Goal: Task Accomplishment & Management: Use online tool/utility

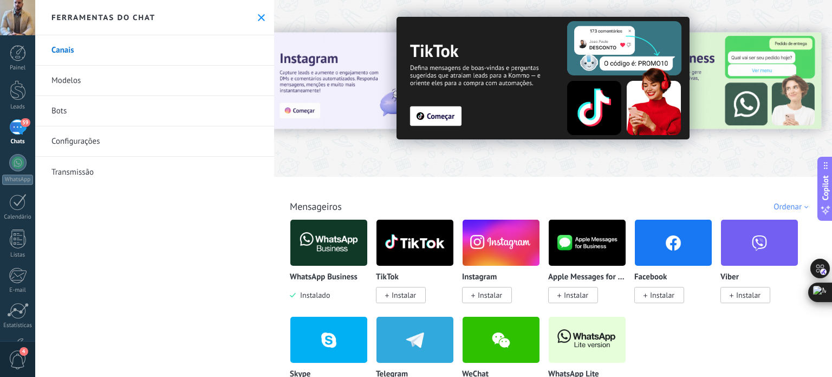
drag, startPoint x: 0, startPoint y: 0, endPoint x: 351, endPoint y: 186, distance: 397.3
click at [351, 186] on div "Todos Cx. Entrada Soluções de IA Automações Fonte do lead Instalado Minhas insc…" at bounding box center [553, 194] width 552 height 35
click at [488, 293] on span "Instalar" at bounding box center [490, 295] width 24 height 10
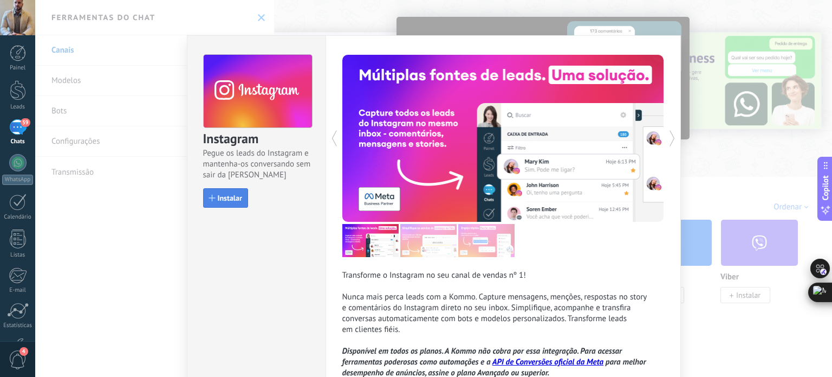
click at [223, 195] on span "Instalar" at bounding box center [230, 198] width 24 height 8
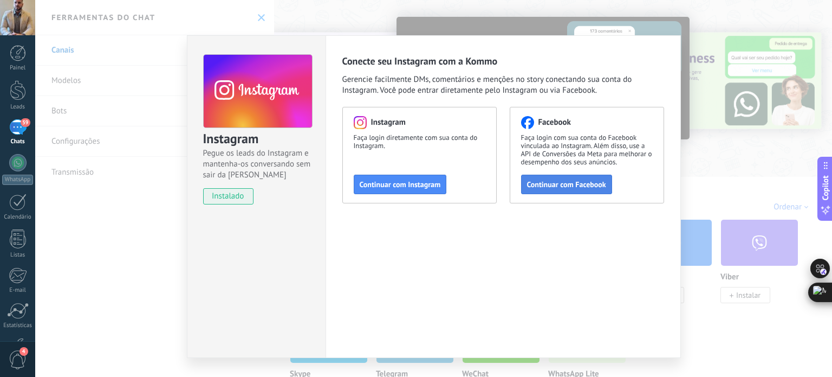
click at [529, 188] on span "Continuar com Facebook" at bounding box center [566, 184] width 79 height 8
click at [258, 13] on div "Instagram Pegue os leads do Instagram e mantenha-os conversando sem sair da Kom…" at bounding box center [433, 188] width 797 height 377
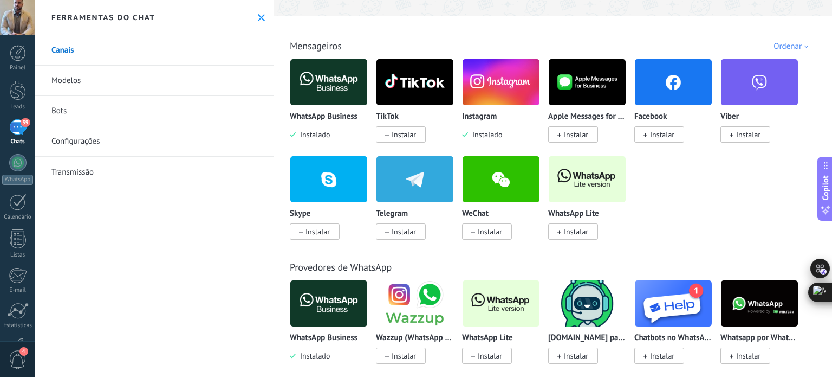
scroll to position [163, 0]
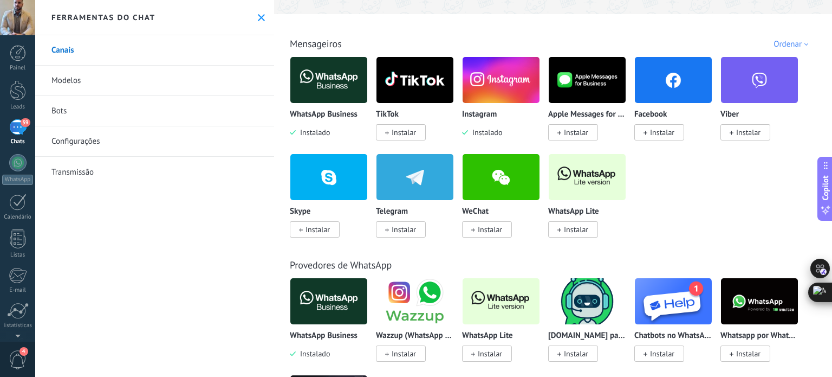
click at [260, 15] on icon at bounding box center [261, 17] width 7 height 7
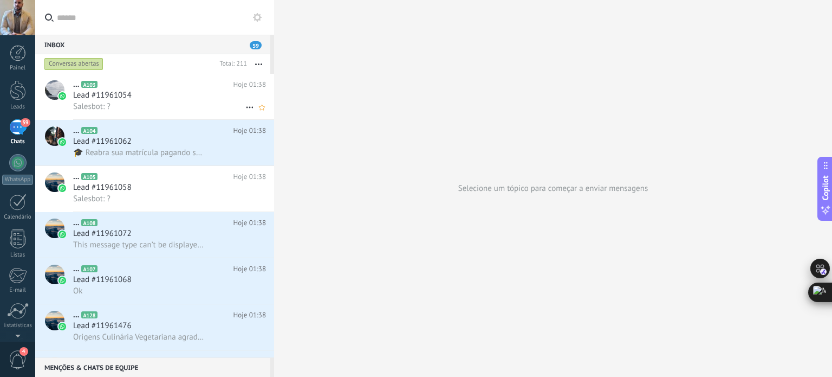
click at [150, 98] on div "Lead #11961054" at bounding box center [169, 95] width 193 height 11
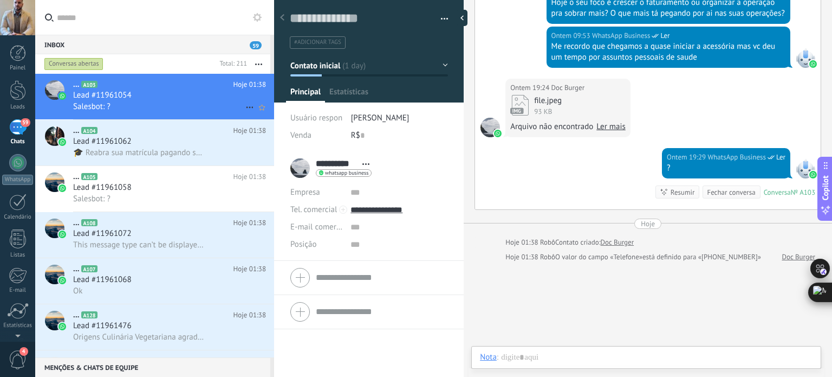
scroll to position [16, 0]
click at [159, 144] on div "Lead #11961062" at bounding box center [169, 141] width 193 height 11
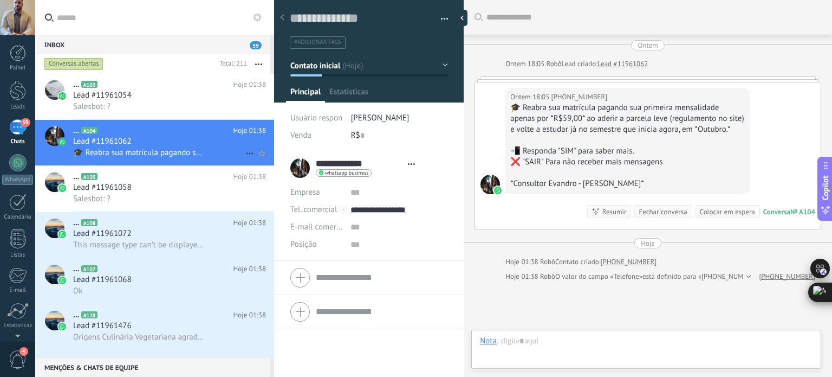
scroll to position [16, 0]
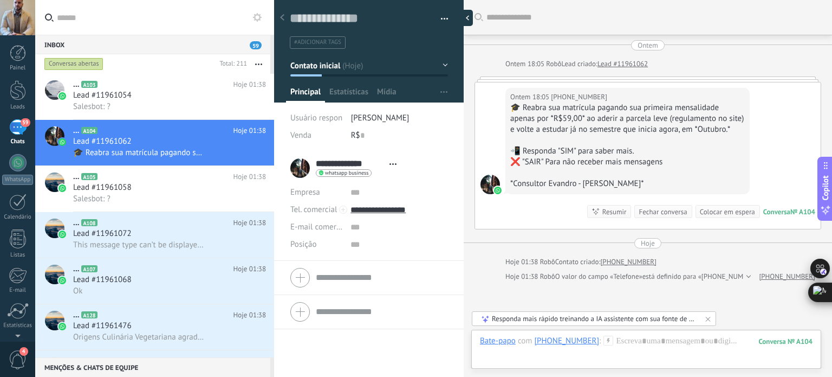
click at [465, 16] on div at bounding box center [465, 18] width 16 height 16
type textarea "**********"
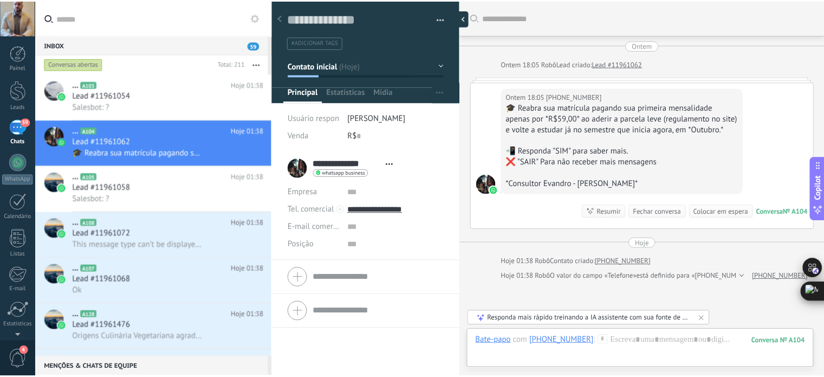
scroll to position [10, 0]
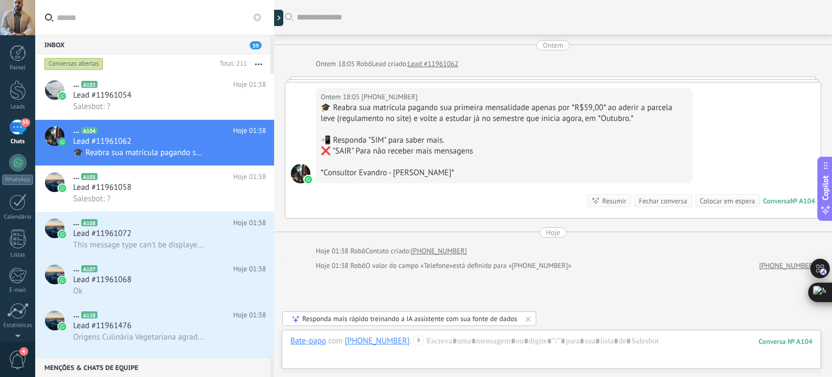
click at [255, 44] on span "59" at bounding box center [256, 45] width 12 height 8
click at [260, 42] on span "59" at bounding box center [256, 45] width 12 height 8
click at [229, 60] on div at bounding box center [232, 64] width 32 height 11
click at [232, 76] on div "Criar widget no painel" at bounding box center [254, 75] width 76 height 12
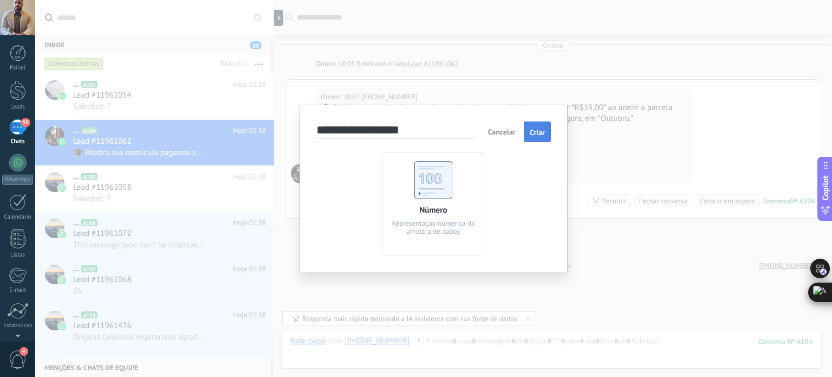
type input "**********"
click at [537, 130] on span "Criar" at bounding box center [537, 132] width 15 height 8
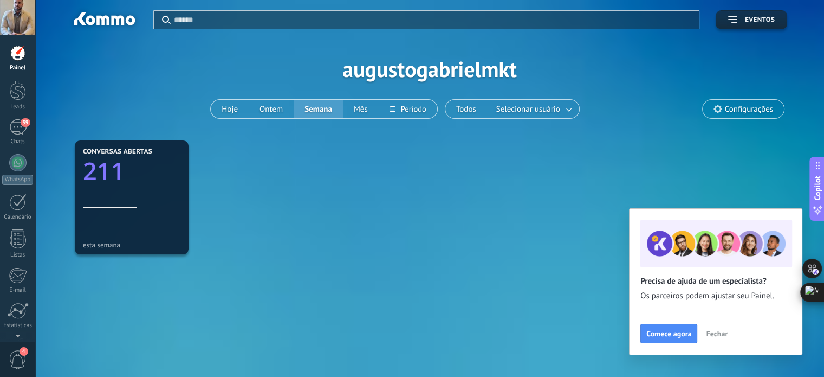
click at [718, 332] on span "Fechar" at bounding box center [717, 333] width 22 height 8
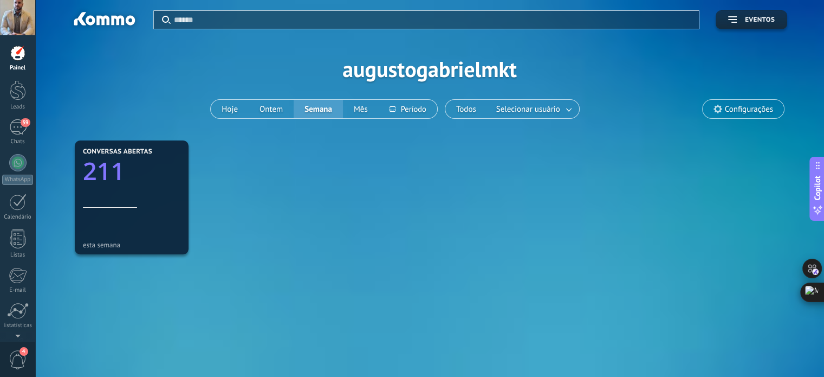
click at [728, 109] on span "Configurações" at bounding box center [749, 109] width 48 height 9
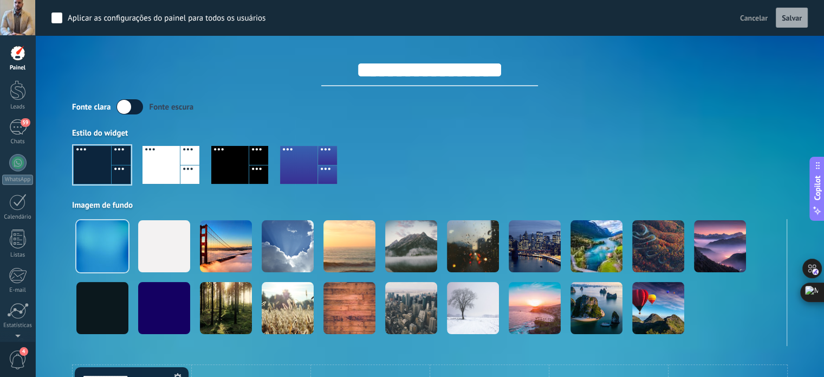
click at [765, 17] on span "Cancelar" at bounding box center [754, 18] width 28 height 10
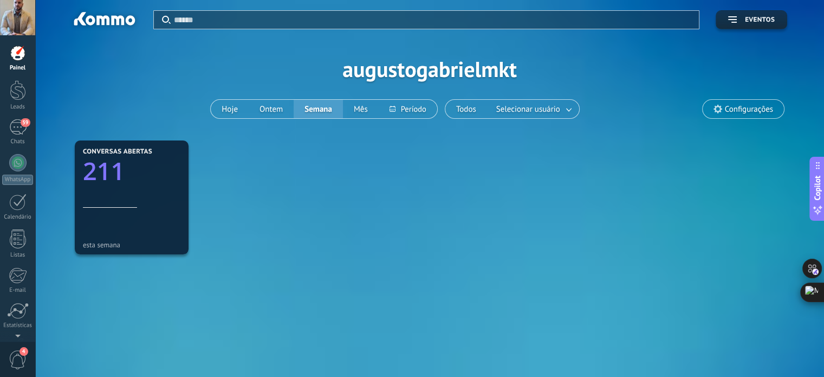
click at [767, 102] on span "Configurações" at bounding box center [743, 109] width 81 height 18
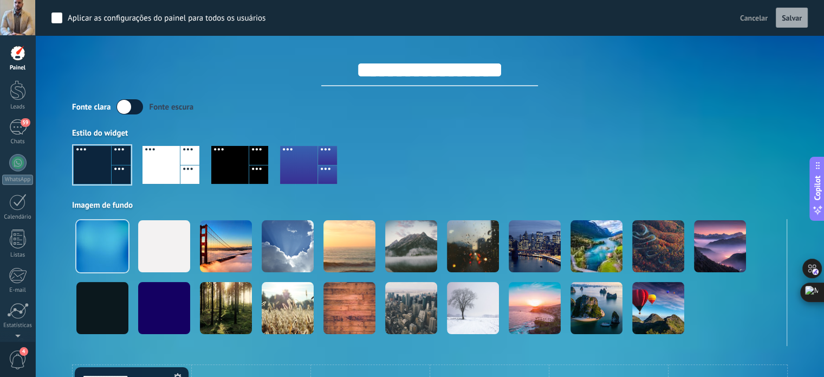
click at [123, 106] on label at bounding box center [129, 106] width 27 height 15
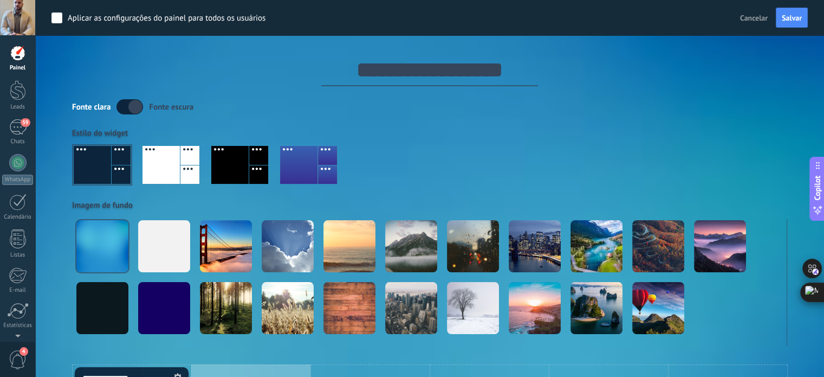
click at [479, 71] on input "**********" at bounding box center [429, 70] width 217 height 33
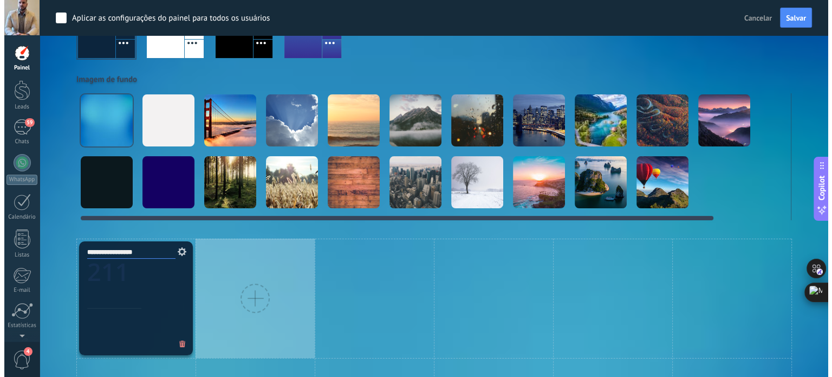
scroll to position [163, 0]
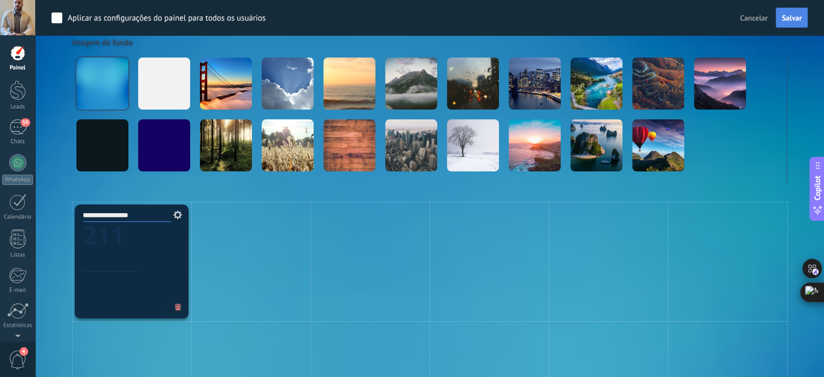
type input "**********"
click at [798, 23] on button "Salvar" at bounding box center [792, 18] width 32 height 21
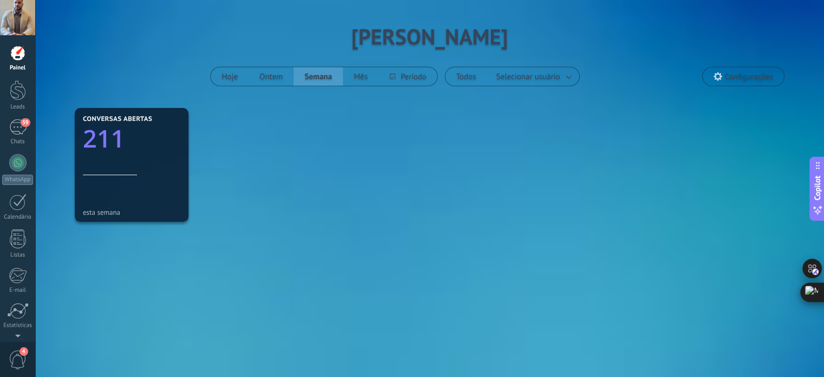
scroll to position [33, 0]
click at [141, 128] on icon "211" at bounding box center [132, 135] width 98 height 24
click at [151, 170] on div "Conversas Abertas 211" at bounding box center [132, 145] width 98 height 60
click at [20, 164] on div at bounding box center [17, 162] width 17 height 17
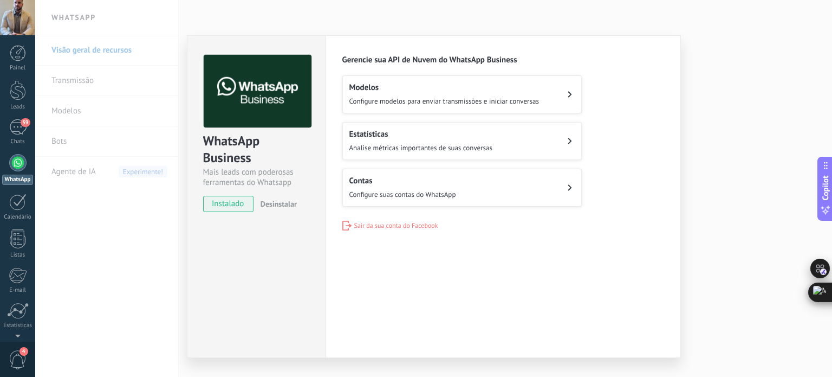
click at [80, 45] on div "WhatsApp Business Mais leads com poderosas ferramentas do Whatsapp instalado De…" at bounding box center [433, 188] width 797 height 377
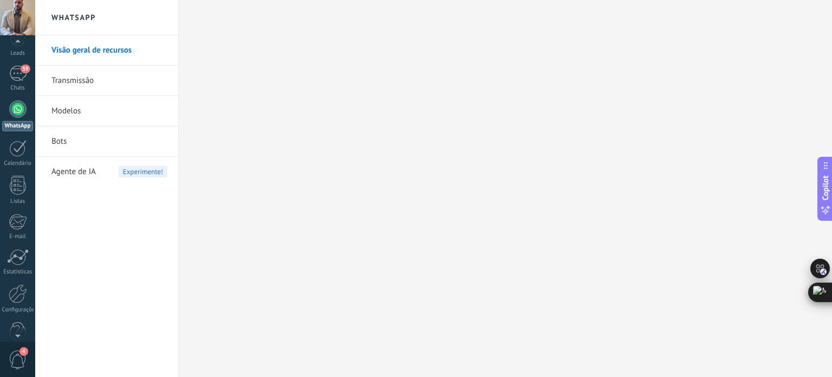
scroll to position [20, 0]
click at [18, 112] on div "59" at bounding box center [17, 108] width 17 height 16
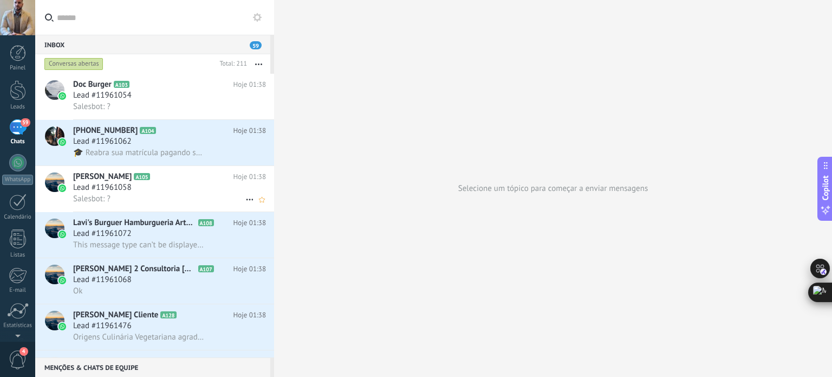
click at [150, 192] on div "Lead #11961058" at bounding box center [169, 187] width 193 height 11
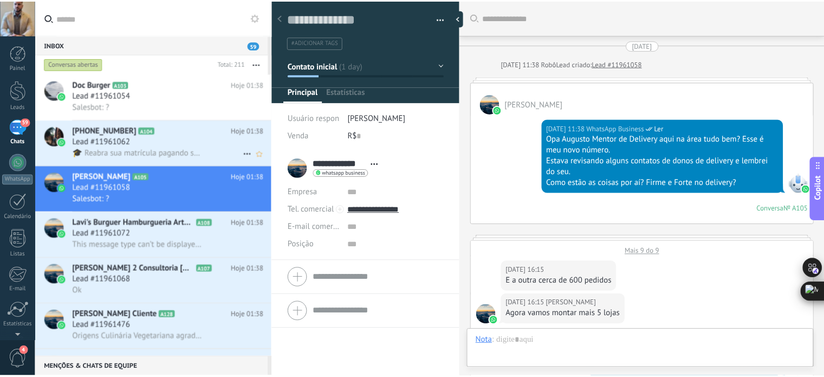
scroll to position [16, 0]
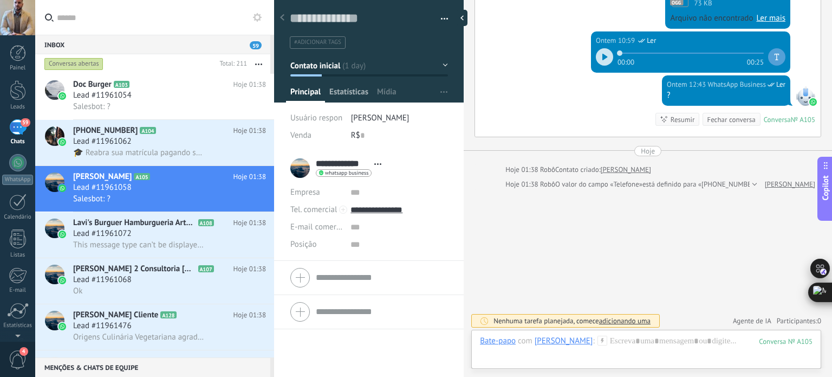
click at [349, 92] on span "Estatísticas" at bounding box center [348, 95] width 39 height 16
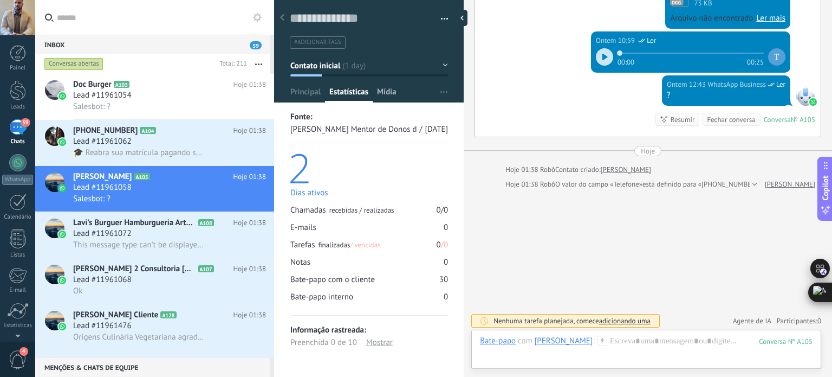
click at [393, 91] on span "Mídia" at bounding box center [387, 95] width 20 height 16
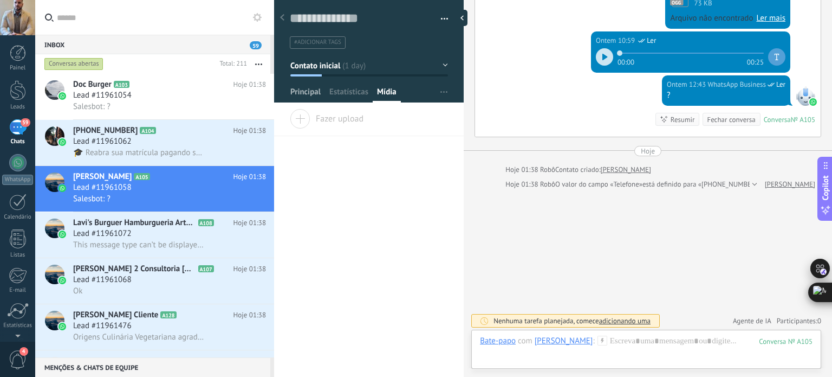
click at [304, 91] on span "Principal" at bounding box center [305, 95] width 30 height 16
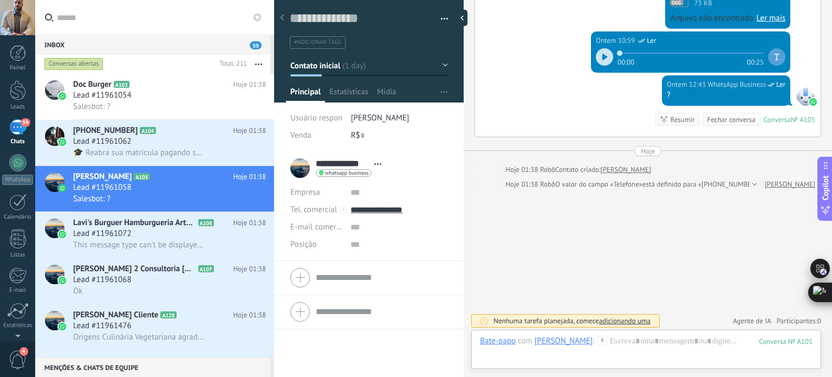
click at [436, 18] on button "button" at bounding box center [441, 19] width 16 height 16
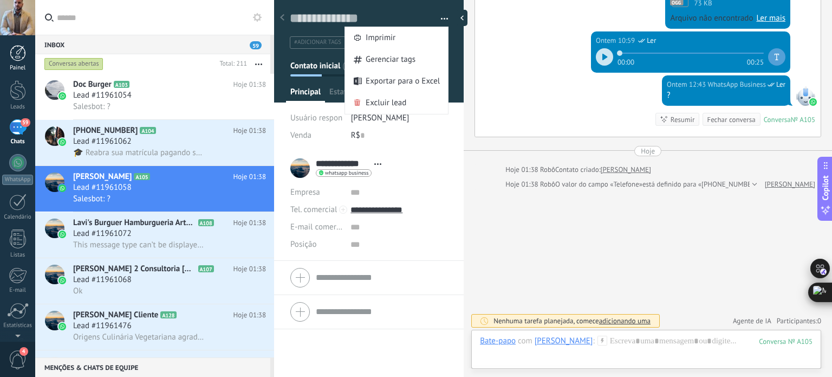
click at [17, 57] on div at bounding box center [18, 53] width 16 height 16
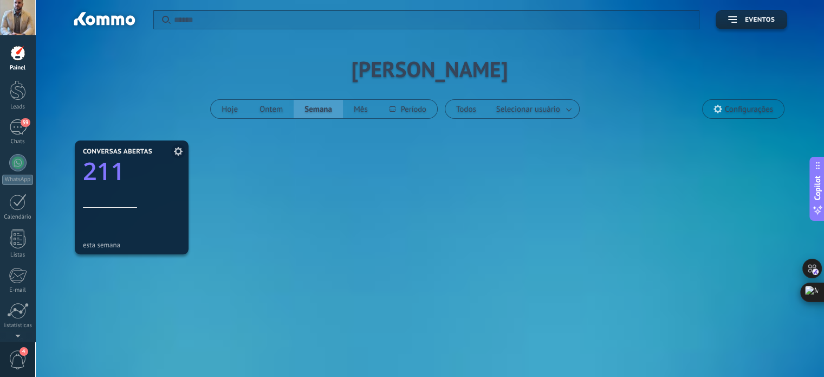
click at [145, 186] on div at bounding box center [132, 187] width 98 height 9
click at [126, 163] on icon "211" at bounding box center [132, 168] width 98 height 24
click at [94, 172] on text "211" at bounding box center [104, 170] width 42 height 33
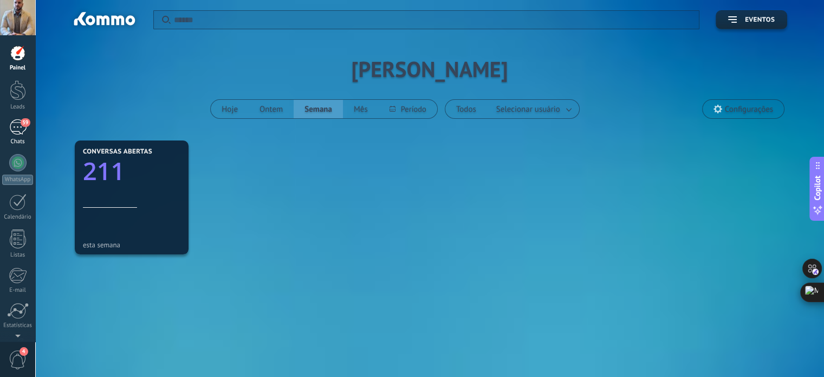
click at [23, 132] on div "59" at bounding box center [17, 127] width 17 height 16
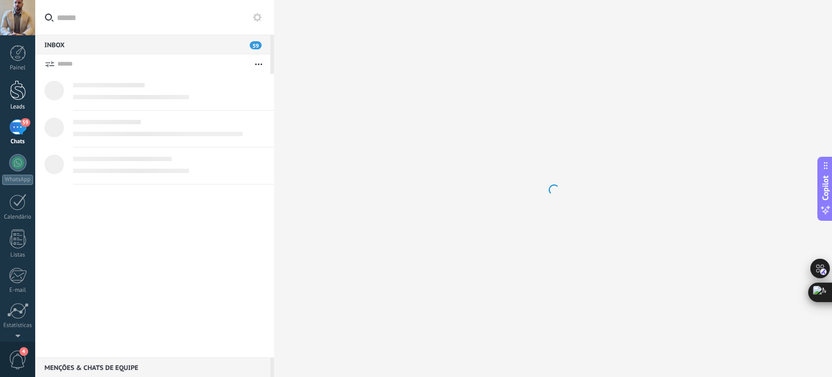
click at [18, 99] on div at bounding box center [18, 90] width 16 height 20
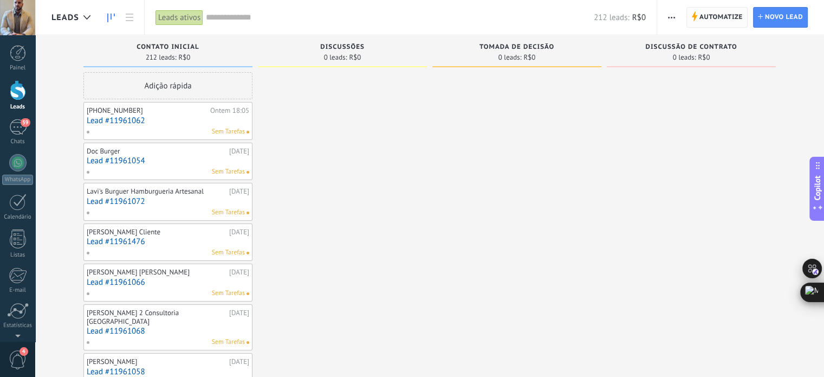
click at [710, 15] on span "Automatize" at bounding box center [720, 18] width 43 height 20
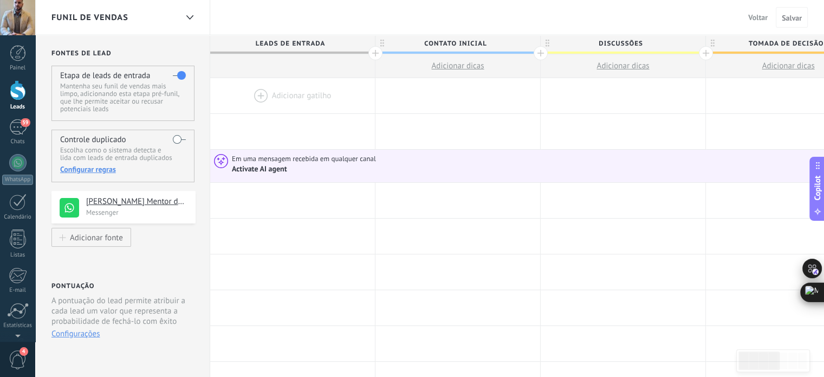
click at [177, 136] on label at bounding box center [179, 139] width 13 height 17
click at [189, 16] on icon at bounding box center [189, 17] width 7 height 4
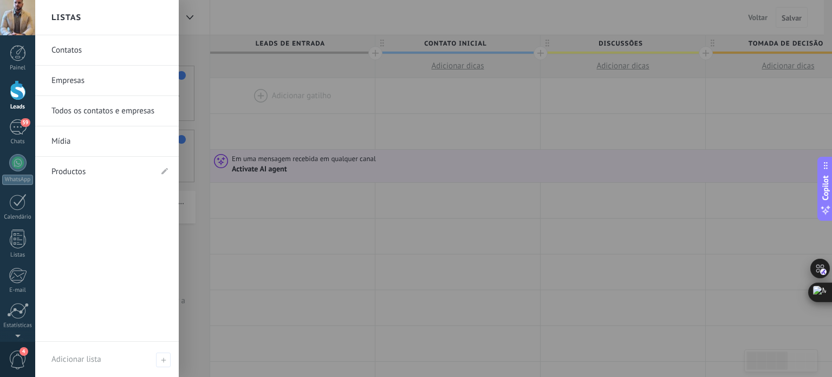
click at [189, 18] on div at bounding box center [451, 188] width 832 height 377
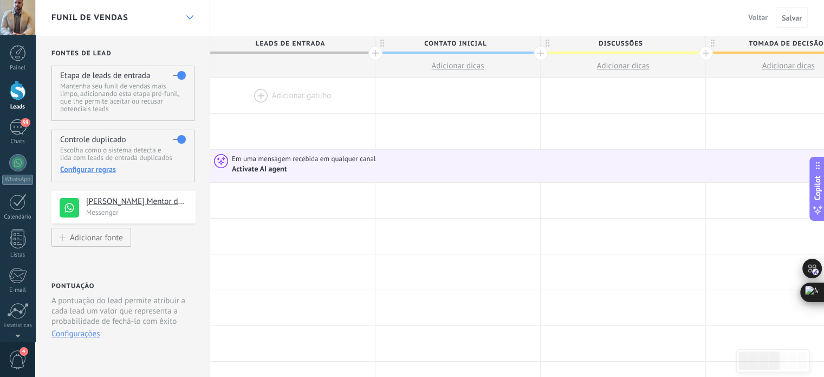
click at [189, 18] on use at bounding box center [189, 17] width 7 height 4
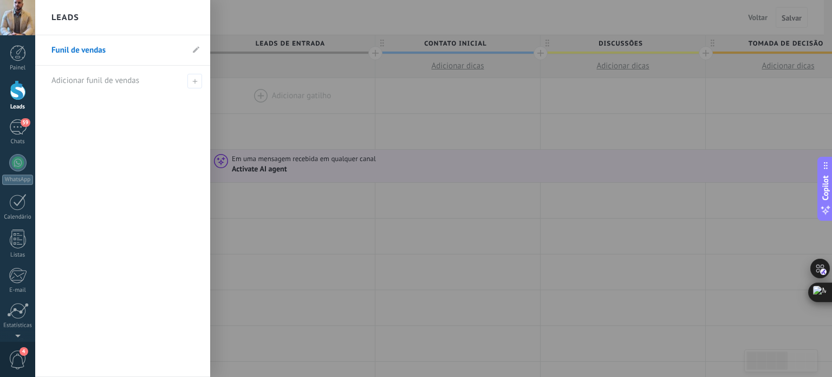
click at [316, 22] on div at bounding box center [451, 188] width 832 height 377
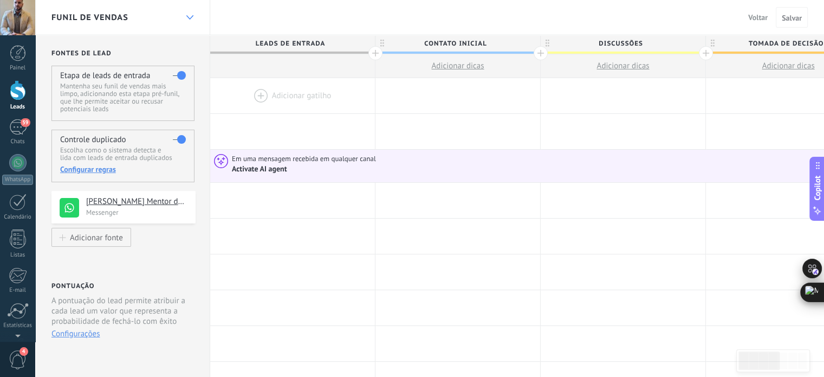
click at [185, 22] on div at bounding box center [189, 17] width 18 height 21
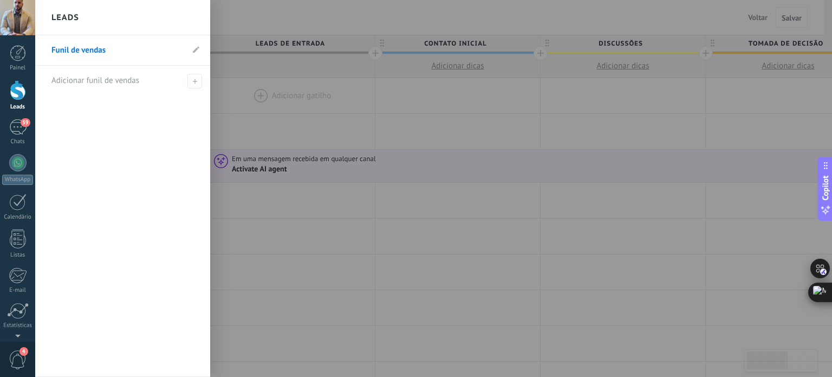
click at [313, 95] on div at bounding box center [451, 188] width 832 height 377
click at [19, 236] on div at bounding box center [18, 238] width 16 height 19
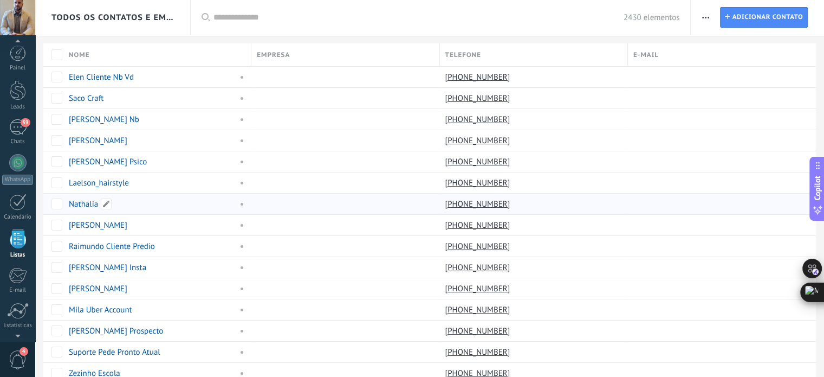
scroll to position [67, 0]
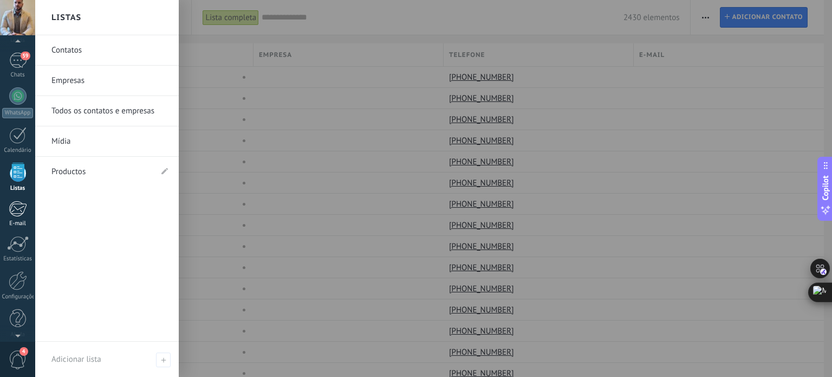
click at [17, 218] on link "E-mail" at bounding box center [17, 213] width 35 height 27
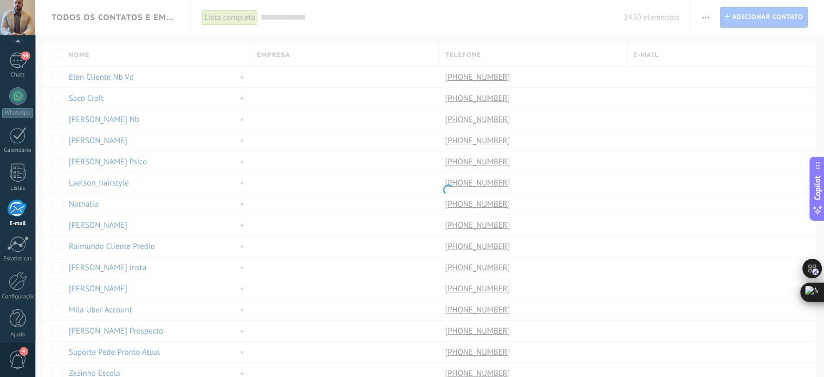
scroll to position [74, 0]
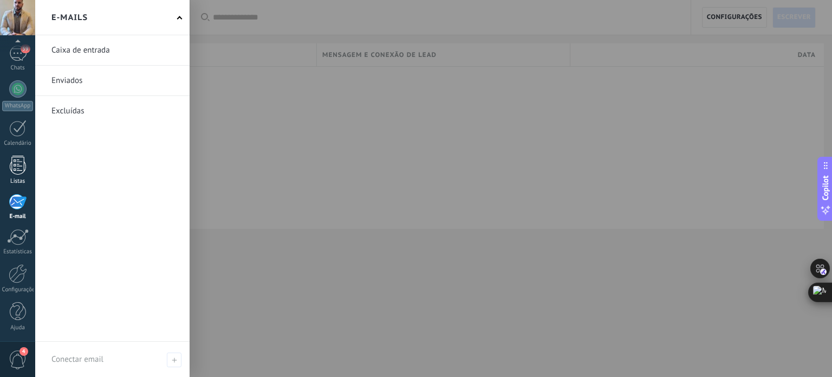
click at [17, 164] on div at bounding box center [18, 165] width 16 height 19
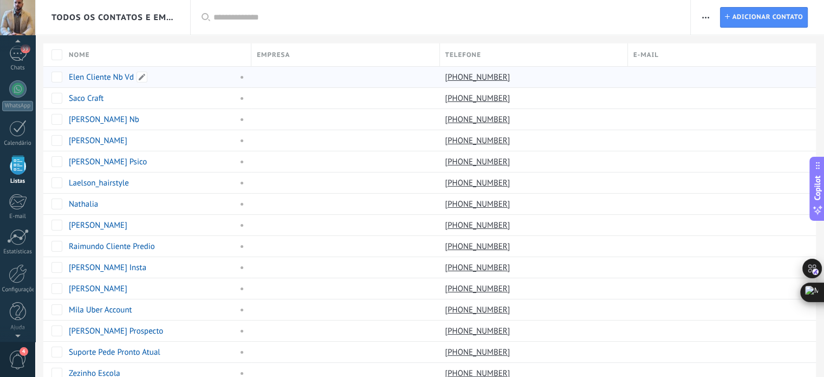
scroll to position [67, 0]
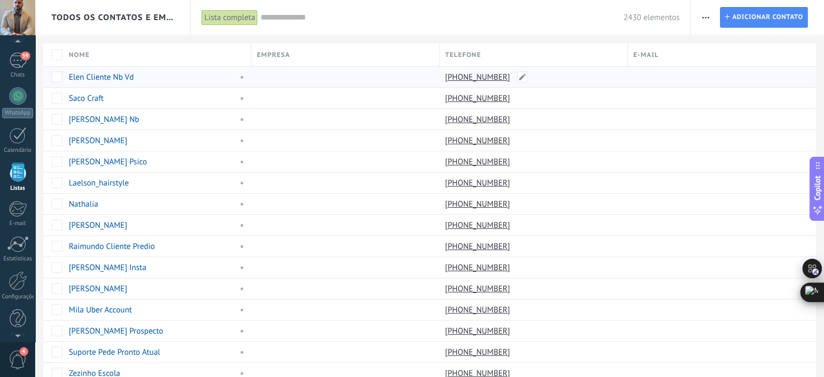
click at [503, 77] on link "+55 21 96985-7310" at bounding box center [478, 77] width 67 height 10
click at [486, 73] on link "+55 21 96985-7310" at bounding box center [478, 77] width 67 height 10
click at [520, 77] on span at bounding box center [522, 77] width 11 height 11
click at [297, 67] on div at bounding box center [342, 77] width 183 height 21
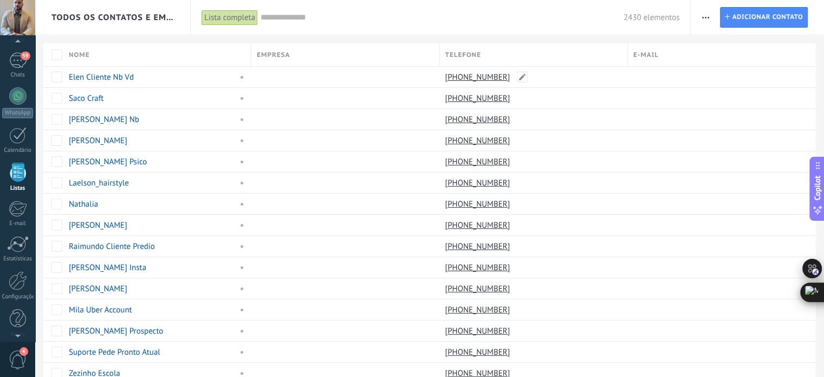
click at [480, 75] on link "+55 21 96985-7310" at bounding box center [478, 77] width 67 height 10
click at [20, 282] on div at bounding box center [18, 280] width 18 height 19
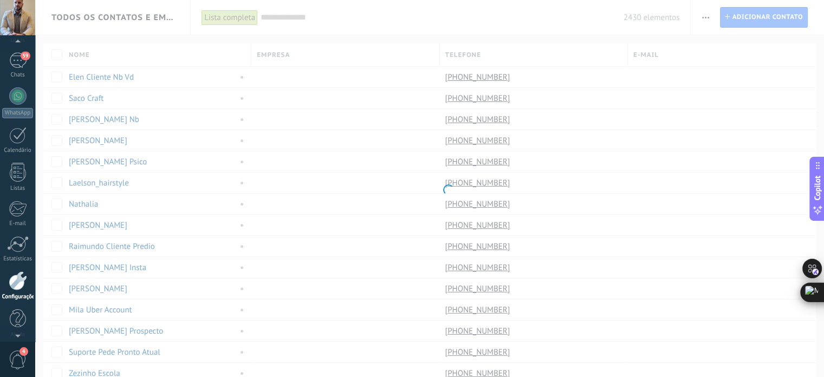
scroll to position [74, 0]
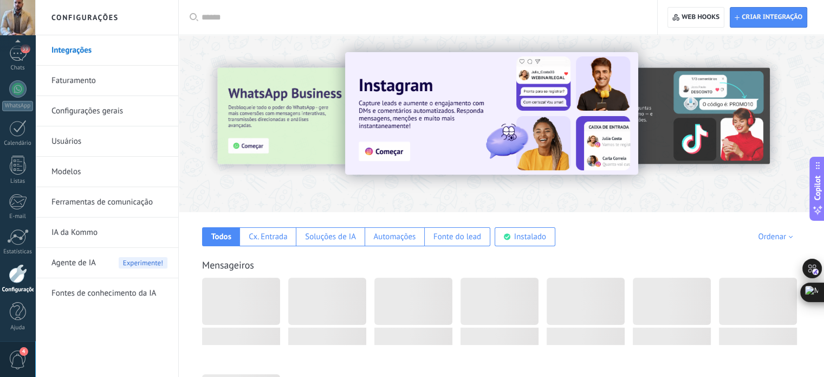
click at [248, 212] on div "Todos Cx. Entrada Soluções de IA Automações Fonte do lead Instalado Minhas insc…" at bounding box center [502, 229] width 624 height 34
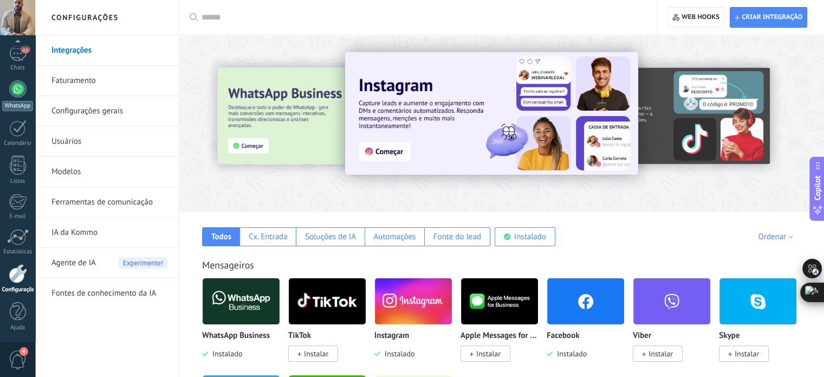
click at [23, 95] on link "WhatsApp" at bounding box center [17, 95] width 35 height 31
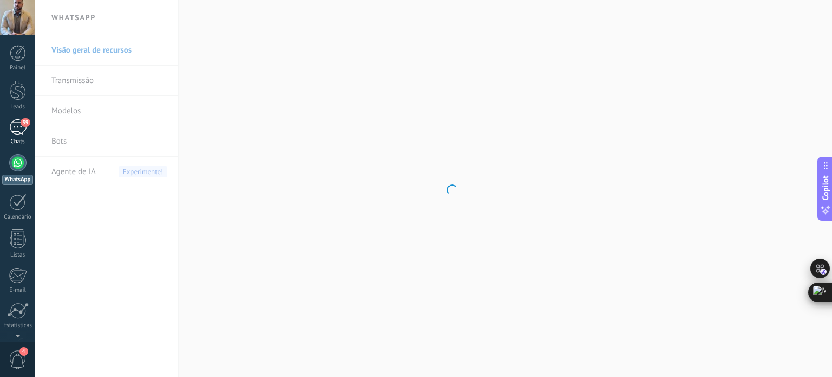
click at [14, 129] on div "59" at bounding box center [17, 127] width 17 height 16
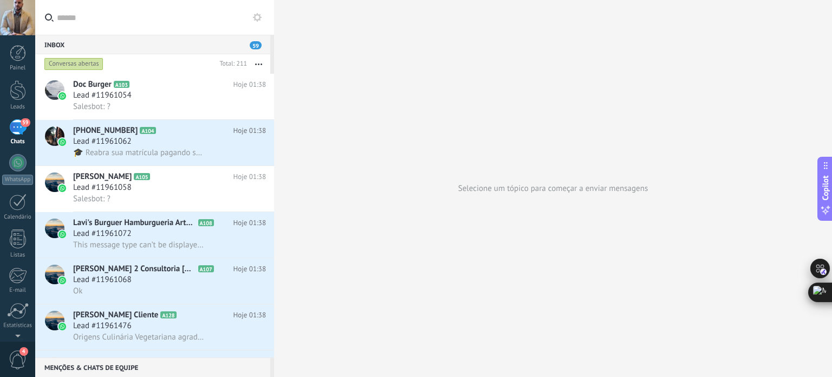
click at [255, 17] on use at bounding box center [257, 17] width 9 height 9
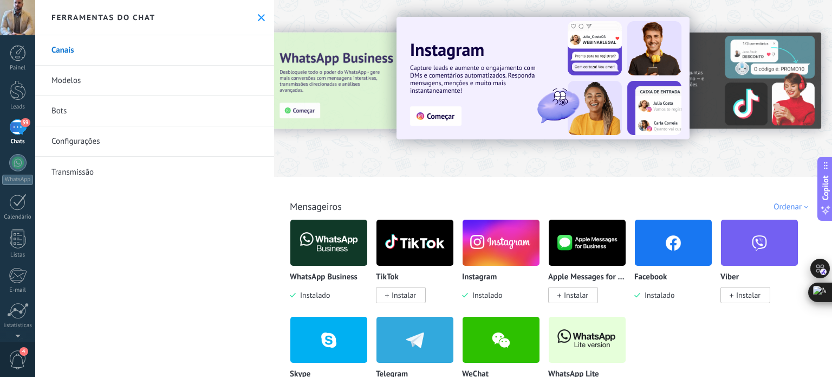
click at [490, 235] on img at bounding box center [501, 242] width 77 height 53
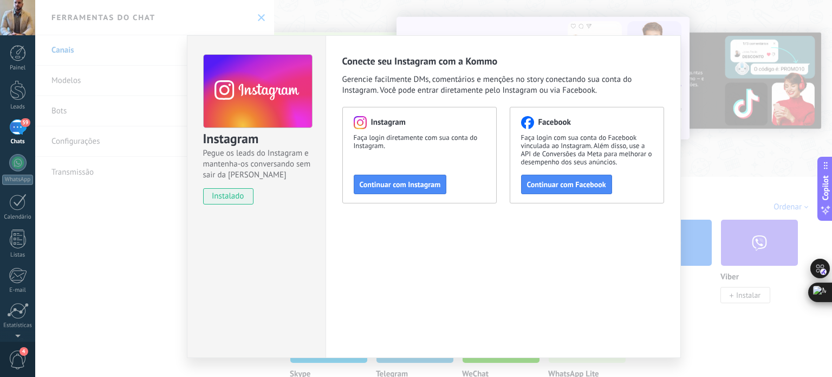
click at [262, 17] on div "Instagram Pegue os leads do Instagram e mantenha-os conversando sem sair da Kom…" at bounding box center [433, 188] width 797 height 377
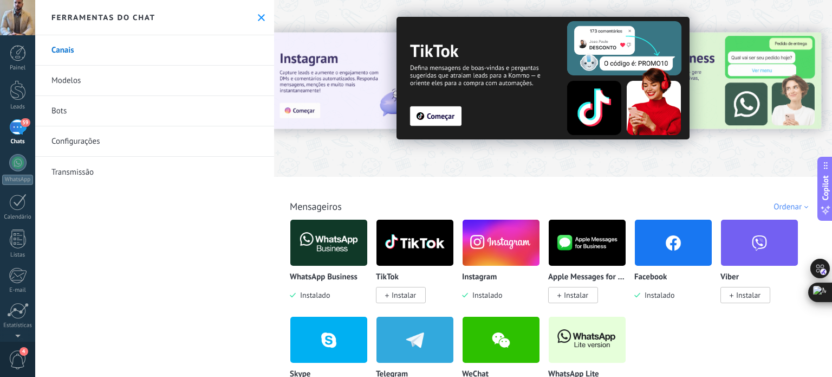
click at [258, 17] on use at bounding box center [261, 17] width 7 height 7
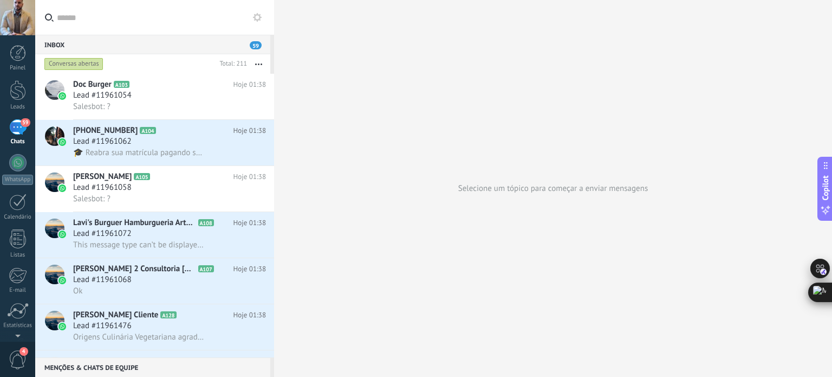
click at [24, 12] on div at bounding box center [17, 17] width 35 height 35
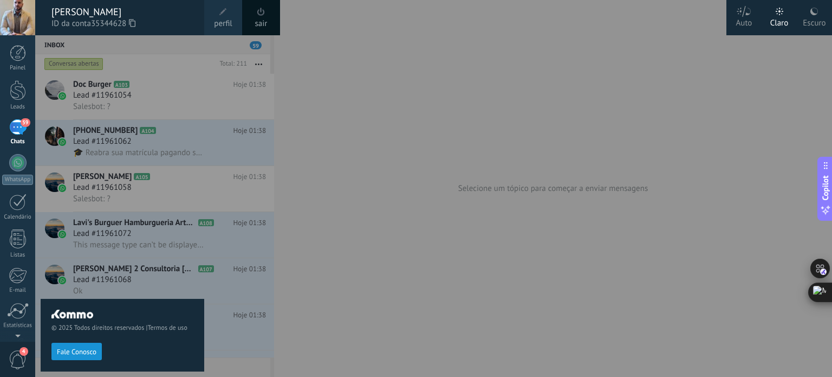
click at [808, 8] on label "Escuro" at bounding box center [814, 17] width 35 height 35
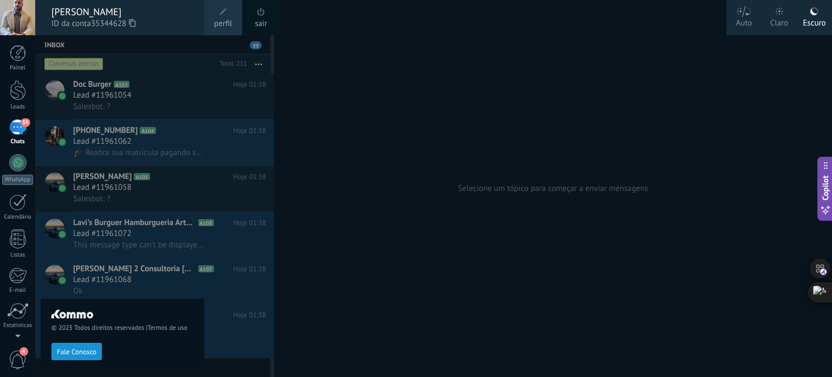
click at [344, 63] on div at bounding box center [451, 188] width 832 height 377
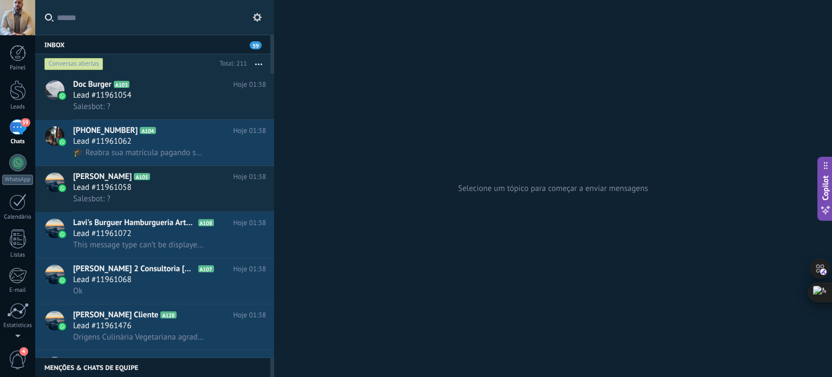
click at [259, 15] on use at bounding box center [257, 17] width 9 height 9
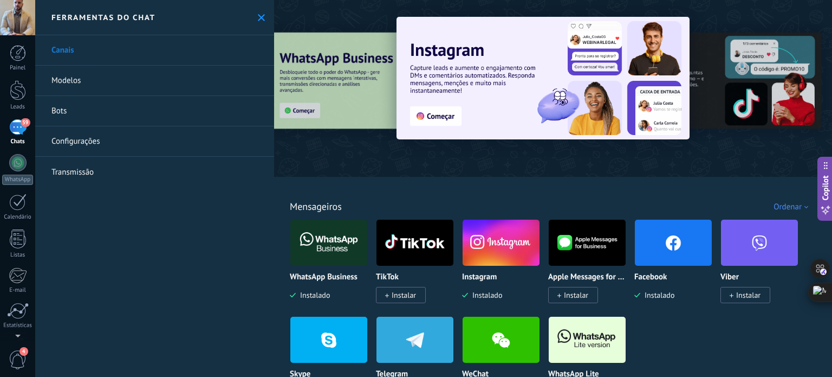
click at [20, 117] on div "Painel Leads 59 Chats WhatsApp Clientes" at bounding box center [17, 230] width 35 height 371
click at [20, 166] on div at bounding box center [17, 162] width 17 height 17
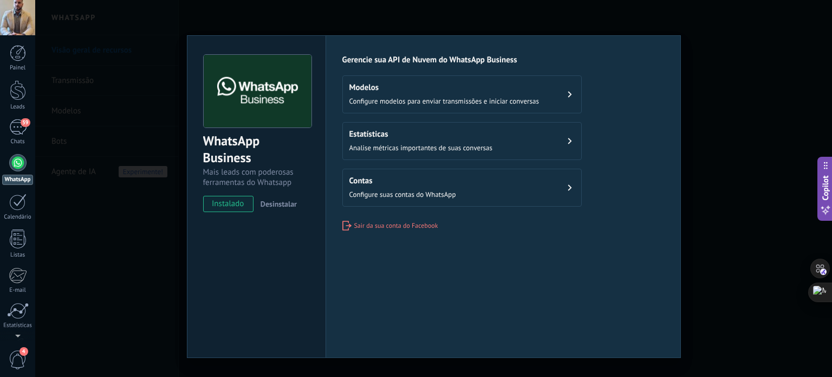
click at [552, 141] on button "Estatísticas Analise métricas importantes de suas conversas" at bounding box center [461, 141] width 239 height 38
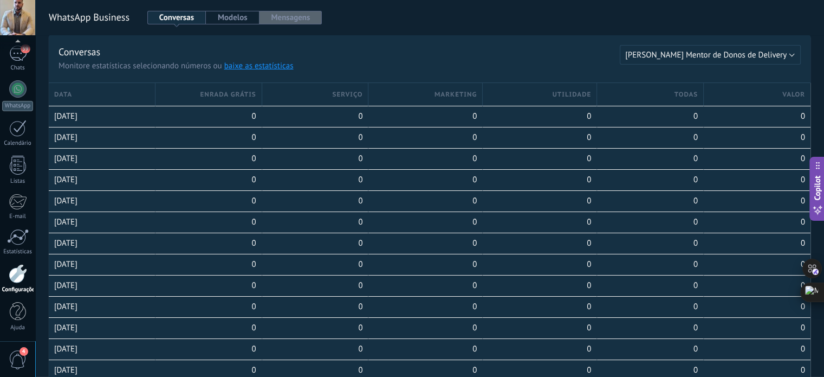
click at [280, 23] on button "Mensagens" at bounding box center [291, 18] width 63 height 14
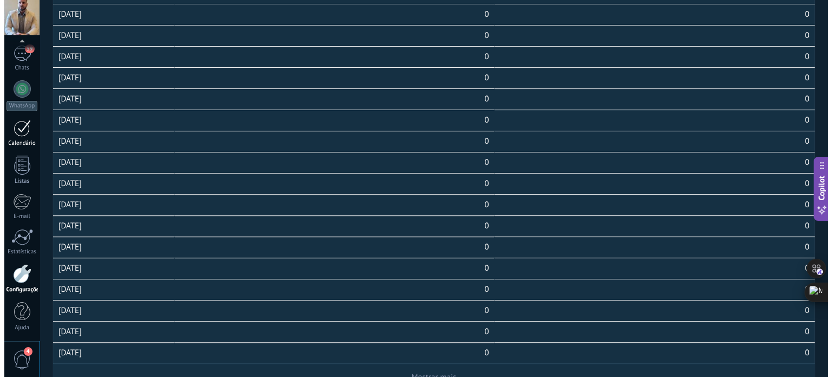
scroll to position [445, 0]
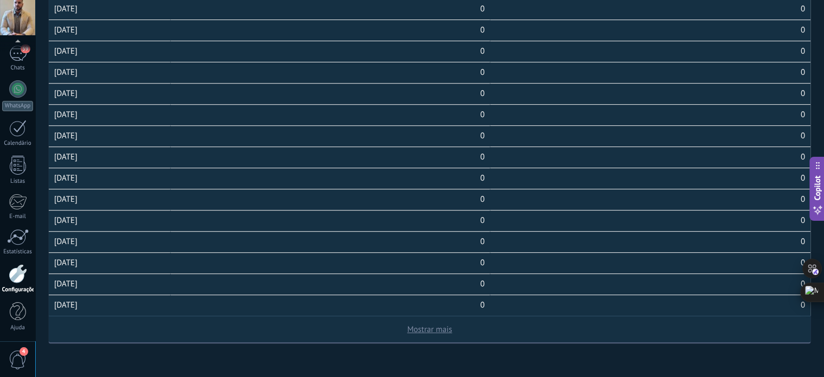
click at [22, 353] on span "4" at bounding box center [24, 351] width 9 height 9
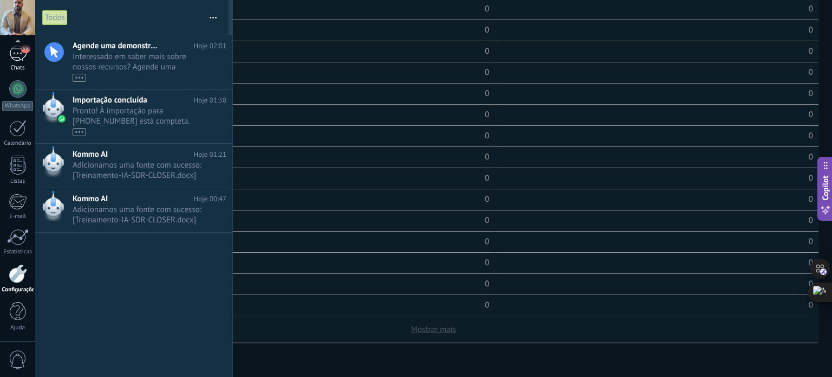
click at [19, 55] on div "59" at bounding box center [17, 54] width 17 height 16
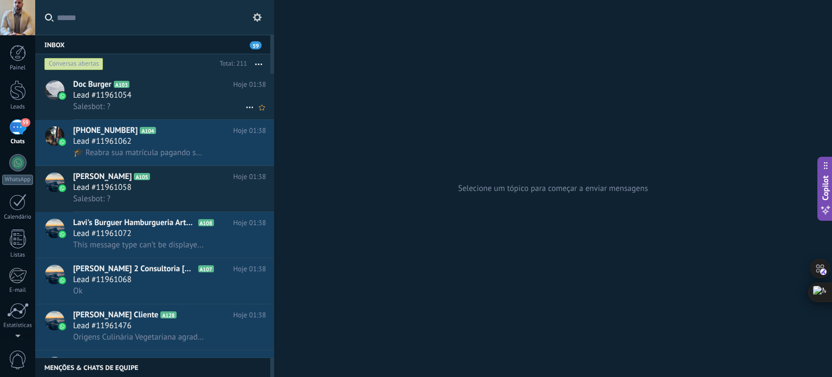
click at [152, 94] on div "Lead #11961054" at bounding box center [169, 95] width 193 height 11
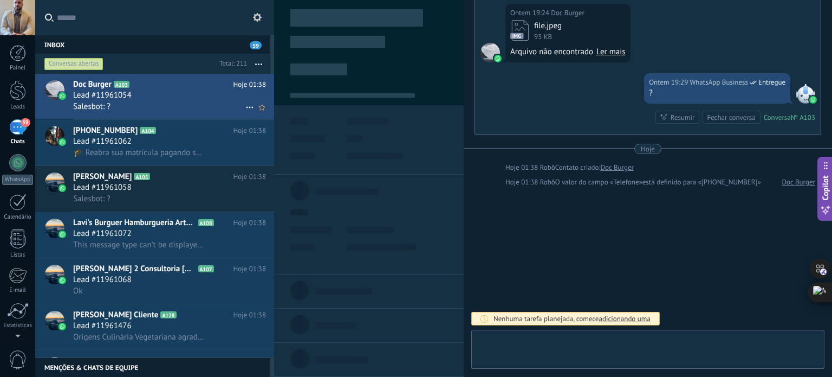
scroll to position [16, 0]
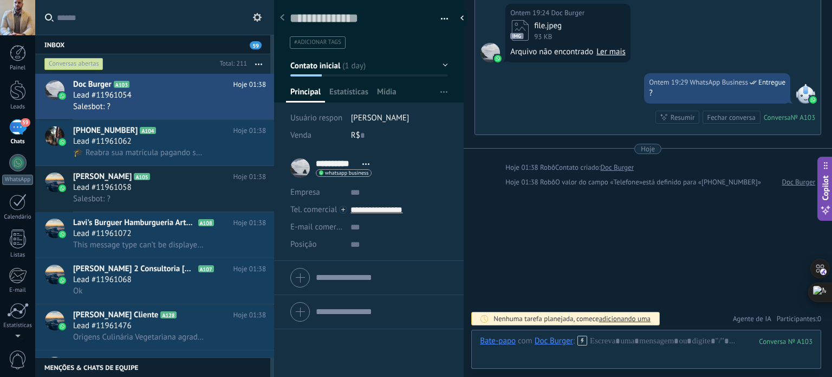
click at [8, 132] on link "59 Chats" at bounding box center [17, 132] width 35 height 26
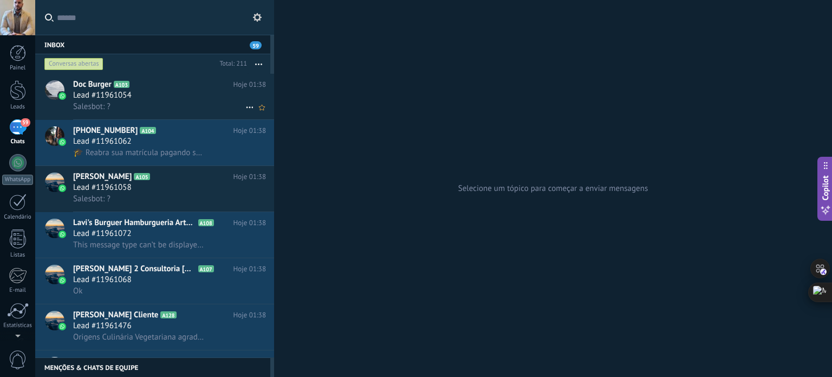
click at [154, 82] on h2 "Doc Burger A103" at bounding box center [153, 84] width 160 height 11
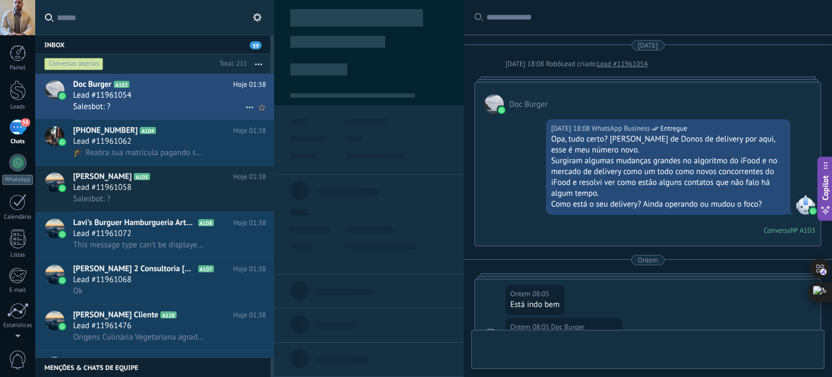
scroll to position [16, 0]
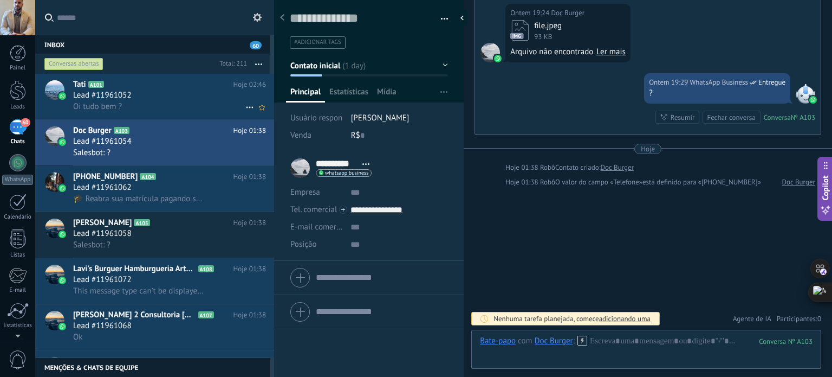
click at [182, 102] on div "Oi tudo bem ?" at bounding box center [169, 106] width 193 height 11
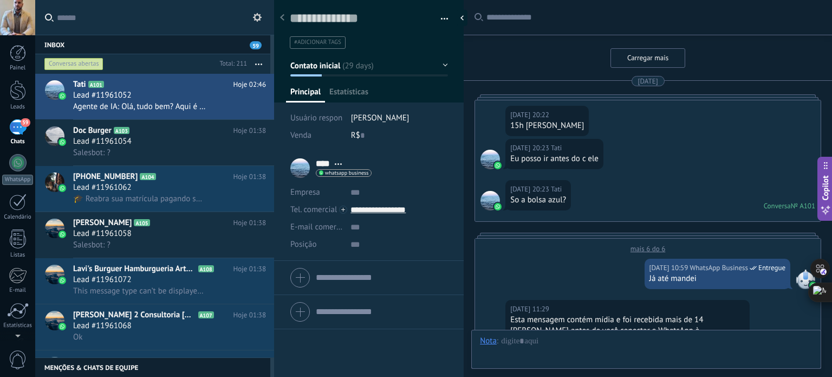
scroll to position [1808, 0]
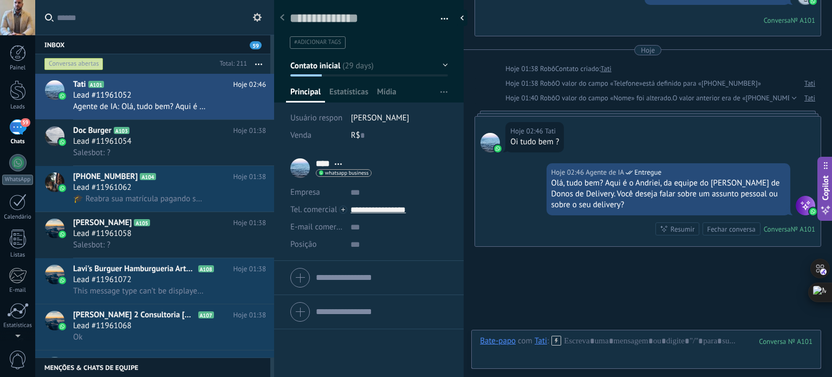
click at [746, 372] on span "Agente de IA" at bounding box center [752, 377] width 38 height 11
click at [646, 344] on div at bounding box center [646, 351] width 333 height 33
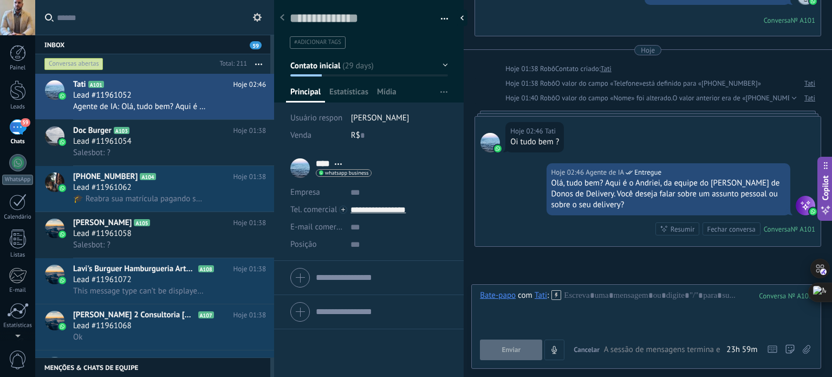
click at [635, 348] on span "A sessão de mensagens termina em:" at bounding box center [664, 349] width 120 height 11
click at [636, 317] on div at bounding box center [646, 310] width 333 height 41
click at [488, 133] on div at bounding box center [491, 143] width 20 height 20
click at [298, 169] on div "**** Tati **** Tati Sobrenome Abrir detalhes Copiar nome Desvincular Contato pr…" at bounding box center [330, 167] width 81 height 27
click at [297, 165] on div "**** Tati **** Tati Sobrenome Abrir detalhes Copiar nome Desvincular Contato pr…" at bounding box center [330, 167] width 81 height 27
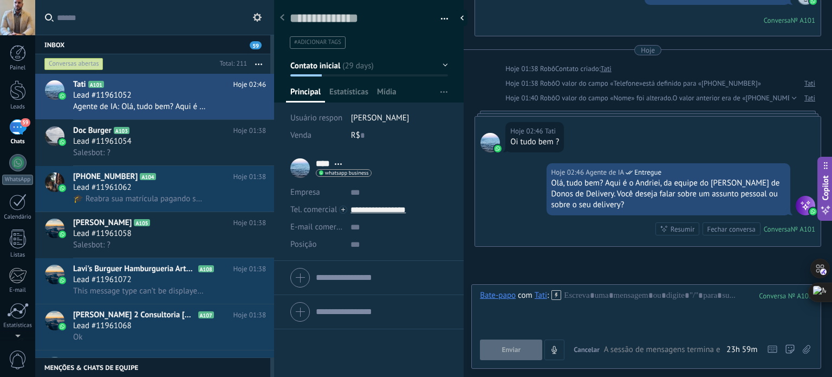
drag, startPoint x: 297, startPoint y: 165, endPoint x: 290, endPoint y: 160, distance: 8.9
click at [290, 160] on li "**** Tati **** Tati Sobrenome Abrir detalhes Copiar nome" at bounding box center [369, 205] width 190 height 109
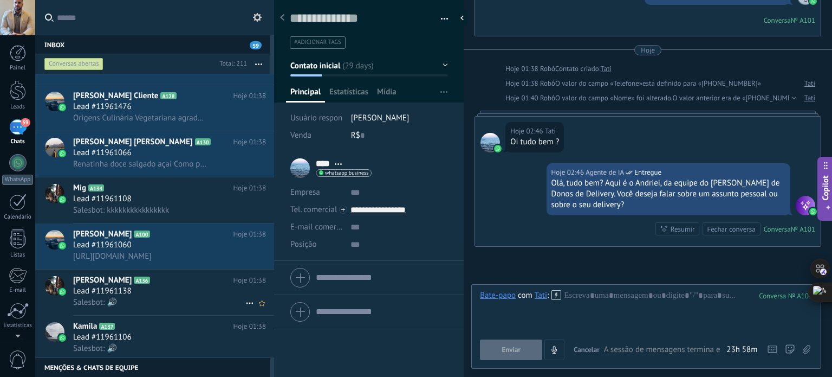
scroll to position [271, 0]
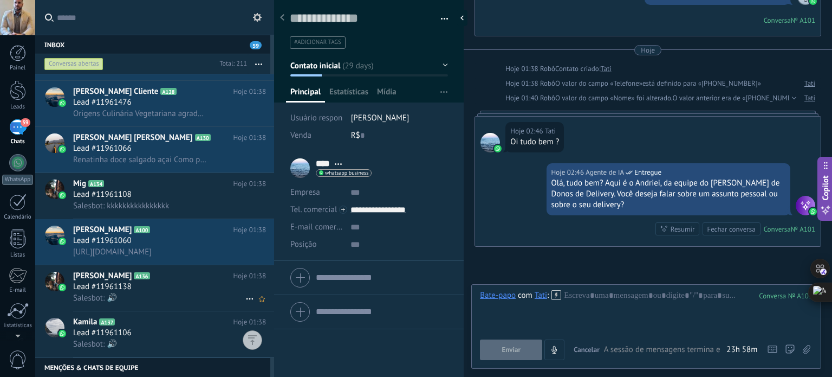
click at [164, 292] on div "Lead #11961138" at bounding box center [169, 286] width 193 height 11
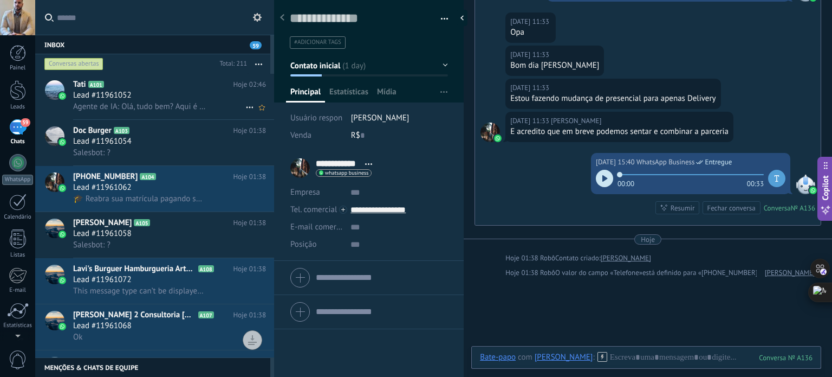
click at [151, 94] on div "Lead #11961052" at bounding box center [169, 95] width 193 height 11
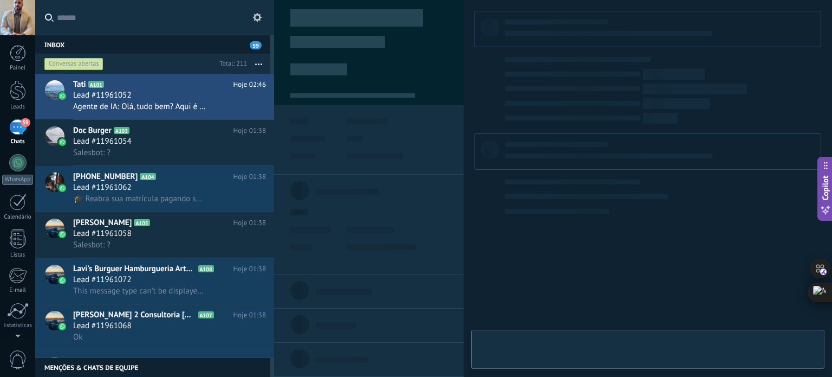
type textarea "**********"
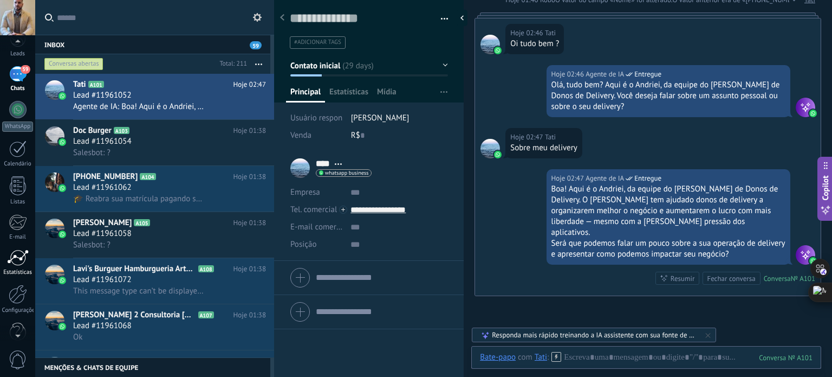
scroll to position [74, 0]
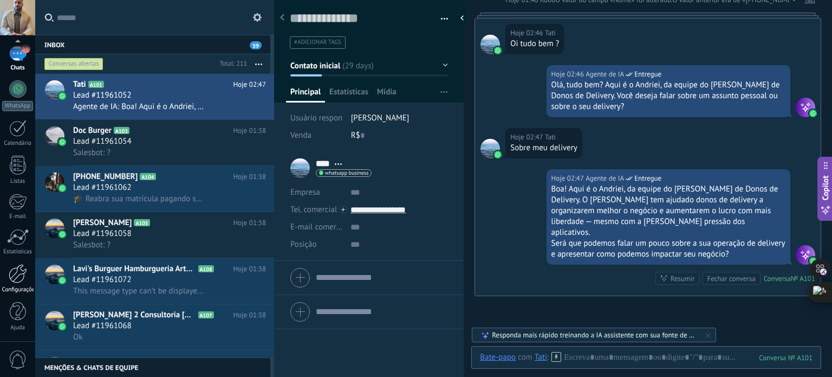
click at [11, 275] on div at bounding box center [18, 273] width 18 height 19
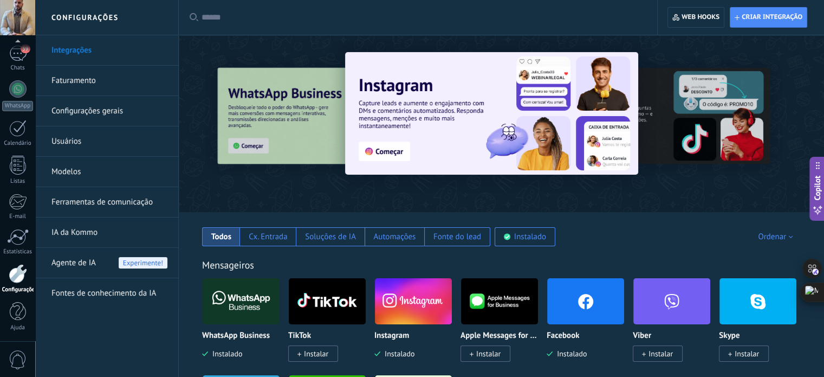
click at [95, 266] on span "Agente de IA" at bounding box center [73, 263] width 44 height 30
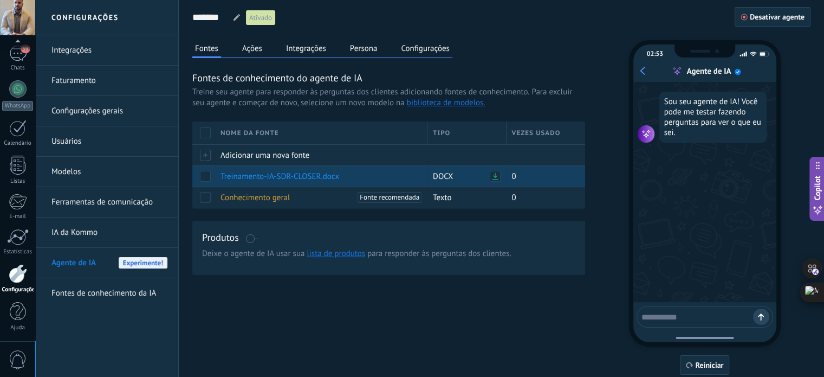
click at [206, 172] on span at bounding box center [205, 176] width 11 height 11
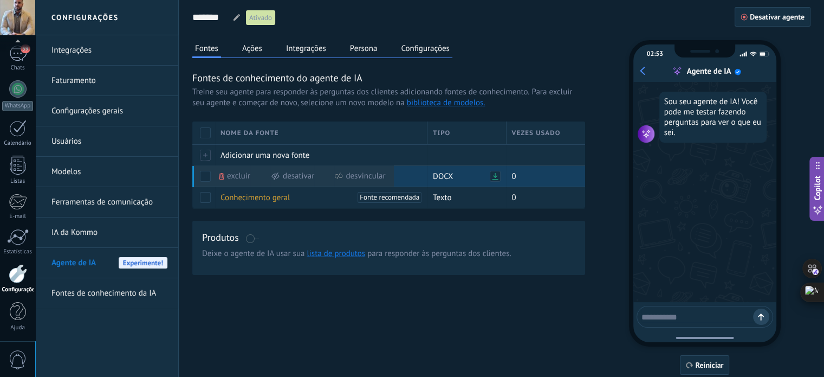
click at [238, 175] on span "Excluir" at bounding box center [238, 175] width 23 height 21
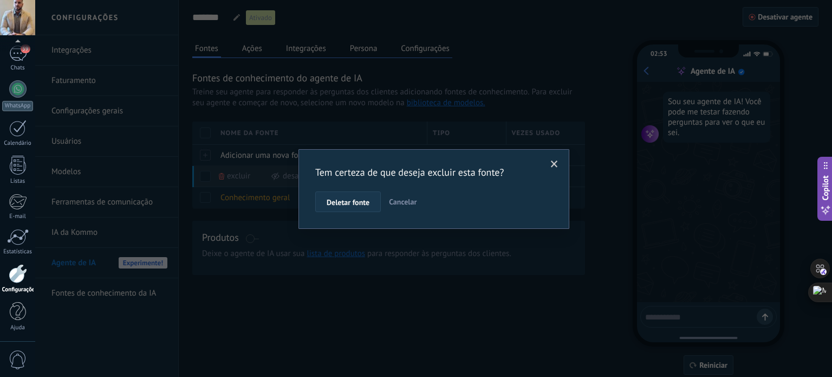
click at [356, 202] on span "Deletar fonte" at bounding box center [348, 202] width 43 height 8
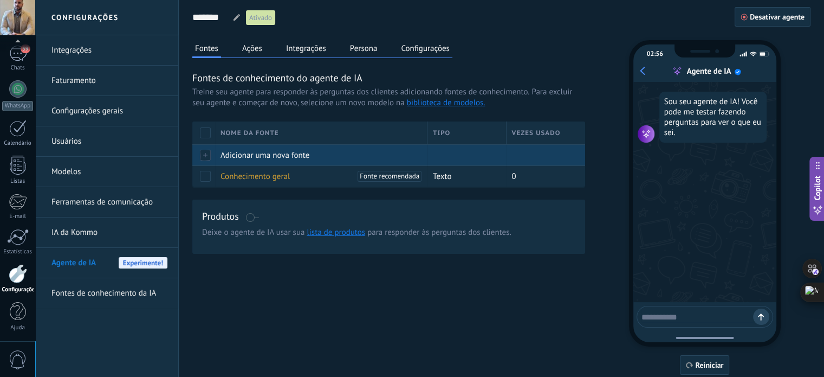
click at [210, 154] on div at bounding box center [203, 154] width 23 height 21
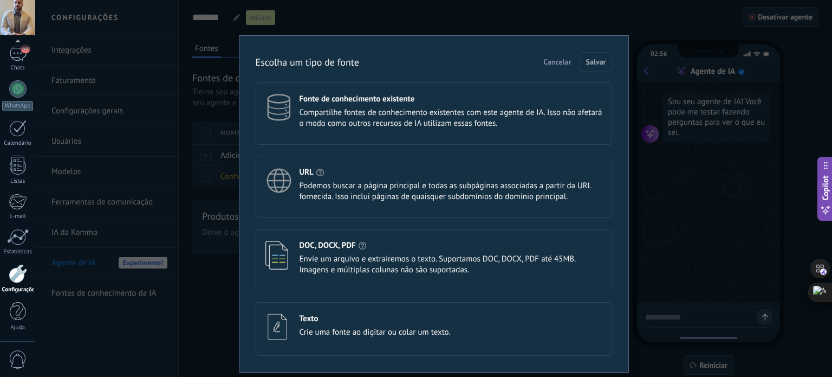
click at [352, 266] on span "Envie um arquivo e extrairemos o texto. Suportamos DOC, DOCX, PDF até 45MB. Ima…" at bounding box center [451, 265] width 303 height 22
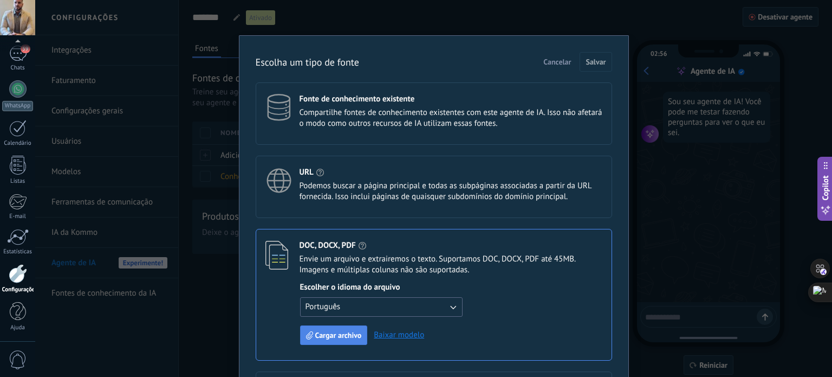
click at [328, 329] on button "Cargar archivo" at bounding box center [334, 335] width 68 height 20
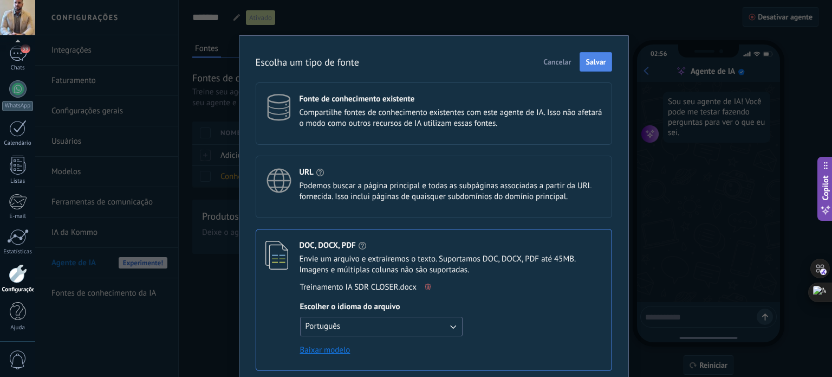
click at [593, 55] on button "Salvar" at bounding box center [596, 62] width 32 height 20
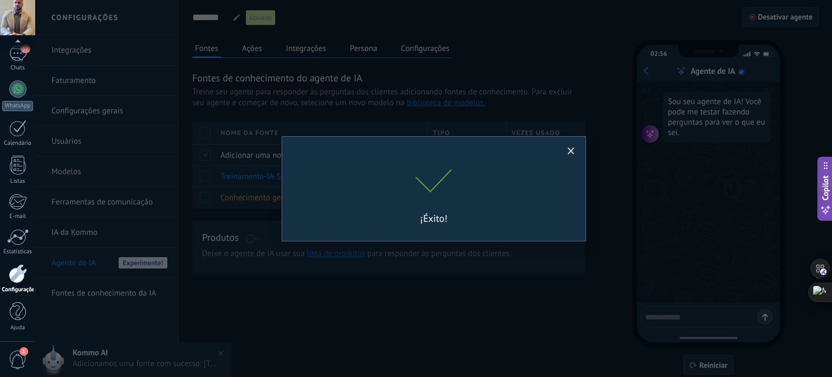
click at [571, 149] on span at bounding box center [571, 151] width 7 height 8
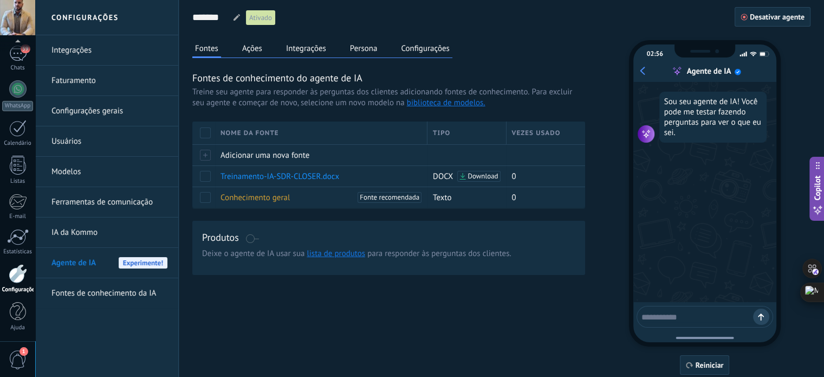
click at [360, 49] on button "Persona" at bounding box center [363, 48] width 33 height 16
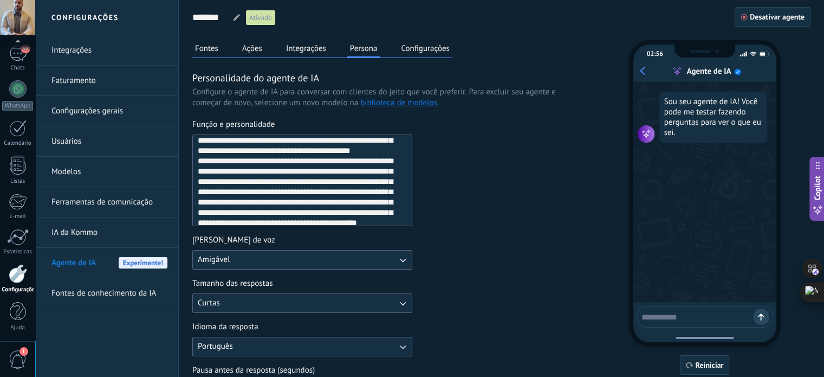
scroll to position [267, 0]
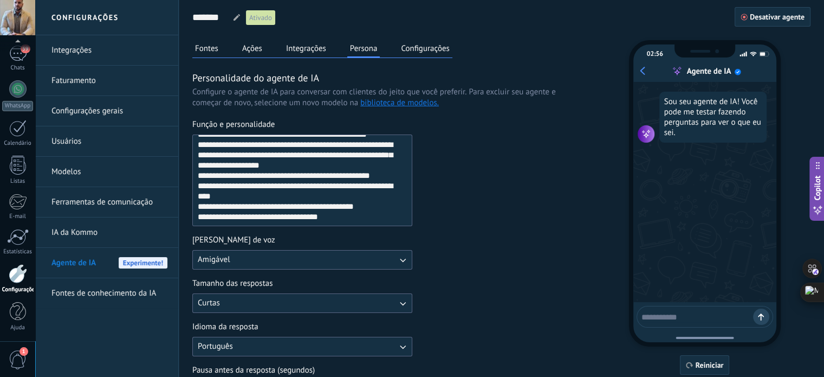
drag, startPoint x: 198, startPoint y: 143, endPoint x: 446, endPoint y: 253, distance: 271.4
click at [446, 253] on div "Função e personalidade Tom de voz Amigável Tamanho das respostas Curtas Idioma …" at bounding box center [388, 272] width 393 height 306
paste textarea "**********"
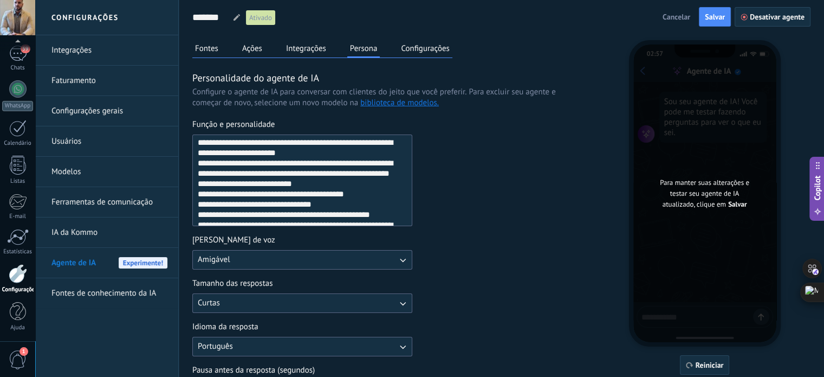
scroll to position [165, 0]
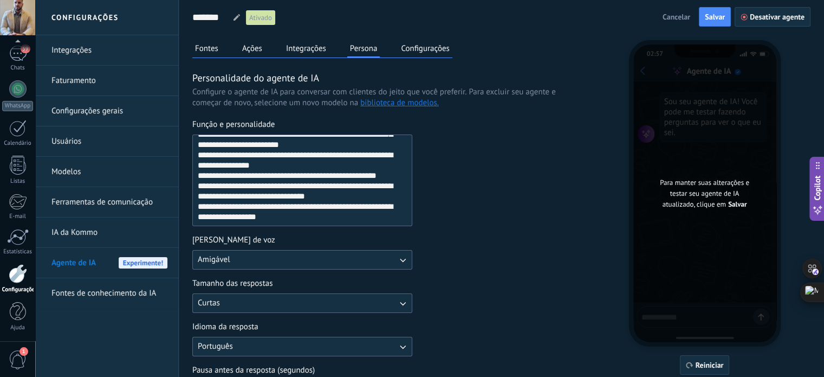
click at [373, 214] on textarea "**********" at bounding box center [301, 180] width 217 height 90
paste textarea "**********"
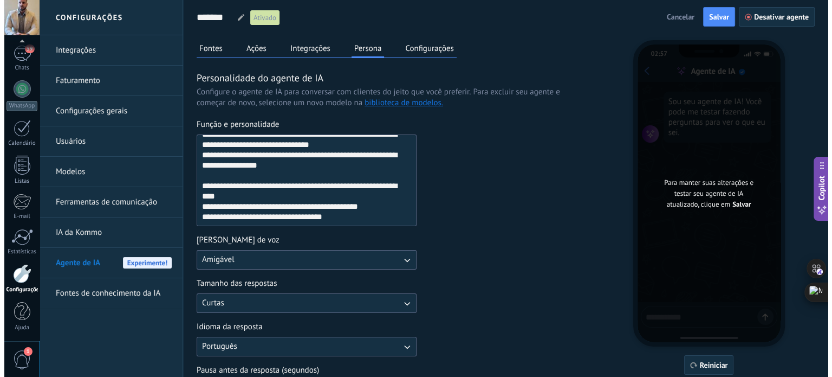
scroll to position [216, 0]
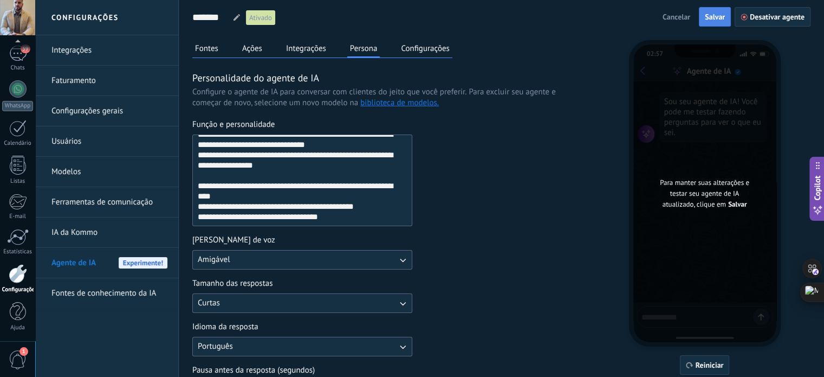
type textarea "**********"
click at [709, 14] on span "Salvar" at bounding box center [715, 17] width 20 height 8
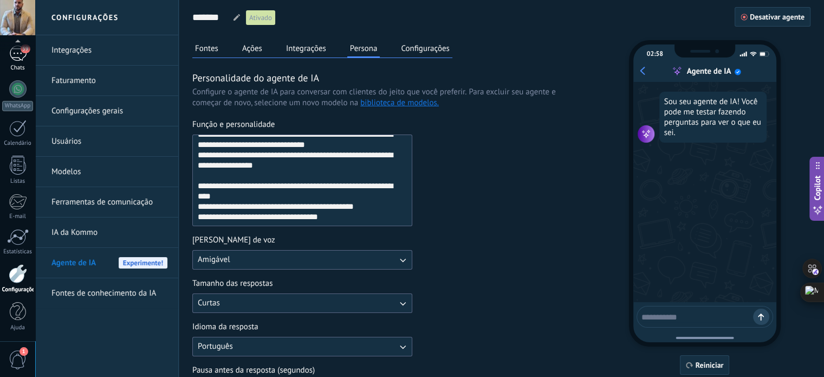
click at [21, 56] on div "59" at bounding box center [17, 54] width 17 height 16
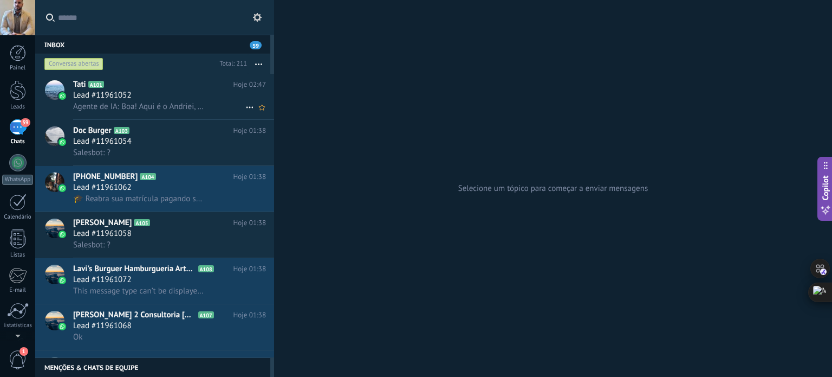
click at [137, 90] on h2 "Tati A101" at bounding box center [153, 84] width 160 height 11
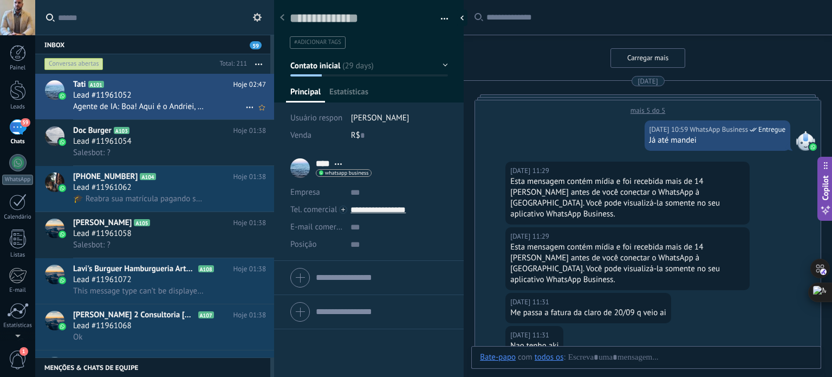
scroll to position [1732, 0]
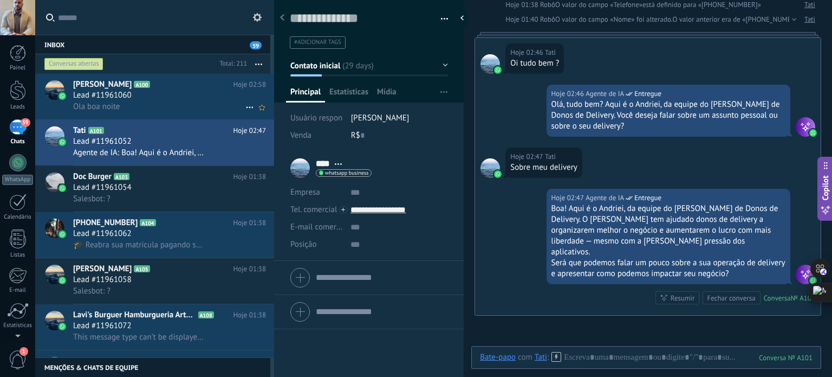
click at [185, 94] on div "Lead #11961060" at bounding box center [169, 95] width 193 height 11
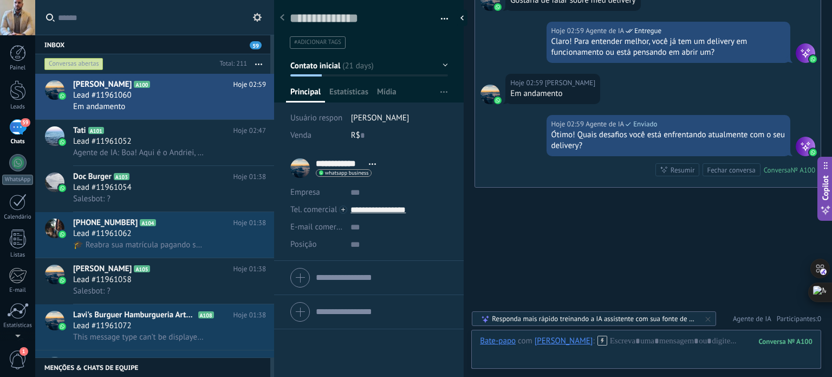
scroll to position [4148, 0]
click at [709, 319] on icon at bounding box center [708, 318] width 4 height 4
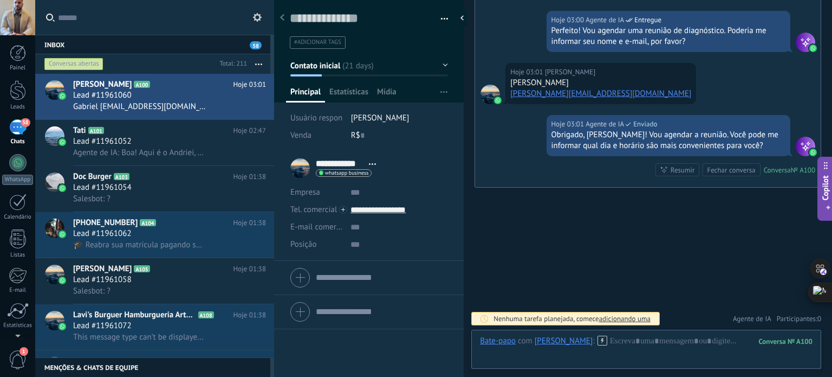
scroll to position [4471, 0]
click at [260, 25] on label at bounding box center [154, 17] width 239 height 35
click at [260, 25] on input "text" at bounding box center [160, 17] width 205 height 35
click at [259, 21] on icon at bounding box center [257, 17] width 9 height 9
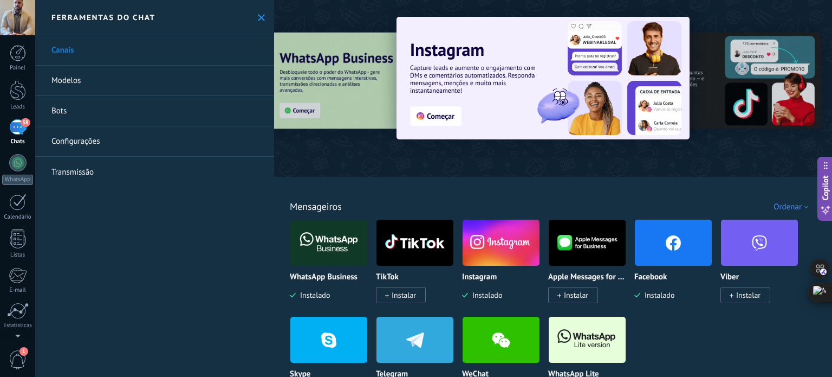
click at [153, 134] on link "Configurações" at bounding box center [154, 141] width 239 height 30
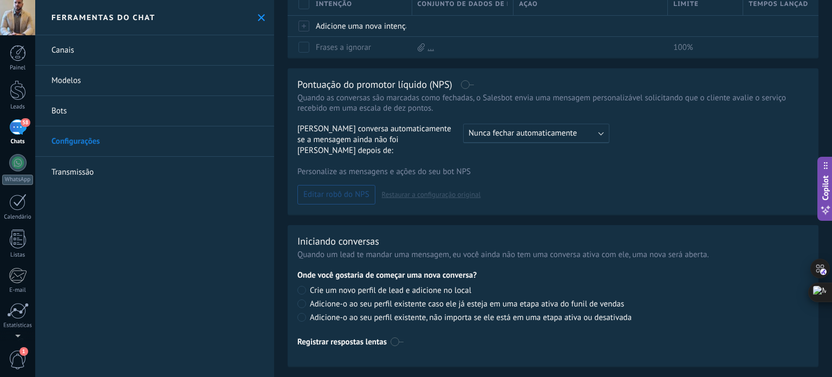
scroll to position [260, 0]
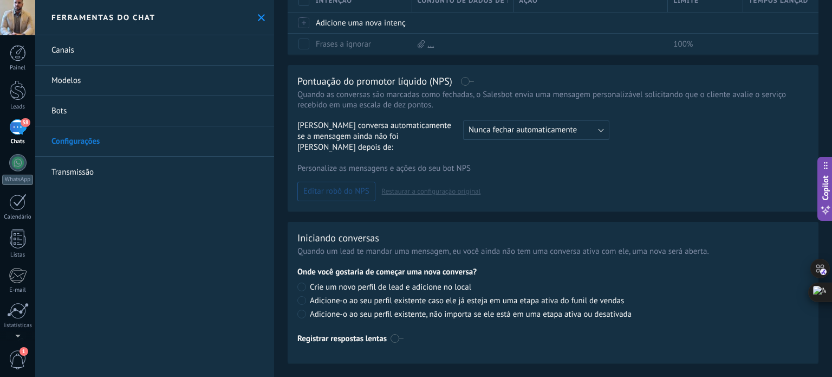
click at [117, 176] on link "Transmissão" at bounding box center [154, 172] width 239 height 30
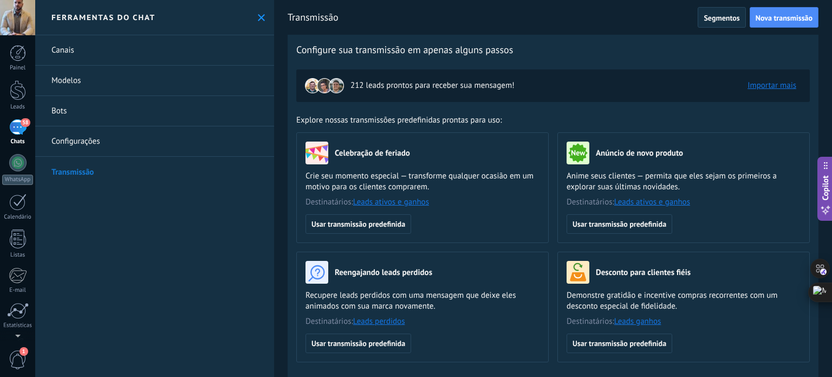
click at [24, 134] on div "58" at bounding box center [17, 127] width 17 height 16
click at [258, 18] on icon at bounding box center [261, 17] width 7 height 7
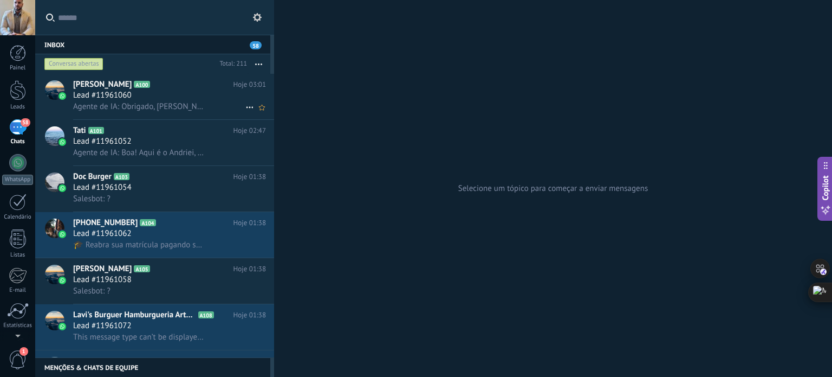
click at [170, 97] on div "Lead #11961060" at bounding box center [169, 95] width 193 height 11
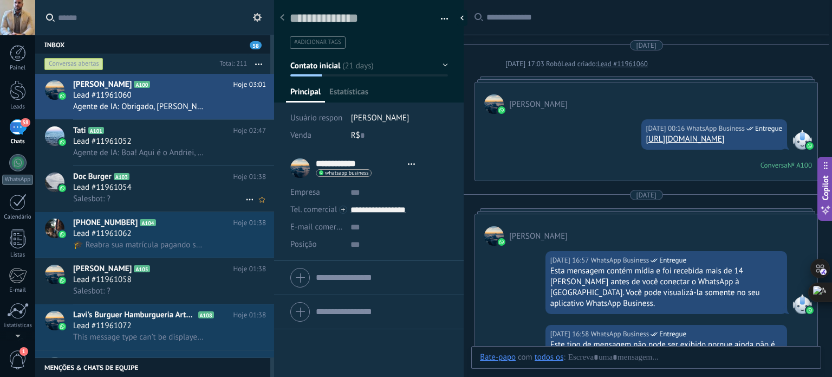
type textarea "**********"
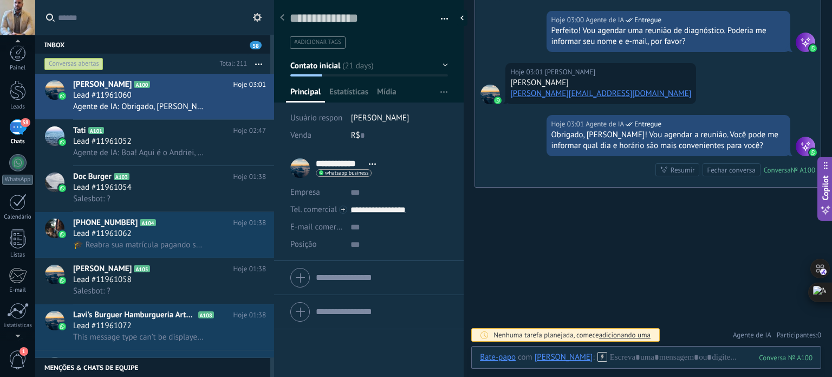
scroll to position [36, 0]
click at [17, 351] on span "1" at bounding box center [18, 359] width 18 height 19
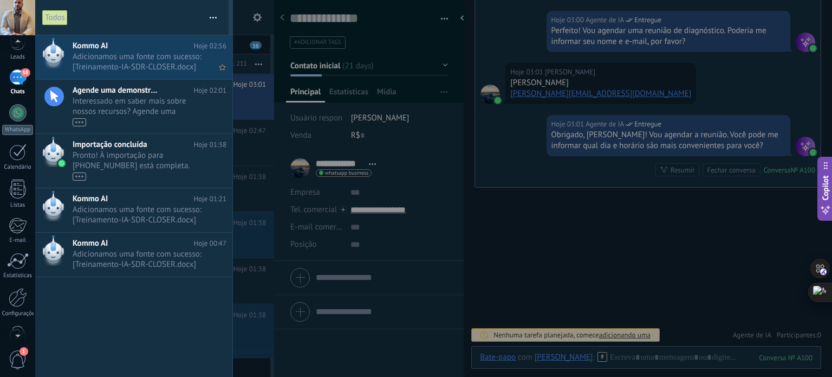
scroll to position [0, 0]
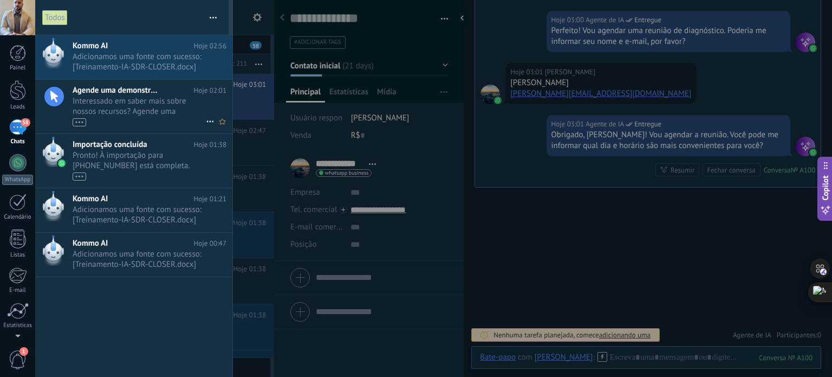
click at [117, 98] on span "Interessado em saber mais sobre nossos recursos? Agende uma demonstração hoje m…" at bounding box center [139, 111] width 133 height 30
click at [151, 58] on span "Adicionamos uma fonte com sucesso: [Treinamento-IA-SDR-CLOSER.docx] •••" at bounding box center [139, 61] width 133 height 21
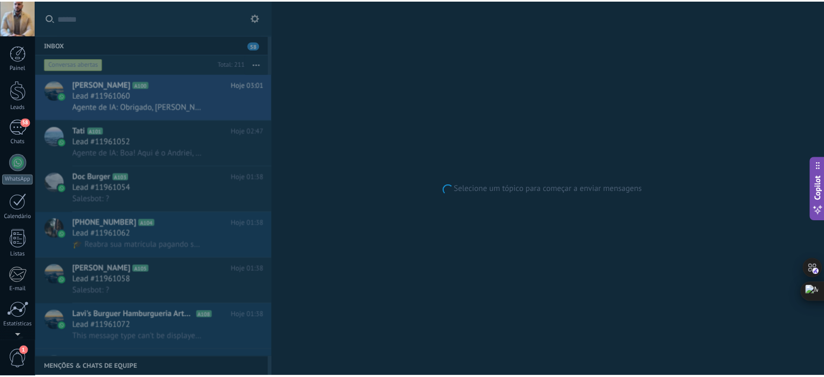
scroll to position [74, 0]
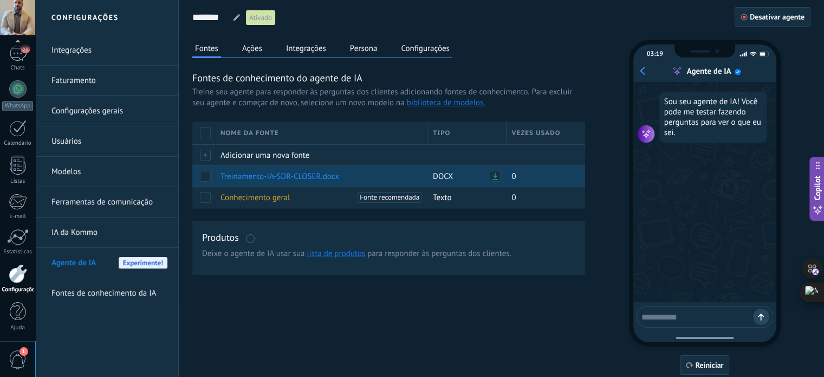
click at [210, 176] on span at bounding box center [205, 176] width 11 height 11
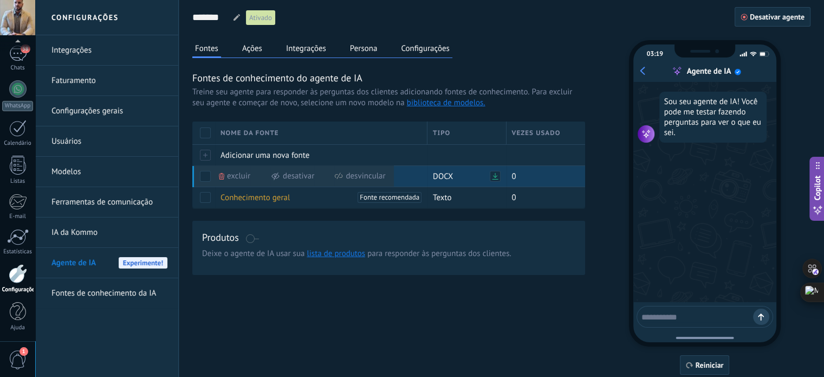
click at [221, 175] on use at bounding box center [221, 176] width 5 height 7
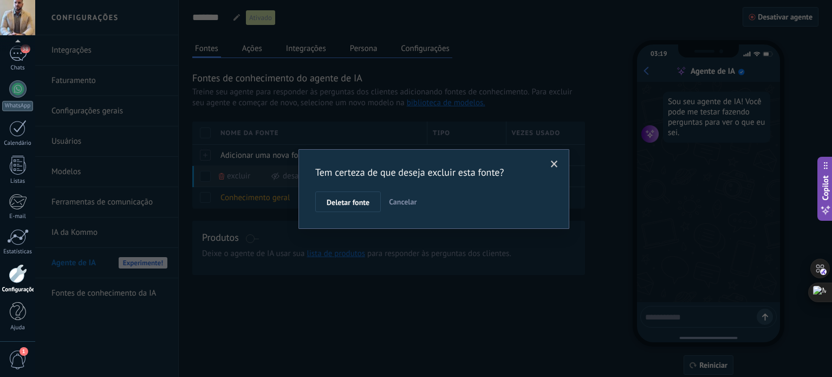
drag, startPoint x: 363, startPoint y: 203, endPoint x: 371, endPoint y: 189, distance: 16.5
click at [363, 203] on span "Deletar fonte" at bounding box center [348, 202] width 43 height 8
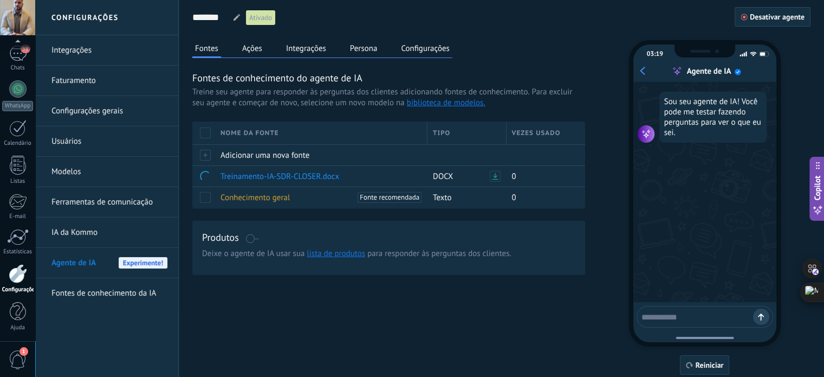
click at [373, 47] on button "Persona" at bounding box center [363, 48] width 33 height 16
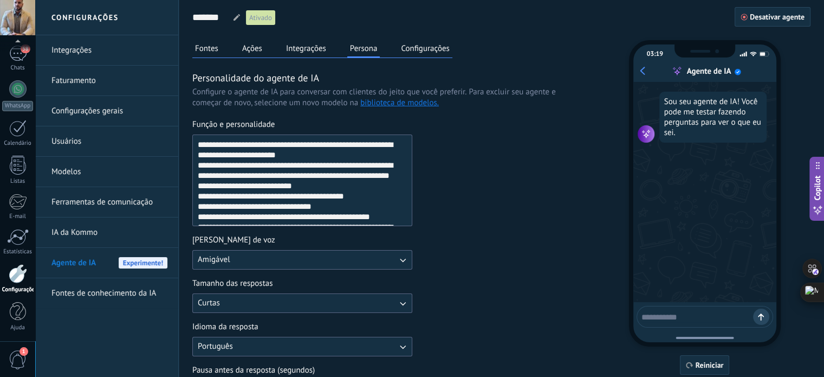
click at [288, 191] on textarea "Função e personalidade" at bounding box center [301, 180] width 217 height 90
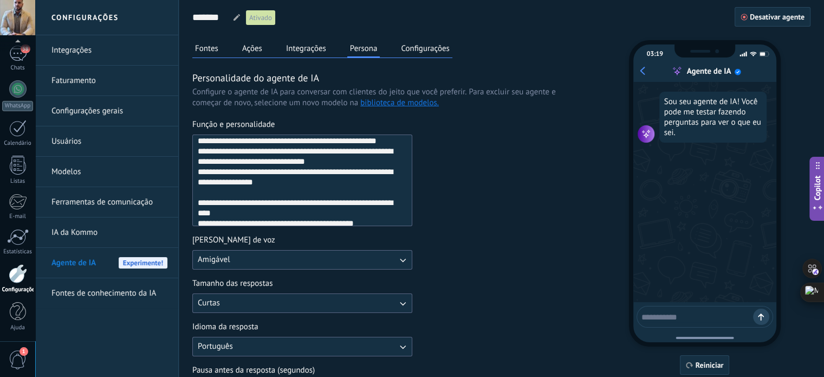
scroll to position [216, 0]
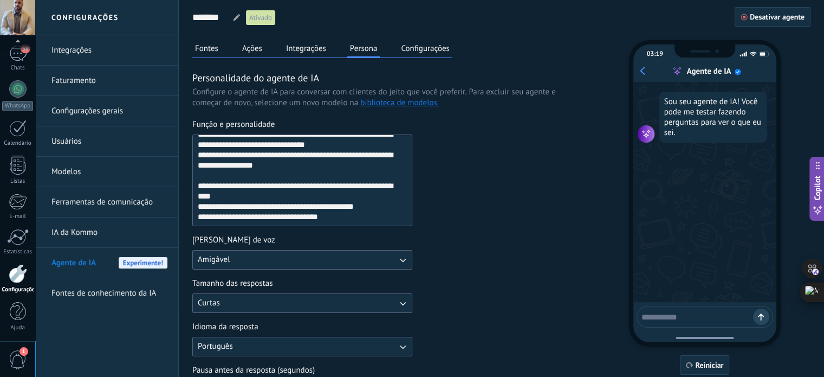
click at [336, 208] on textarea "Função e personalidade" at bounding box center [301, 180] width 217 height 90
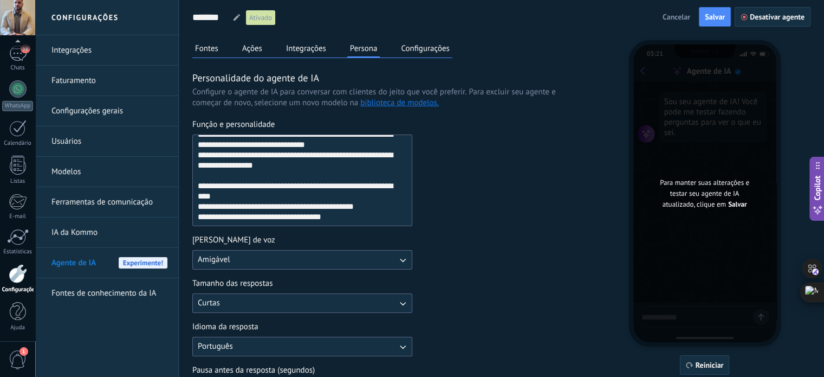
paste textarea "**********"
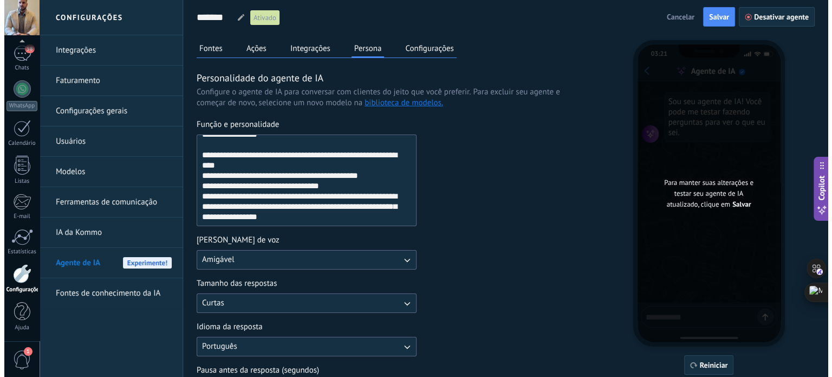
scroll to position [233, 0]
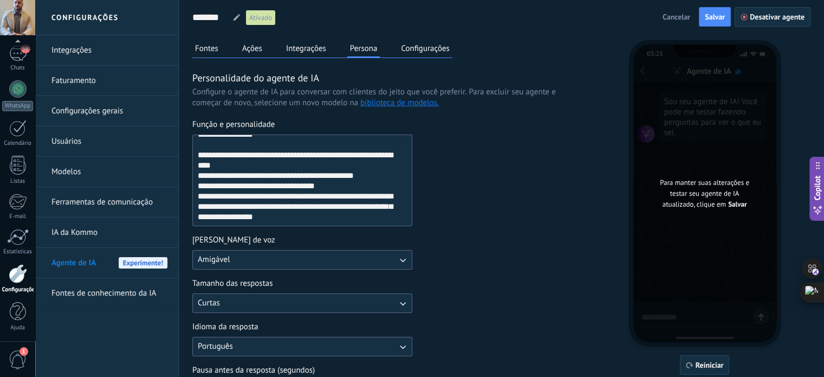
type textarea "**********"
click at [208, 49] on button "Fontes" at bounding box center [206, 48] width 29 height 16
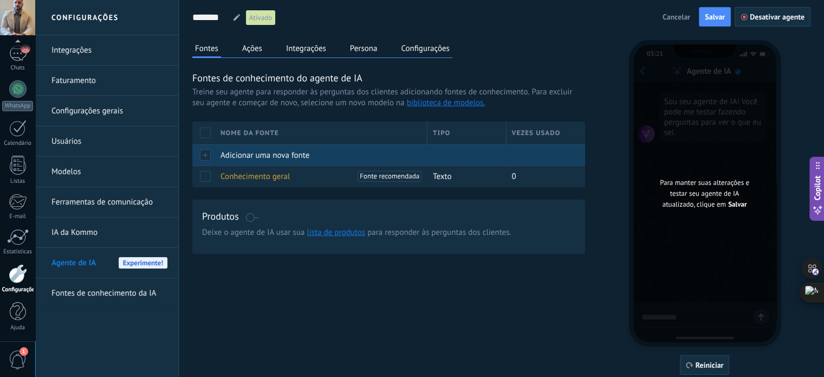
click at [204, 152] on div at bounding box center [203, 154] width 23 height 21
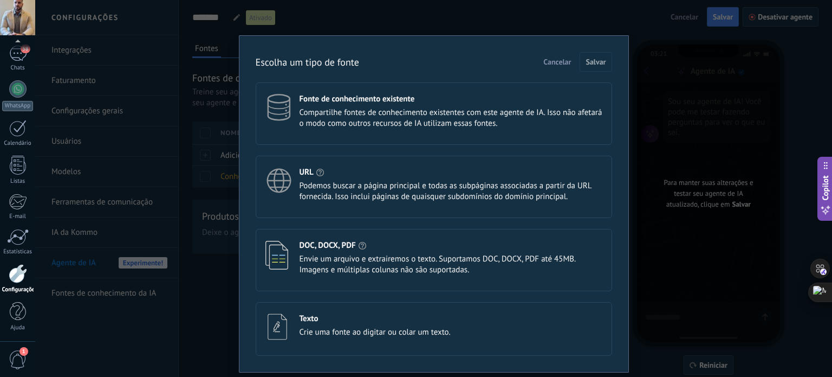
click at [343, 237] on div "DOC, DOCX, PDF Envie um arquivo e extrairemos o texto. Suportamos DOC, DOCX, PD…" at bounding box center [434, 260] width 357 height 62
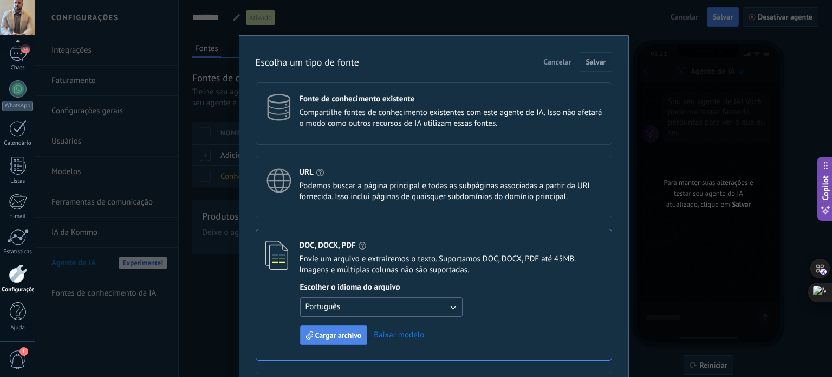
click at [336, 334] on span "Cargar archivo" at bounding box center [338, 335] width 47 height 8
click at [333, 335] on span "Cargar archivo" at bounding box center [338, 335] width 47 height 8
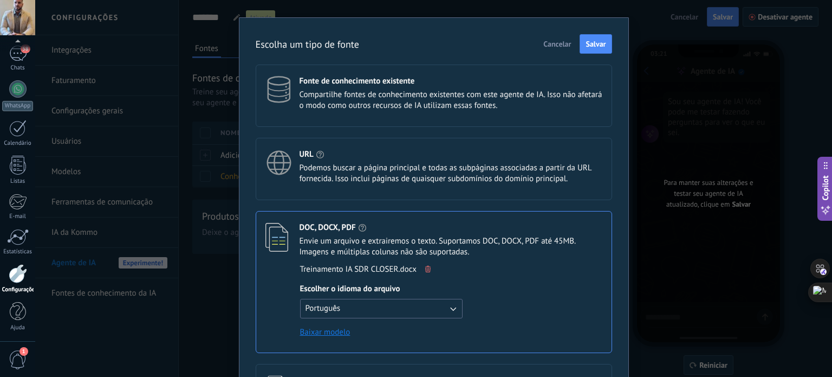
scroll to position [0, 0]
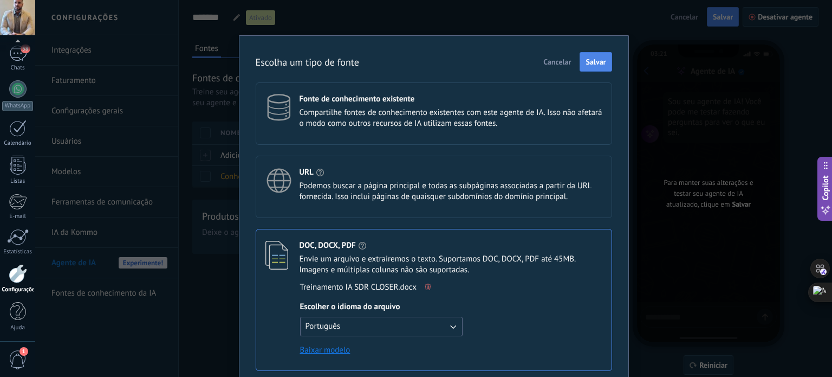
click at [589, 61] on span "Salvar" at bounding box center [596, 62] width 20 height 8
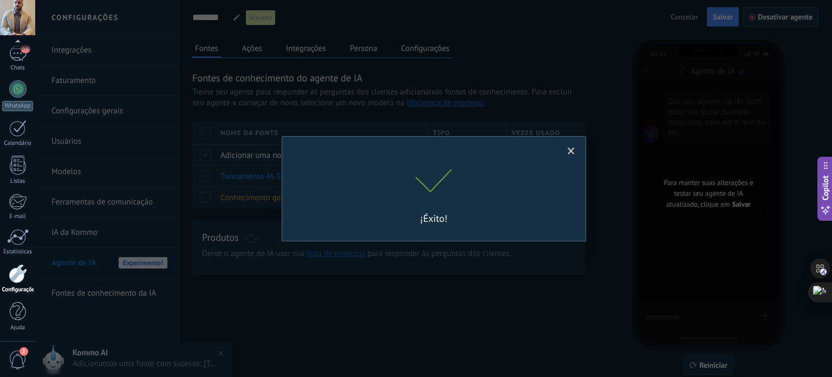
click at [573, 149] on span at bounding box center [571, 151] width 7 height 8
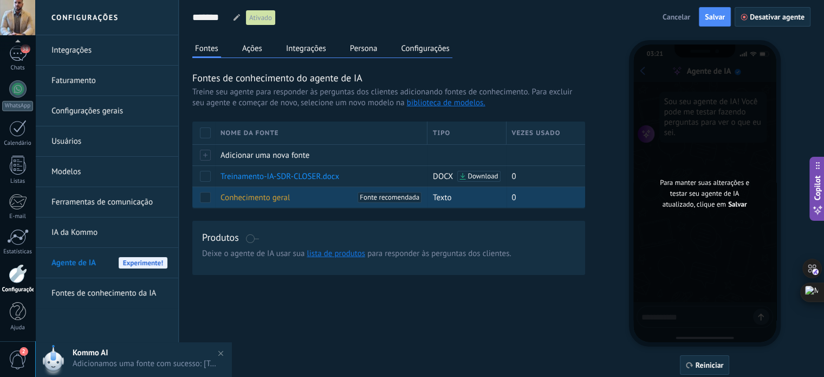
click at [206, 196] on span at bounding box center [205, 197] width 11 height 11
click at [397, 199] on span "Fonte recomendada" at bounding box center [390, 197] width 60 height 11
click at [204, 198] on span at bounding box center [205, 197] width 11 height 11
click at [268, 198] on span "Conhecimento geral" at bounding box center [255, 197] width 69 height 10
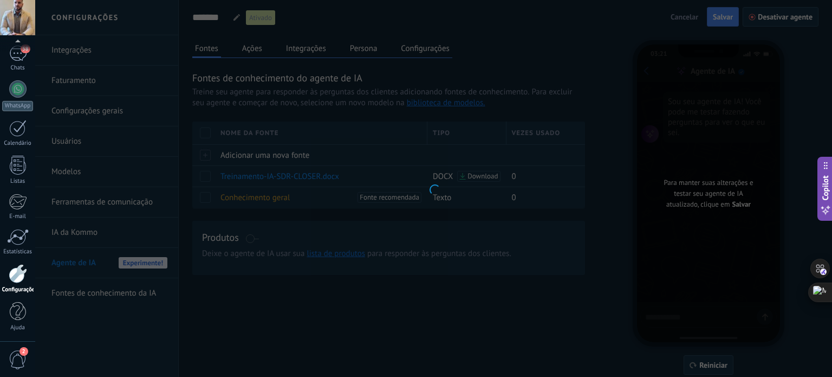
type input "**********"
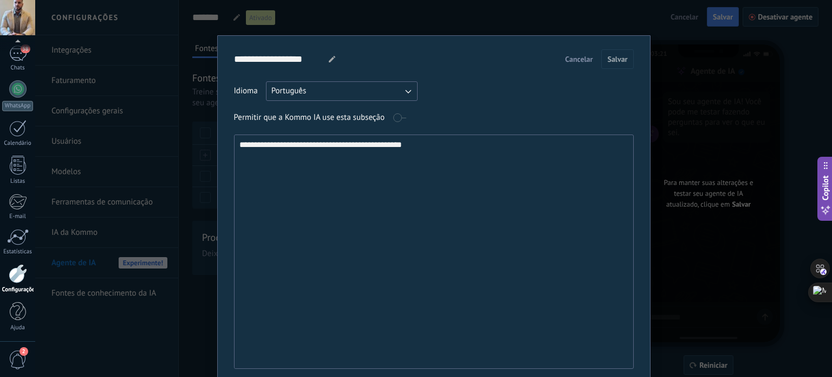
click at [314, 158] on textarea "**********" at bounding box center [433, 251] width 397 height 233
click at [276, 142] on textarea "**********" at bounding box center [433, 251] width 397 height 233
paste textarea "**********"
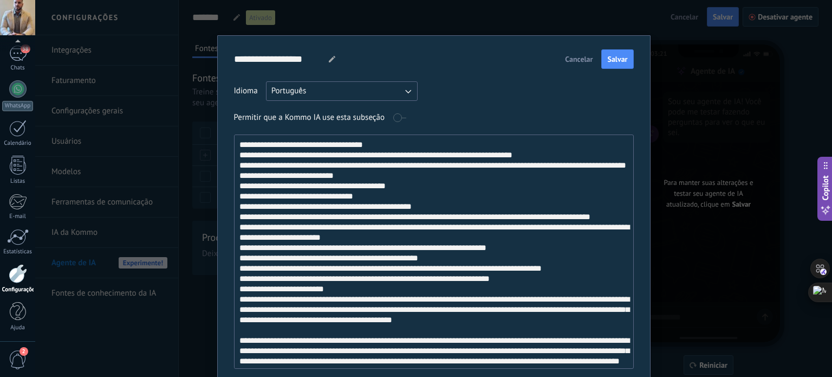
type textarea "**********"
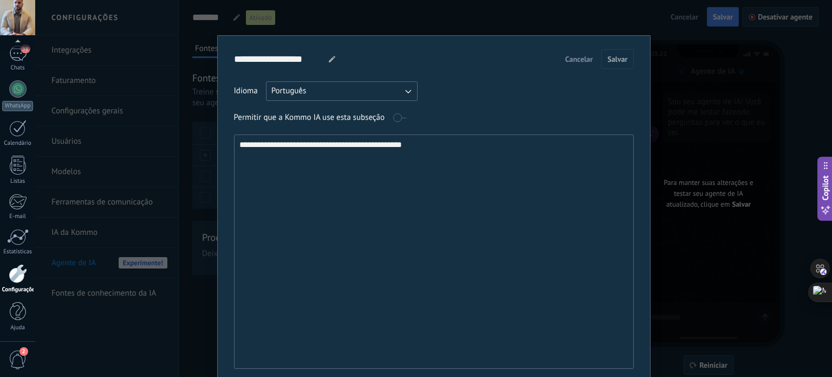
click at [457, 166] on textarea "**********" at bounding box center [433, 251] width 397 height 233
click at [444, 149] on textarea "**********" at bounding box center [433, 251] width 397 height 233
drag, startPoint x: 269, startPoint y: 164, endPoint x: 277, endPoint y: 156, distance: 10.7
click at [271, 164] on textarea "**********" at bounding box center [433, 251] width 397 height 233
drag, startPoint x: 237, startPoint y: 142, endPoint x: 503, endPoint y: 149, distance: 266.1
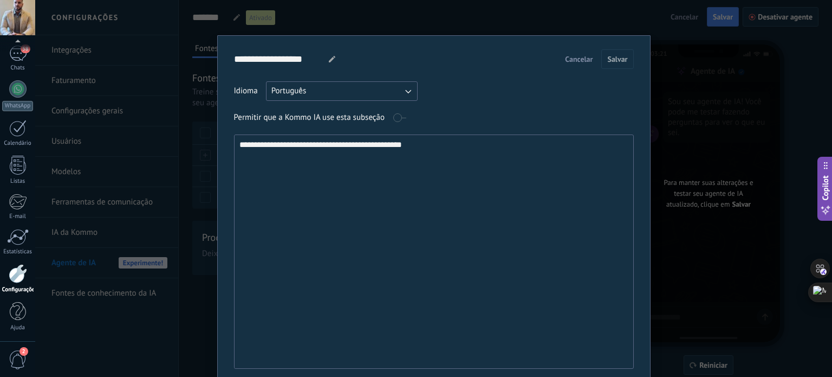
click at [503, 149] on textarea "**********" at bounding box center [433, 251] width 397 height 233
click at [582, 60] on span "Cancelar" at bounding box center [579, 59] width 28 height 8
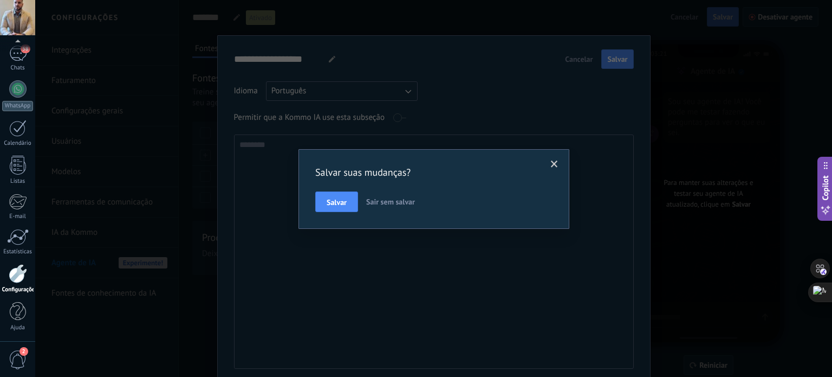
click at [376, 202] on span "Sair sem salvar" at bounding box center [390, 202] width 49 height 10
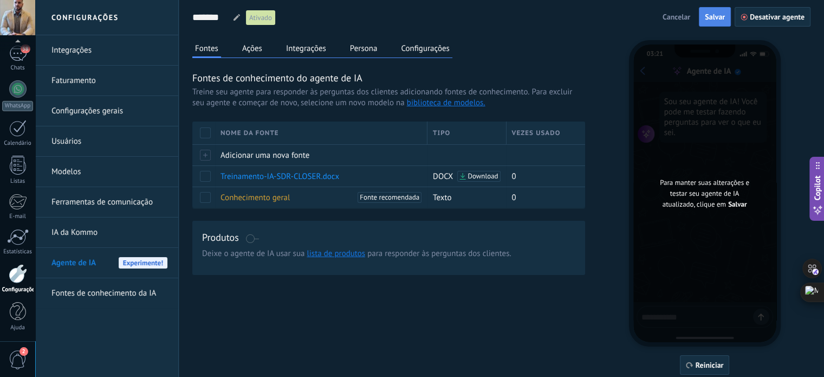
click at [722, 10] on button "Salvar" at bounding box center [715, 17] width 32 height 20
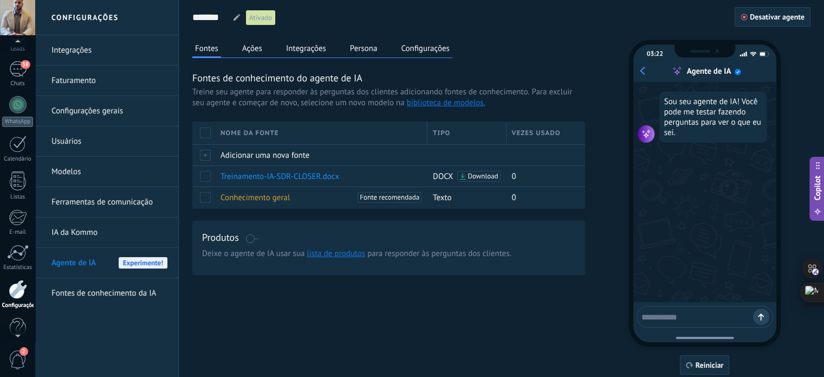
click at [11, 51] on div at bounding box center [17, 43] width 35 height 16
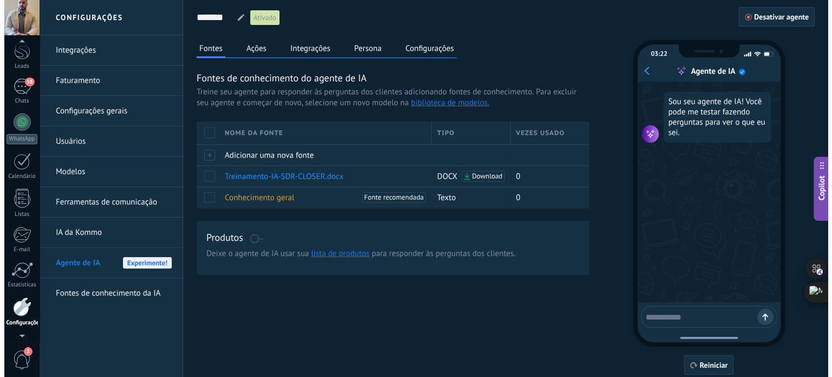
scroll to position [37, 0]
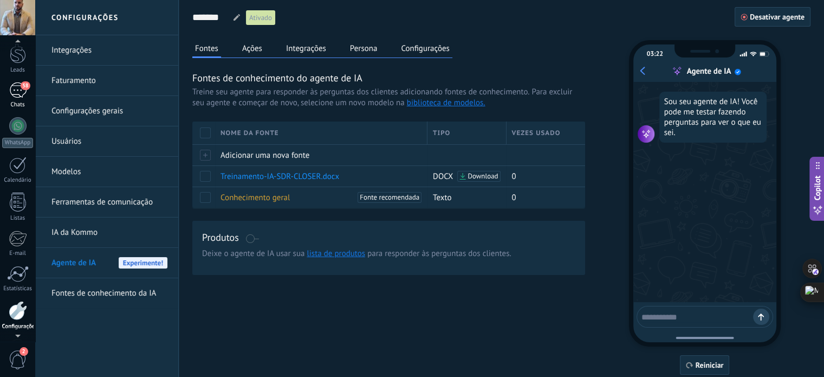
click at [17, 95] on div "58" at bounding box center [17, 90] width 17 height 16
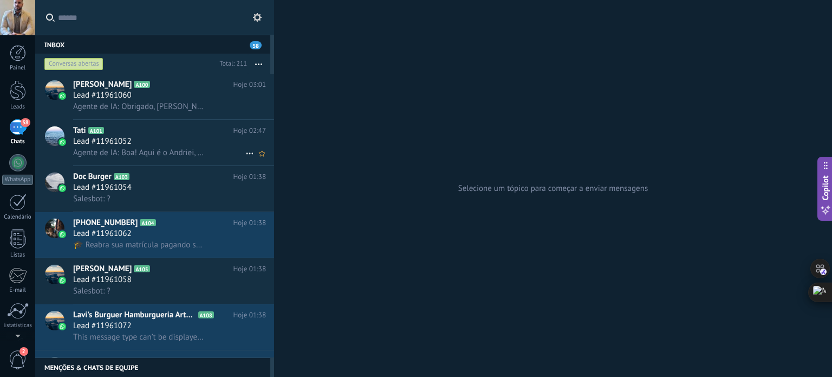
scroll to position [16, 0]
click at [171, 150] on span "Agente de IA: Boa! Aqui é o Andriei, da equipe do [PERSON_NAME] de Donos de Del…" at bounding box center [139, 152] width 133 height 10
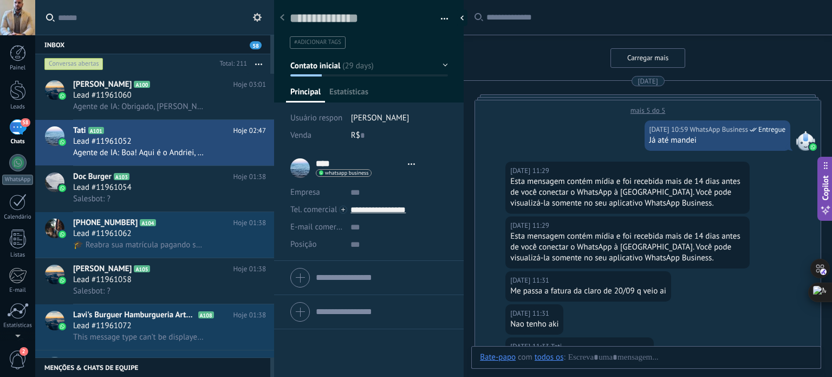
type textarea "**********"
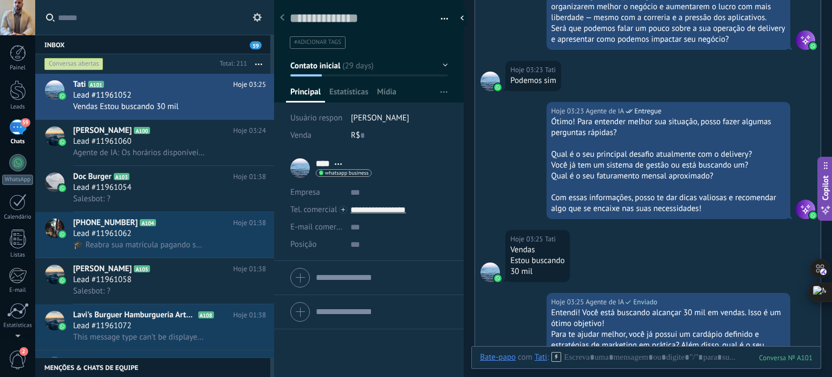
scroll to position [2018, 0]
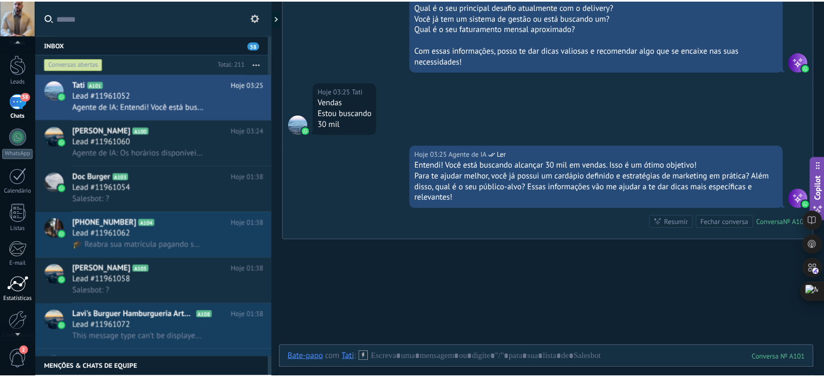
scroll to position [74, 0]
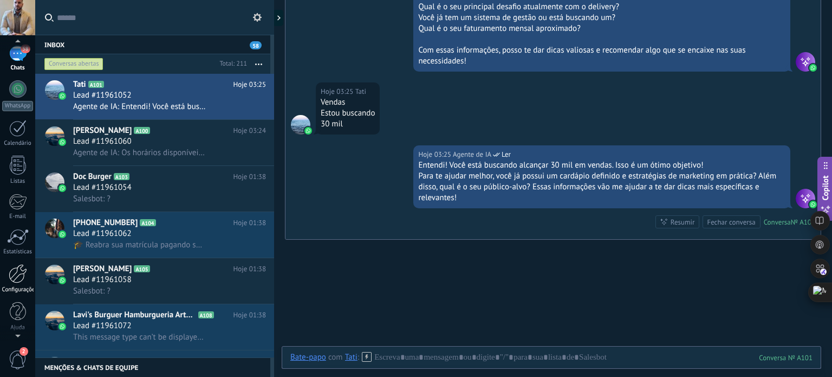
click at [21, 277] on div at bounding box center [18, 273] width 18 height 19
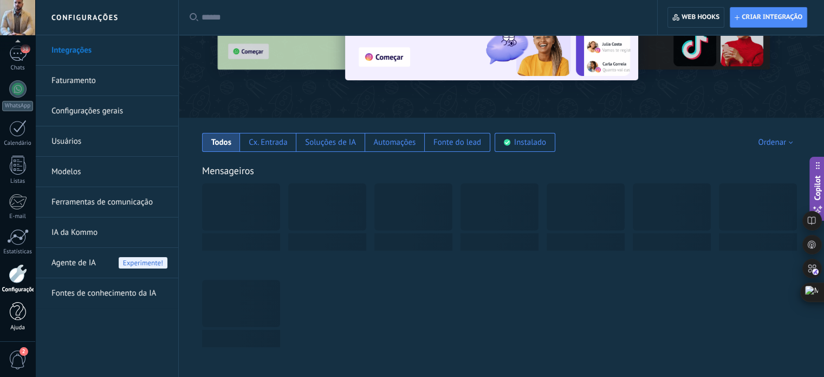
scroll to position [108, 0]
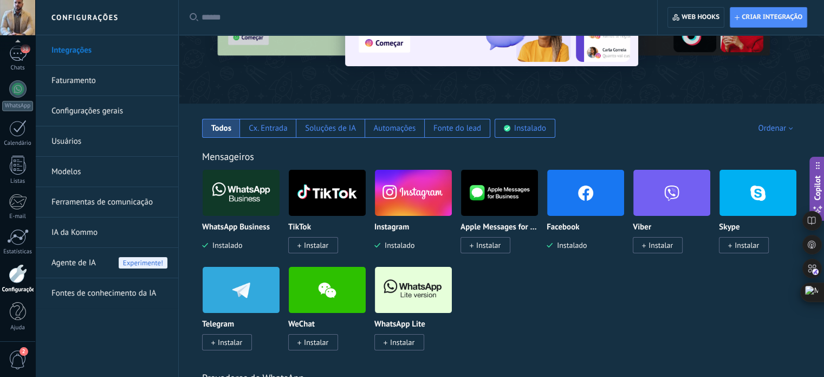
click at [63, 263] on span "Agente de IA" at bounding box center [73, 263] width 44 height 30
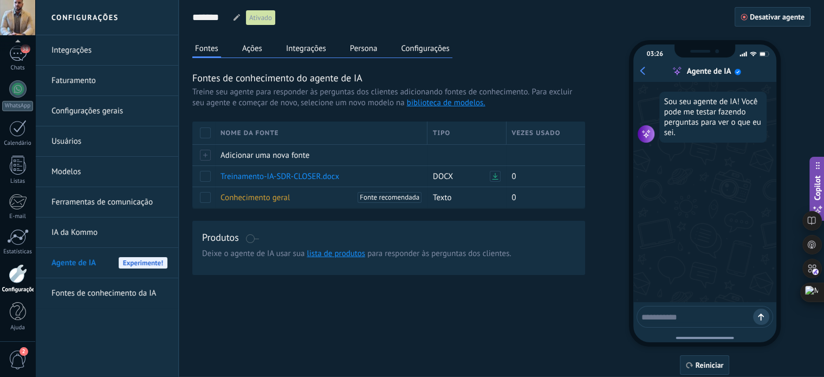
click at [99, 286] on link "Fontes de conhecimento da IA" at bounding box center [109, 293] width 116 height 30
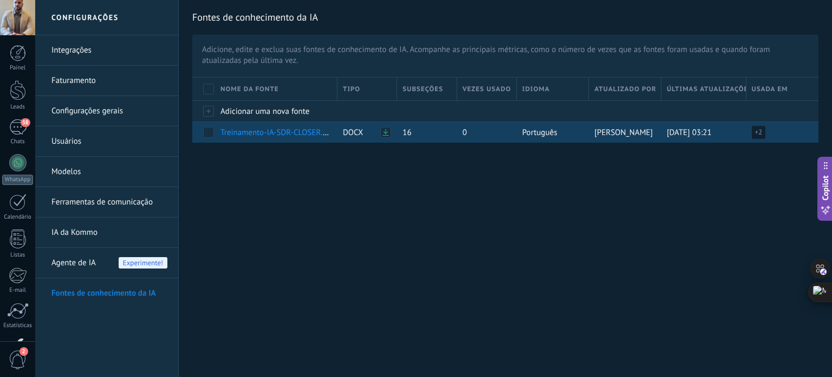
click at [208, 129] on span at bounding box center [208, 132] width 11 height 11
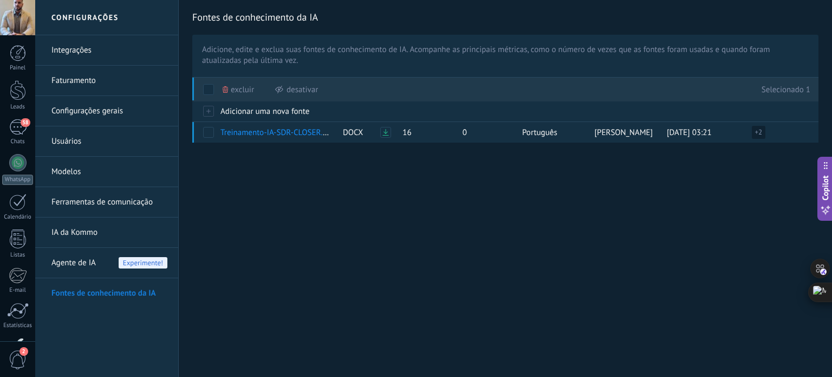
click at [241, 92] on span "Excluir" at bounding box center [242, 89] width 23 height 21
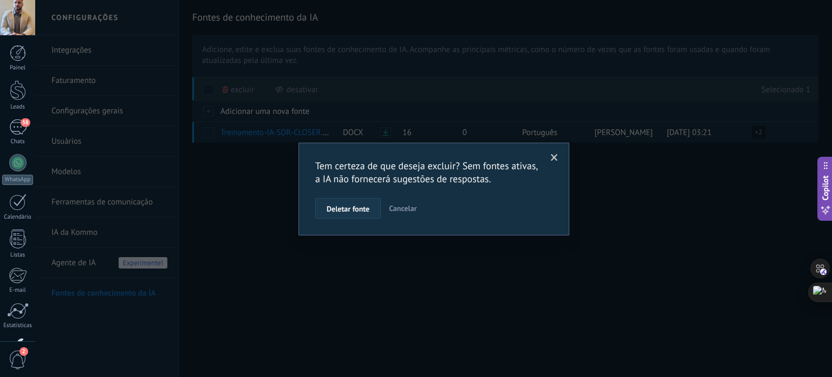
click at [354, 210] on span "Deletar fonte" at bounding box center [348, 209] width 43 height 8
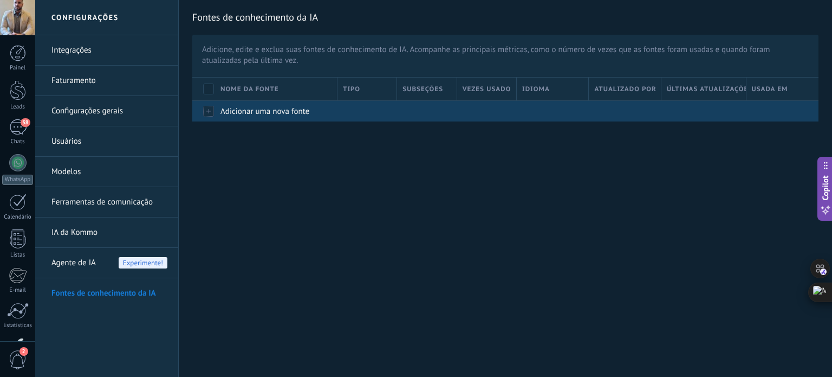
click at [242, 110] on span "Adicionar uma nova fonte" at bounding box center [265, 111] width 89 height 10
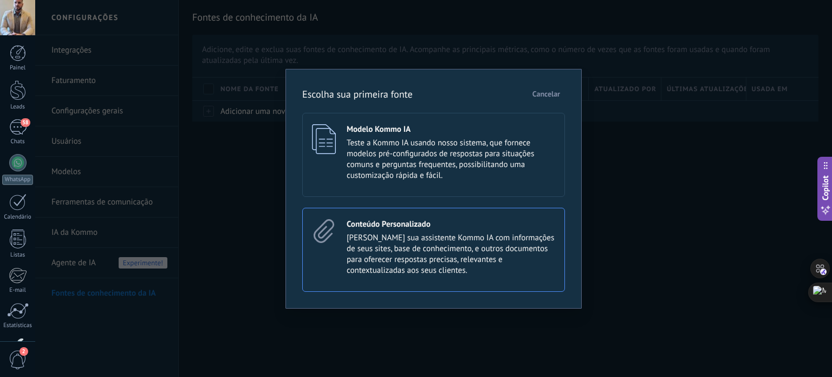
click at [393, 254] on span "Treine sua assistente Kommo IA com informações de seus sites, base de conhecime…" at bounding box center [451, 253] width 209 height 43
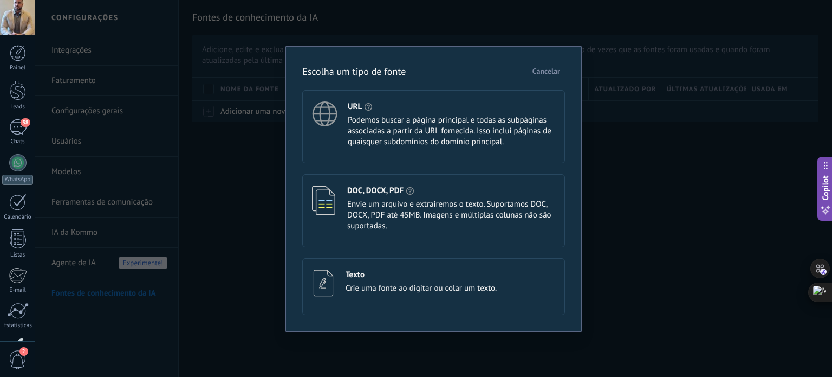
click at [368, 199] on span "Envie um arquivo e extrairemos o texto. Suportamos DOC, DOCX, PDF até 45MB. Ima…" at bounding box center [451, 215] width 208 height 33
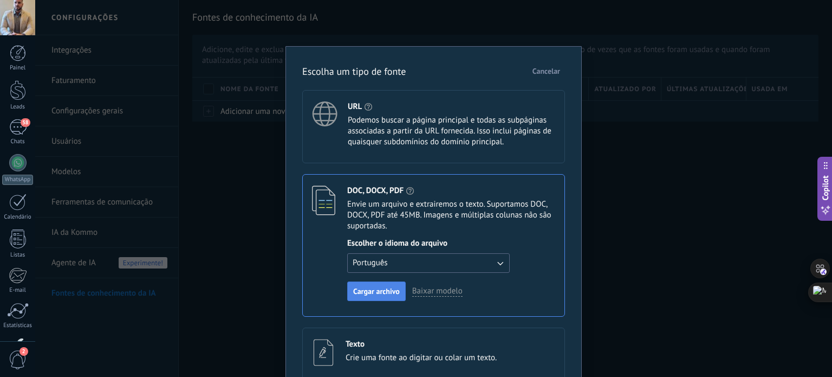
click at [384, 294] on span "Cargar archivo" at bounding box center [376, 291] width 47 height 8
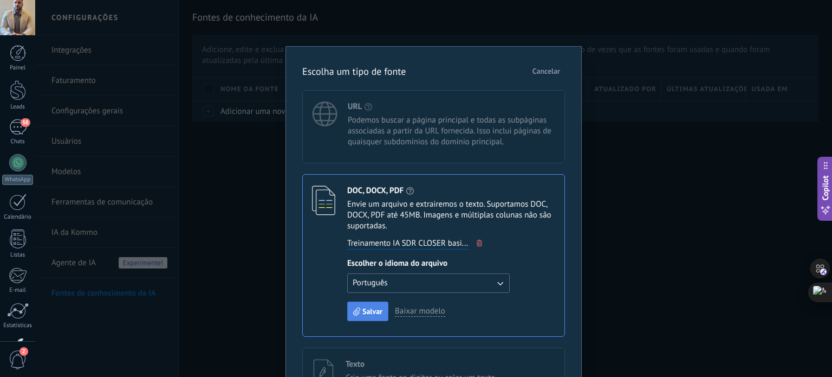
click at [362, 310] on span "Salvar" at bounding box center [372, 311] width 20 height 8
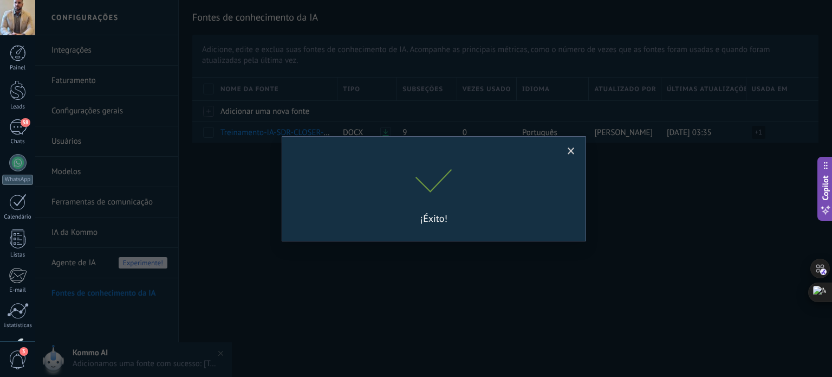
click at [570, 151] on span at bounding box center [571, 151] width 7 height 8
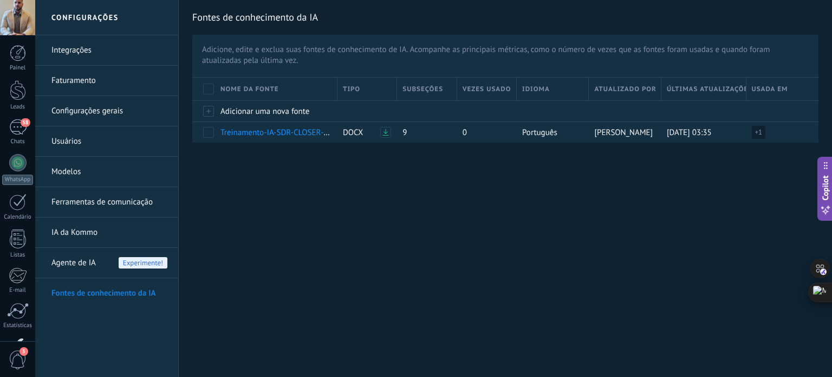
click at [89, 263] on span "Agente de IA" at bounding box center [73, 263] width 44 height 30
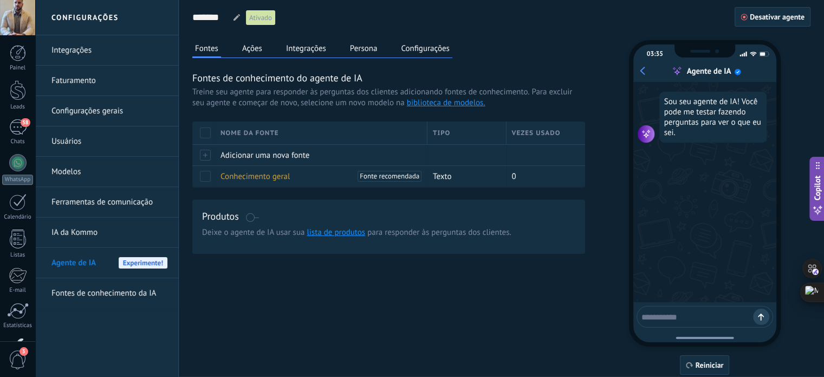
click at [256, 48] on button "Ações" at bounding box center [251, 48] width 25 height 16
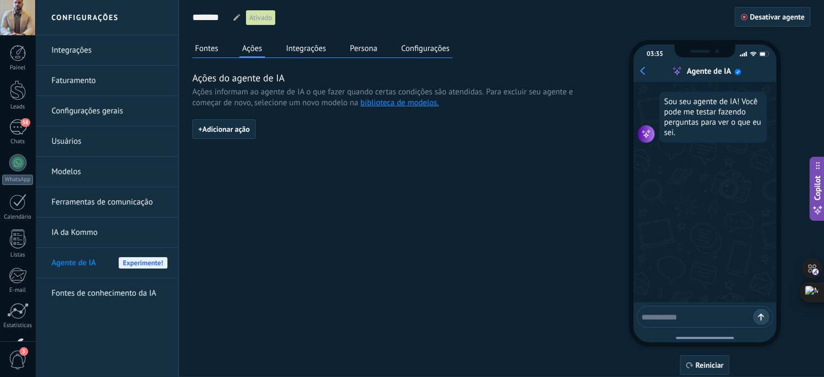
click at [303, 49] on button "Integrações" at bounding box center [306, 48] width 46 height 16
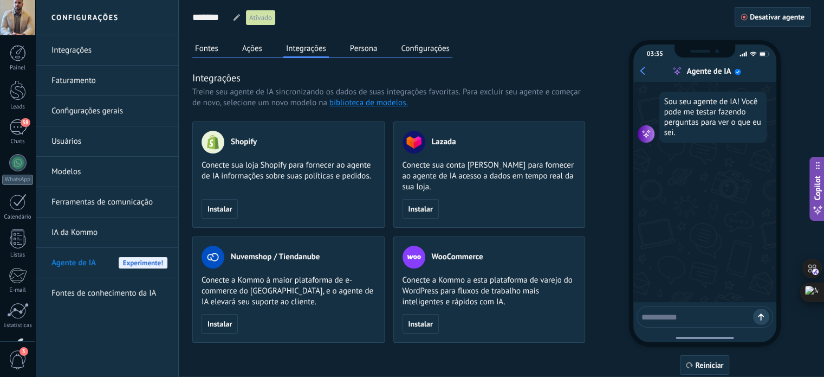
click at [260, 49] on button "Ações" at bounding box center [251, 48] width 25 height 16
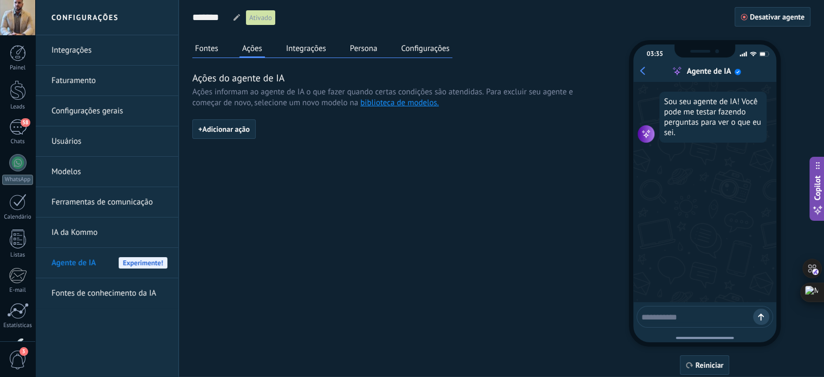
click at [213, 51] on button "Fontes" at bounding box center [206, 48] width 29 height 16
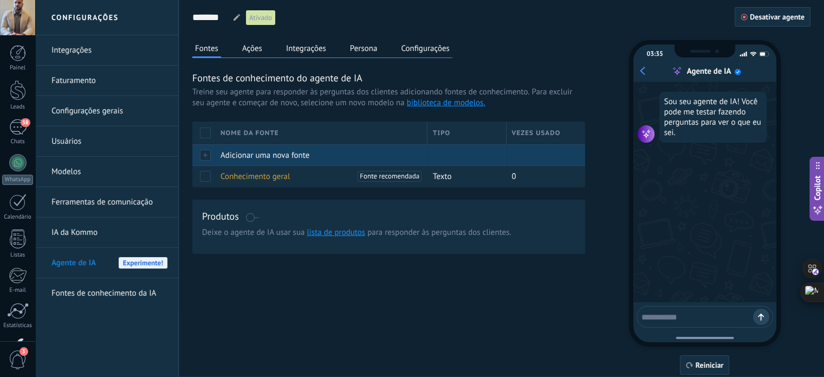
click at [247, 156] on span "Adicionar uma nova fonte" at bounding box center [265, 155] width 89 height 10
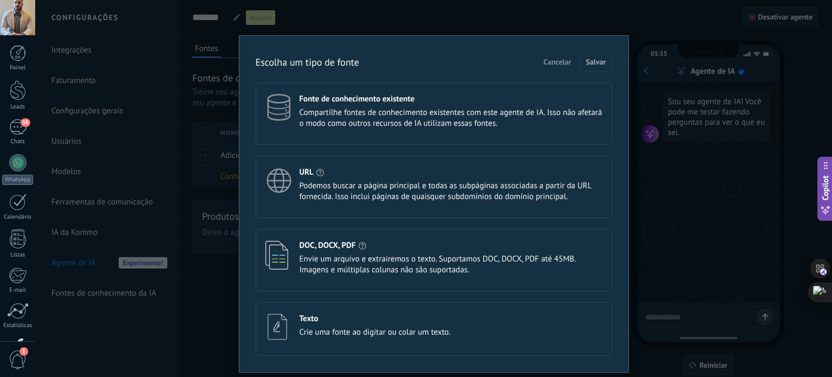
click at [328, 263] on span "Envie um arquivo e extrairemos o texto. Suportamos DOC, DOCX, PDF até 45MB. Ima…" at bounding box center [451, 265] width 303 height 22
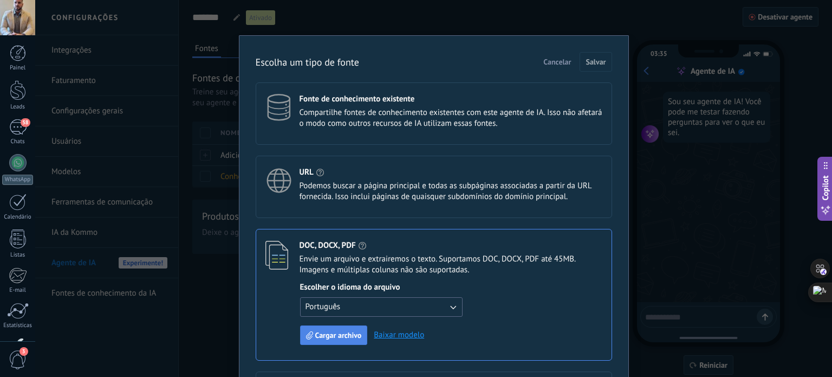
click at [337, 337] on span "Cargar archivo" at bounding box center [338, 335] width 47 height 8
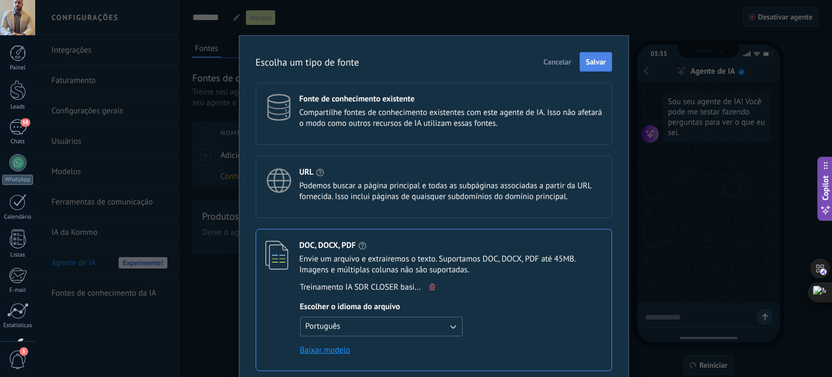
click at [596, 59] on span "Salvar" at bounding box center [596, 62] width 20 height 8
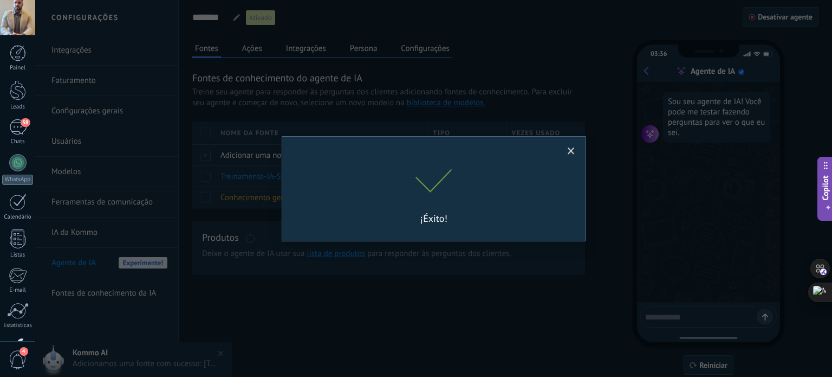
click at [568, 147] on span at bounding box center [571, 151] width 7 height 8
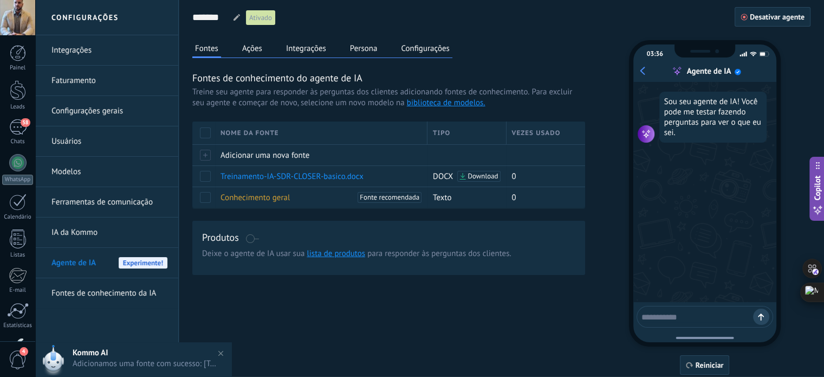
click at [364, 45] on button "Persona" at bounding box center [363, 48] width 33 height 16
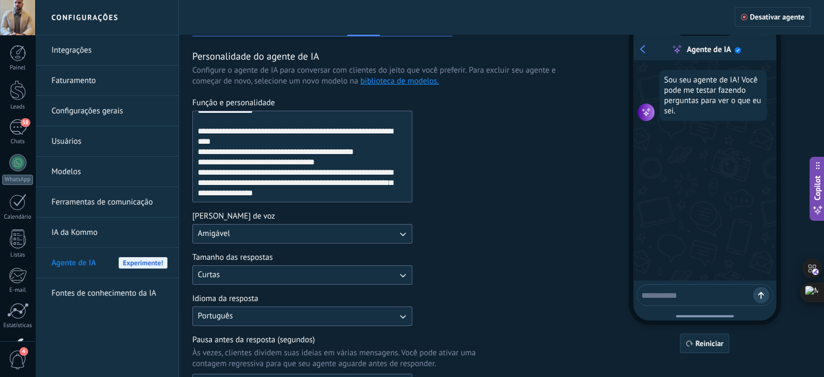
scroll to position [108, 0]
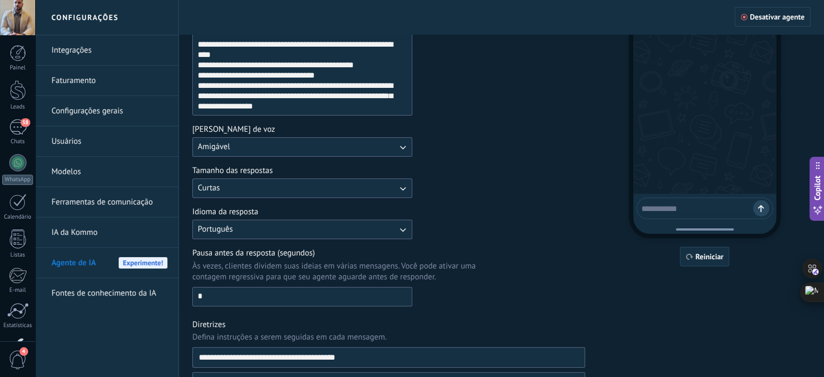
click at [303, 93] on textarea "Função e personalidade" at bounding box center [301, 69] width 217 height 90
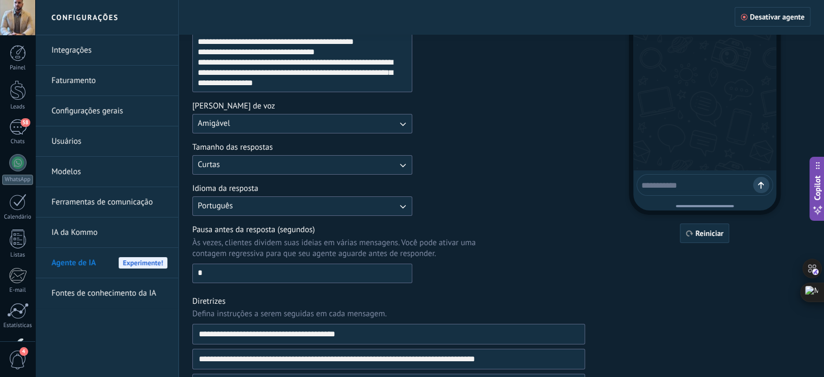
scroll to position [206, 0]
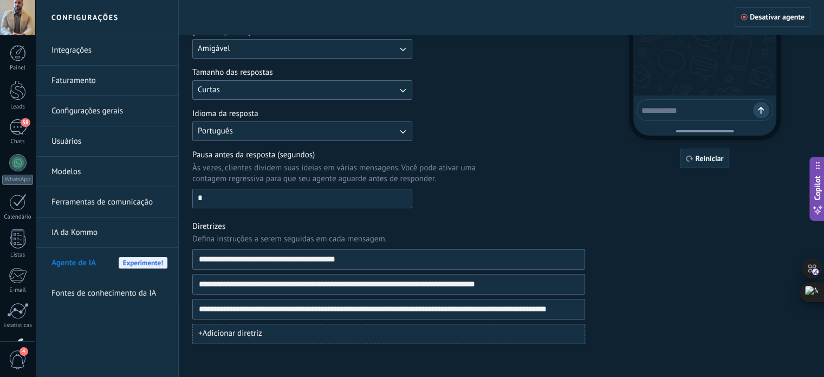
click at [237, 328] on span "+ Adicionar diretriz" at bounding box center [230, 333] width 64 height 11
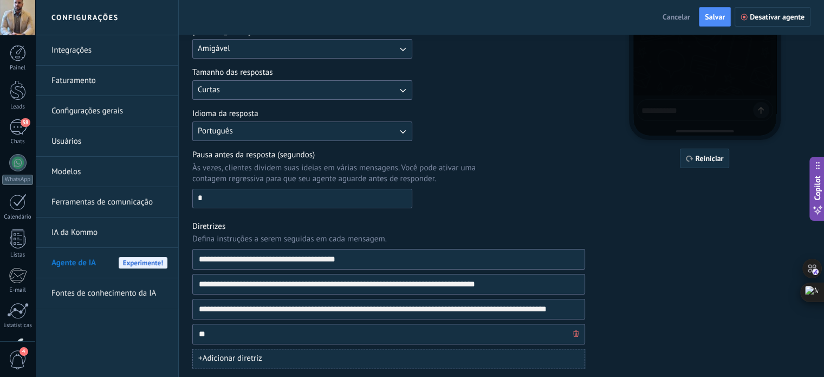
type input "*"
type input "**********"
click at [296, 354] on button "+ Adicionar diretriz" at bounding box center [388, 358] width 393 height 20
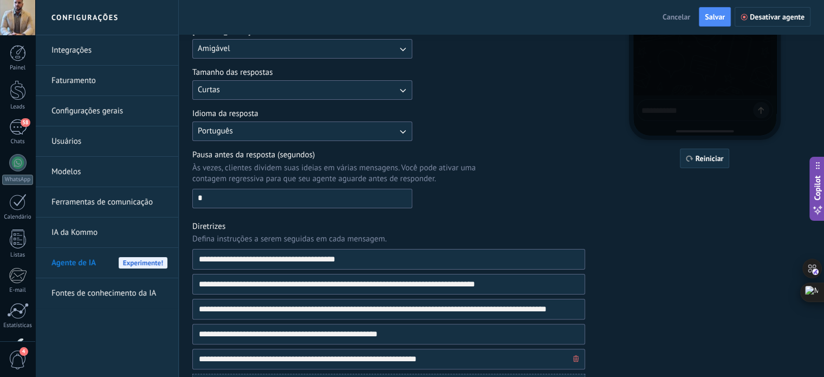
type input "**********"
click at [425, 336] on input "**********" at bounding box center [384, 334] width 372 height 20
type input "**********"
click at [515, 278] on input "**********" at bounding box center [384, 284] width 372 height 20
type input "**********"
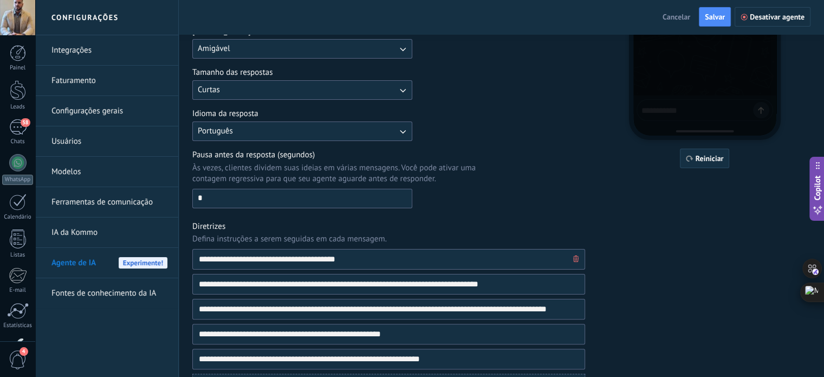
click at [362, 258] on input "**********" at bounding box center [384, 259] width 372 height 20
type input "**********"
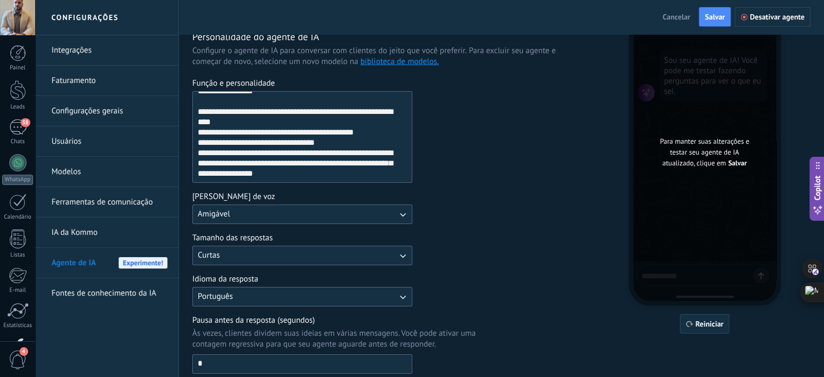
scroll to position [39, 0]
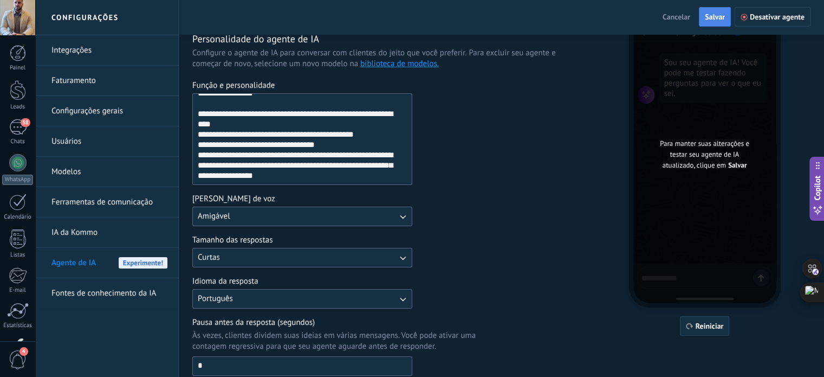
click at [702, 12] on button "Salvar" at bounding box center [715, 17] width 32 height 20
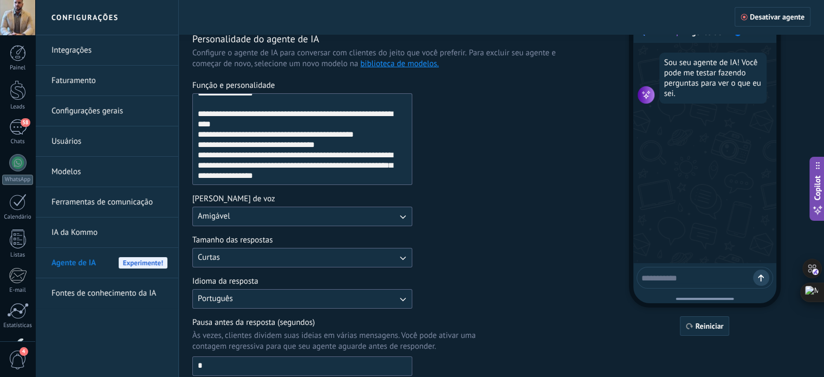
click at [666, 275] on textarea at bounding box center [698, 276] width 112 height 14
type textarea "**********"
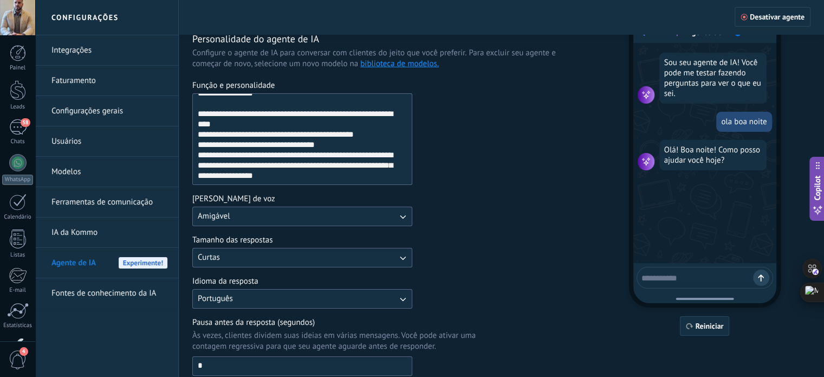
click at [674, 275] on textarea at bounding box center [698, 276] width 112 height 14
type textarea "**********"
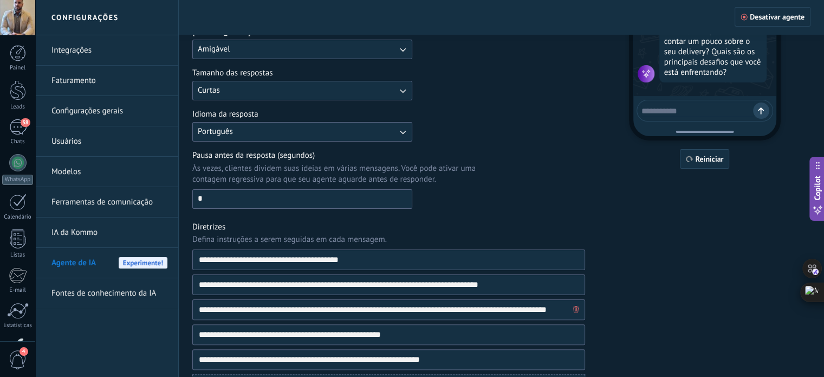
scroll to position [0, 0]
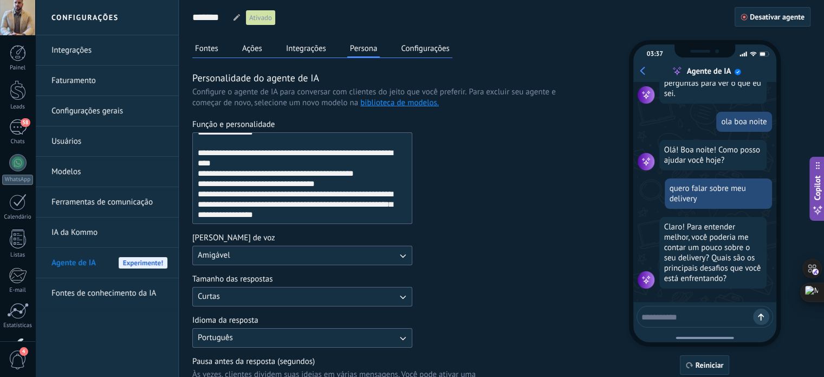
click at [420, 48] on button "Configurações" at bounding box center [425, 48] width 54 height 16
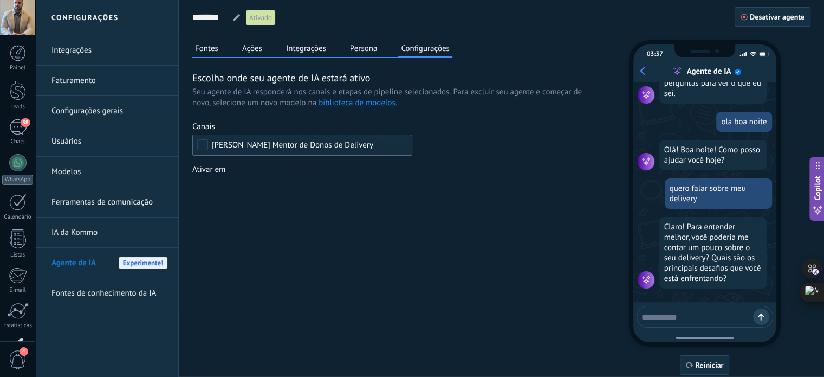
click at [255, 53] on button "Ações" at bounding box center [251, 48] width 25 height 16
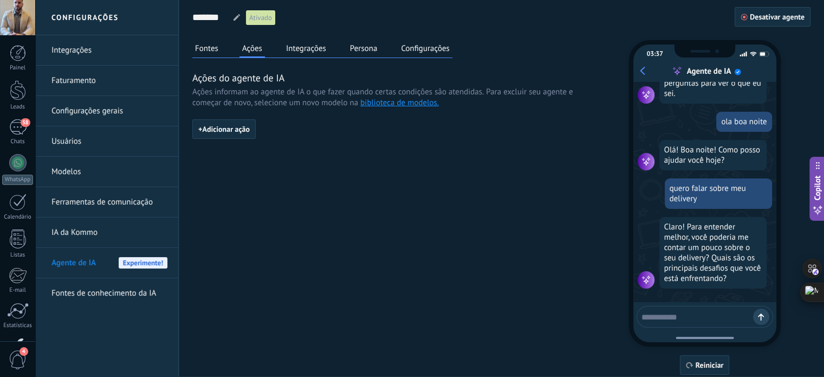
click at [260, 129] on div "+ Adicionar ação" at bounding box center [388, 133] width 393 height 28
click at [236, 131] on span "+ Adicionar ação" at bounding box center [223, 129] width 51 height 8
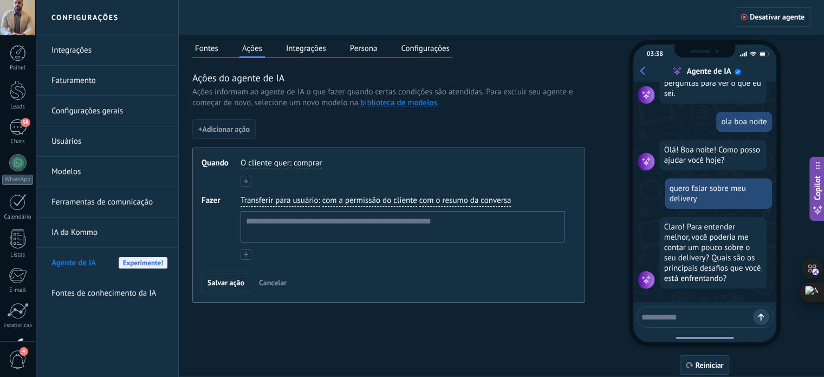
scroll to position [33, 0]
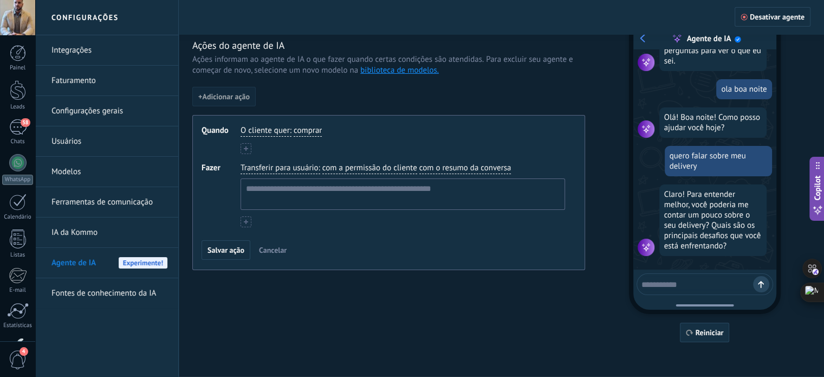
click at [298, 131] on span "comprar" at bounding box center [308, 130] width 28 height 11
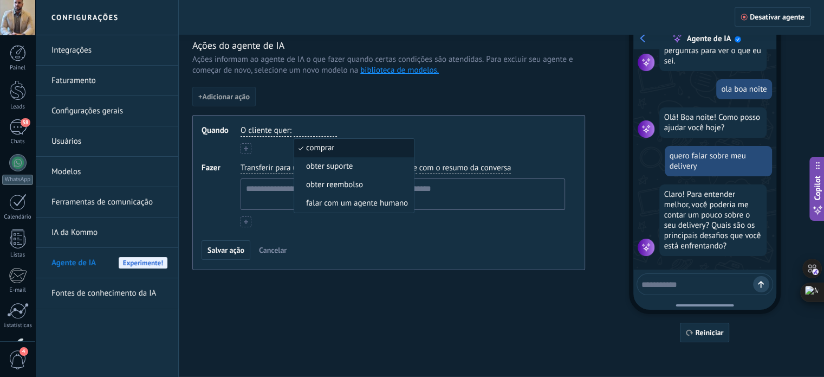
click at [286, 144] on div "O cliente quer : comprar comprar obter suporte obter reembolso falar com um age…" at bounding box center [403, 139] width 325 height 29
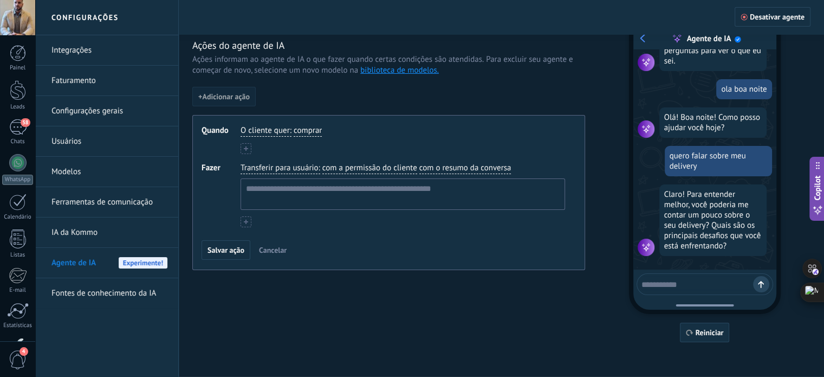
click at [251, 147] on button at bounding box center [246, 148] width 11 height 11
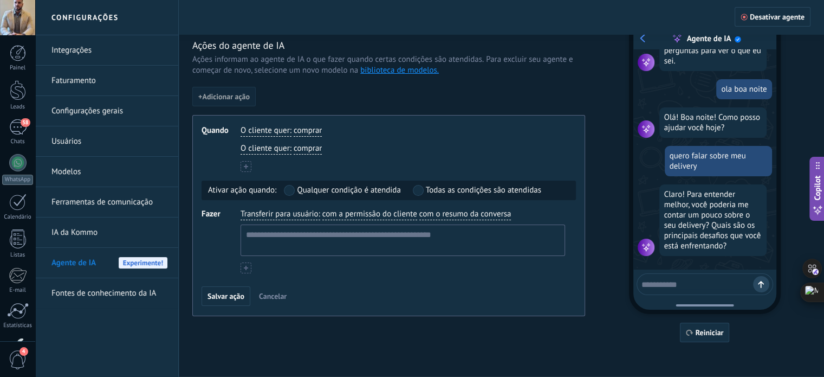
scroll to position [0, 0]
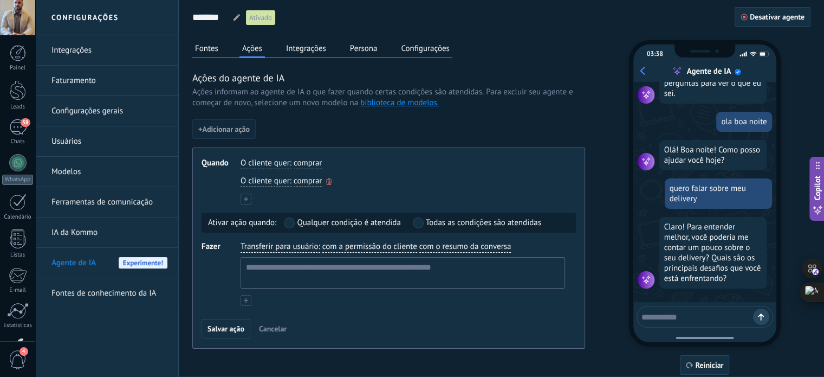
click at [293, 183] on div "O cliente quer : comprar" at bounding box center [402, 181] width 329 height 16
click at [306, 183] on span "comprar" at bounding box center [308, 181] width 28 height 11
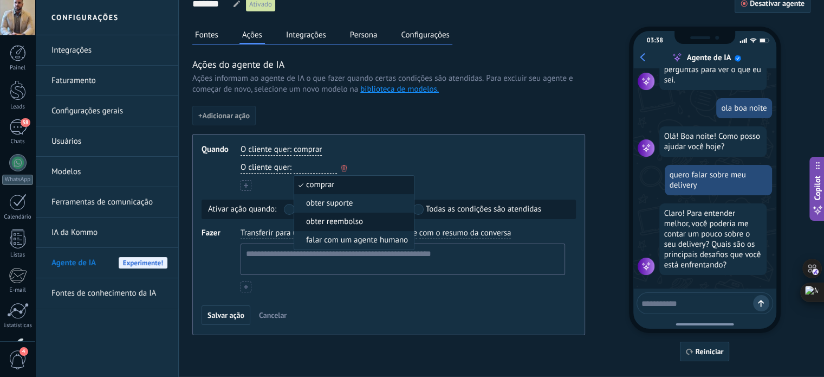
scroll to position [33, 0]
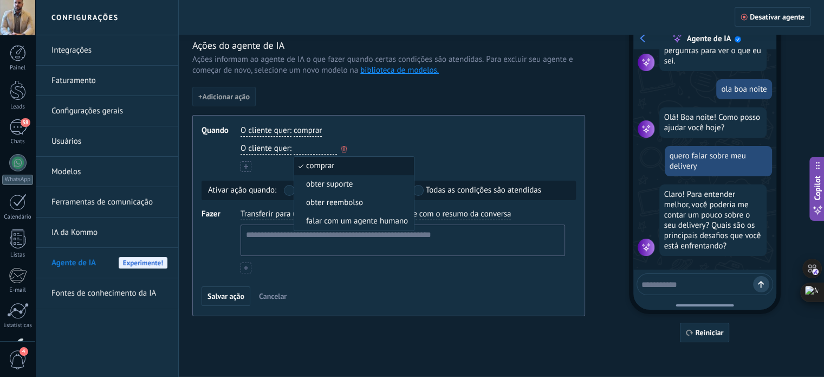
click at [344, 148] on icon "button" at bounding box center [343, 149] width 5 height 7
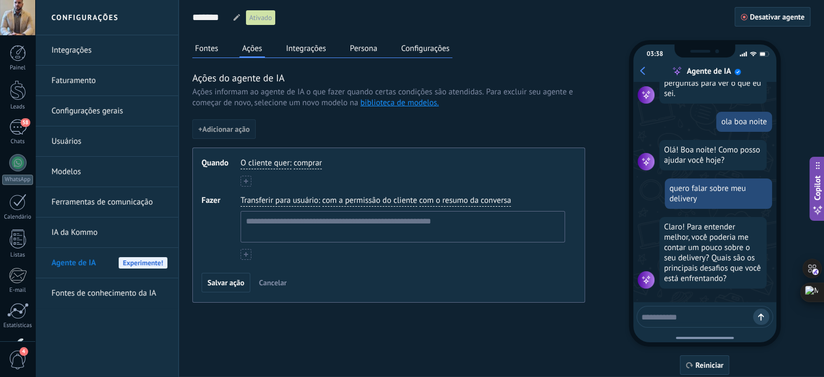
click at [379, 158] on div "O cliente quer : comprar" at bounding box center [402, 164] width 329 height 16
click at [310, 196] on span "Transferir para usuário" at bounding box center [279, 200] width 77 height 11
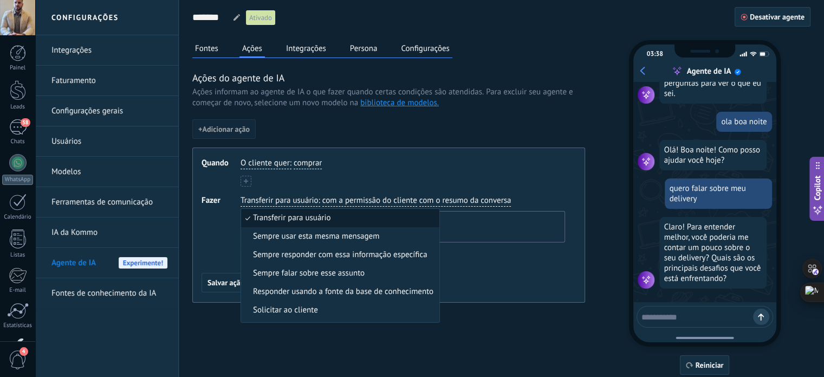
click at [221, 226] on span "Fazer" at bounding box center [221, 227] width 39 height 64
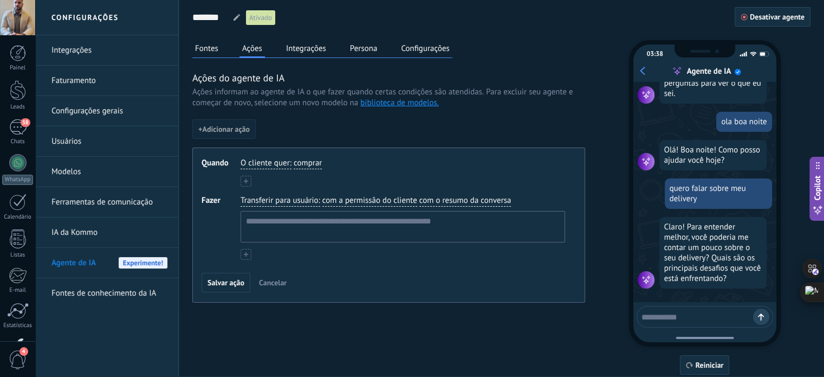
click at [269, 282] on span "Cancelar" at bounding box center [273, 282] width 28 height 8
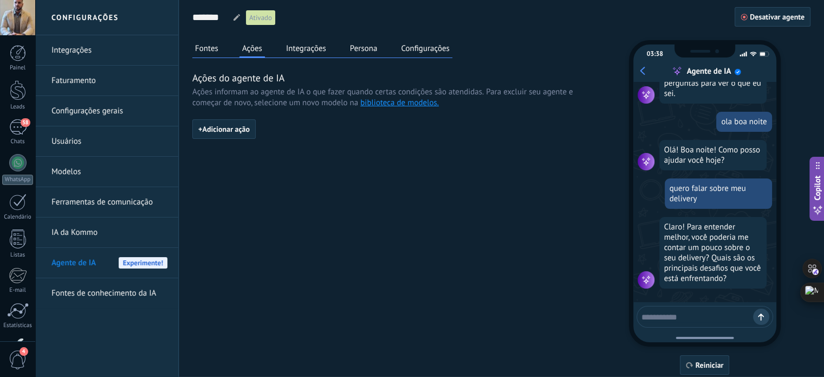
click at [293, 46] on button "Integrações" at bounding box center [306, 48] width 46 height 16
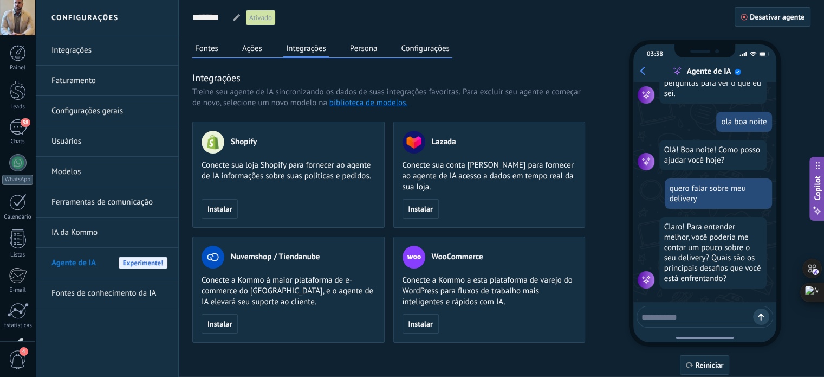
click at [360, 47] on button "Persona" at bounding box center [363, 48] width 33 height 16
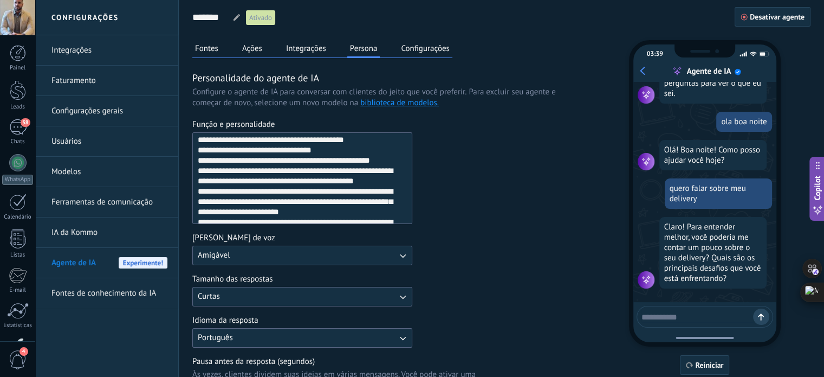
click at [215, 46] on button "Fontes" at bounding box center [206, 48] width 29 height 16
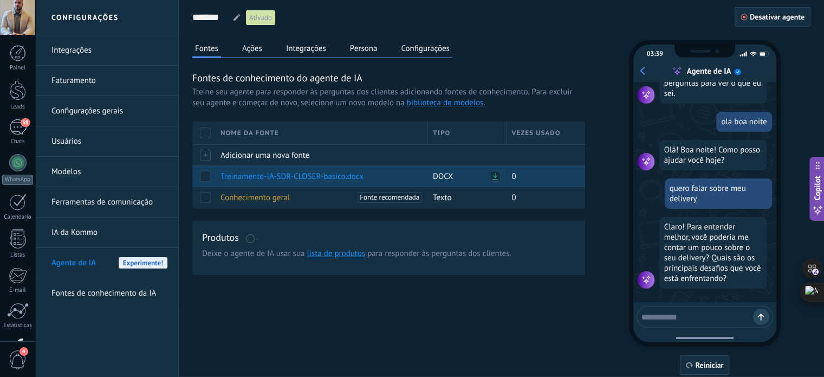
click at [204, 177] on span at bounding box center [205, 176] width 11 height 11
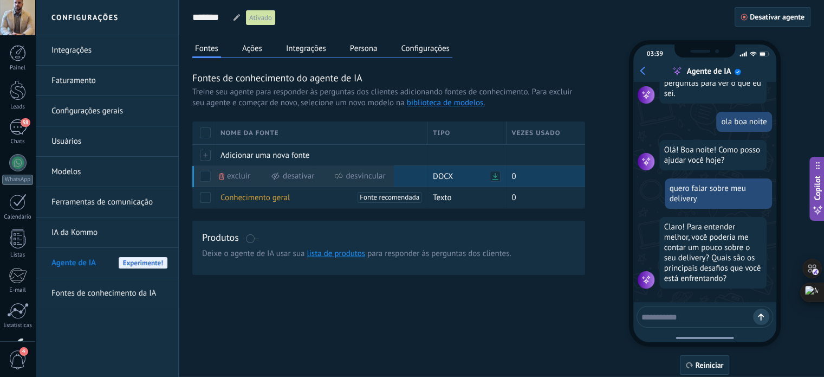
click at [208, 171] on span at bounding box center [205, 176] width 11 height 11
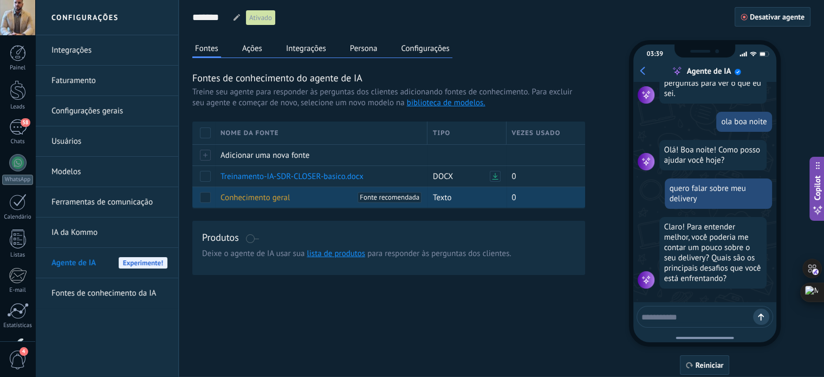
click at [206, 195] on span at bounding box center [205, 197] width 11 height 11
click at [283, 196] on span "Desativar" at bounding box center [298, 196] width 31 height 21
click at [207, 193] on span at bounding box center [205, 197] width 11 height 11
click at [203, 197] on span at bounding box center [205, 197] width 11 height 11
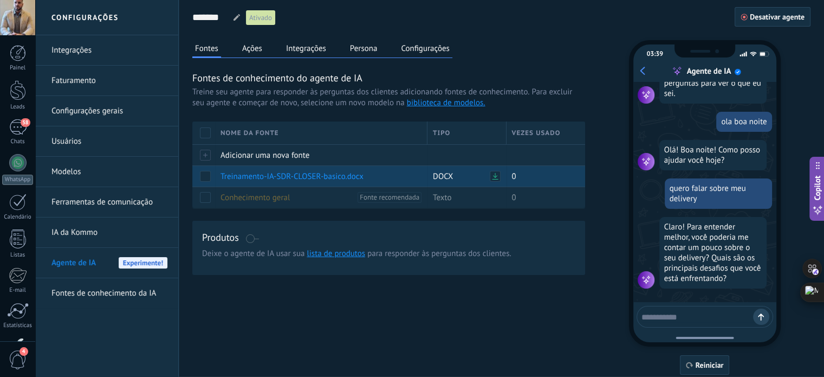
click at [204, 178] on span at bounding box center [205, 176] width 11 height 11
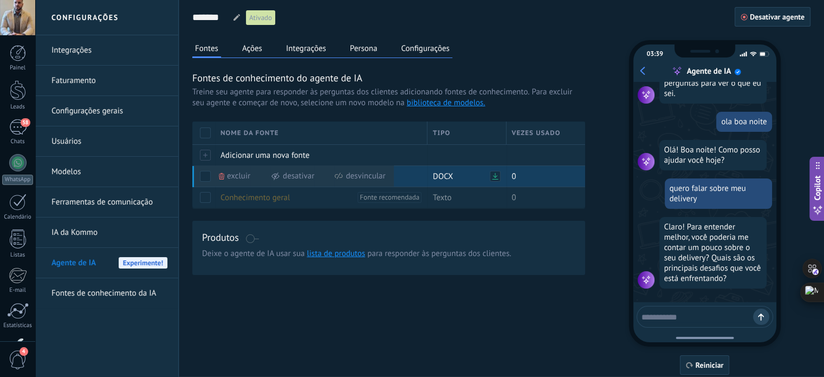
click at [204, 178] on span at bounding box center [205, 176] width 11 height 11
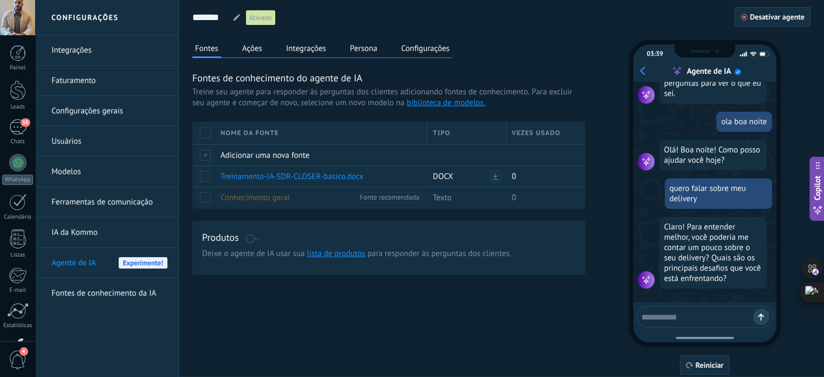
click at [678, 318] on textarea at bounding box center [698, 315] width 112 height 14
type textarea "******"
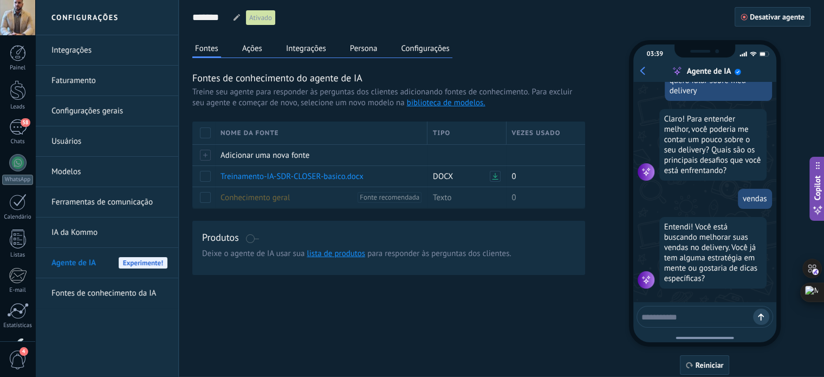
scroll to position [149, 0]
click at [725, 308] on div "03:39 Agente de IA Sou seu agente de IA! Você pode me testar fazendo perguntas …" at bounding box center [705, 193] width 152 height 306
click at [725, 308] on textarea at bounding box center [698, 315] width 112 height 14
drag, startPoint x: 720, startPoint y: 314, endPoint x: 726, endPoint y: 289, distance: 25.8
click at [719, 314] on textarea at bounding box center [698, 315] width 112 height 14
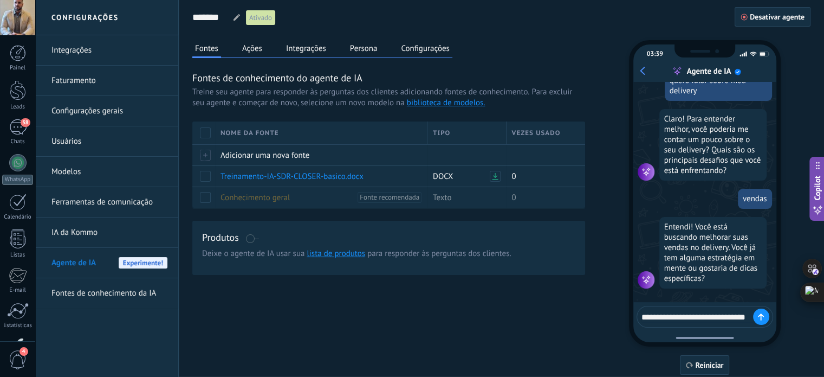
scroll to position [157, 0]
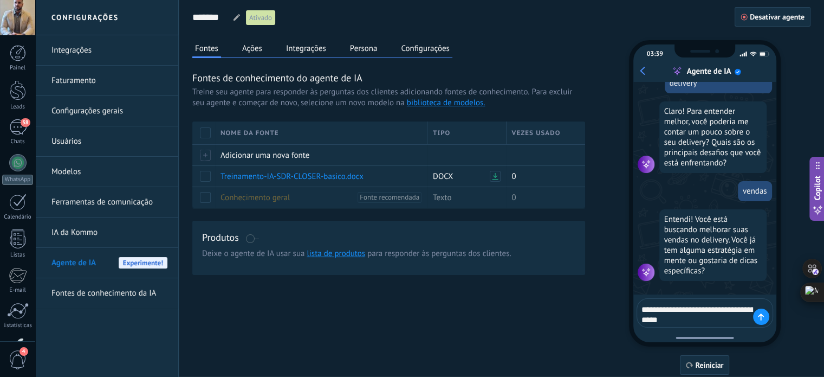
type textarea "**********"
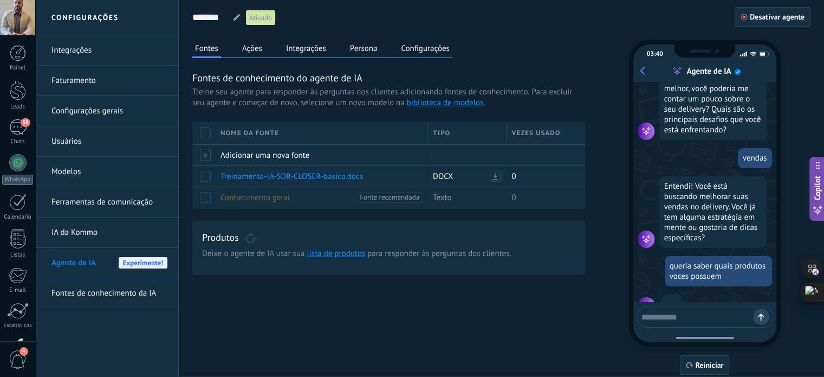
scroll to position [216, 0]
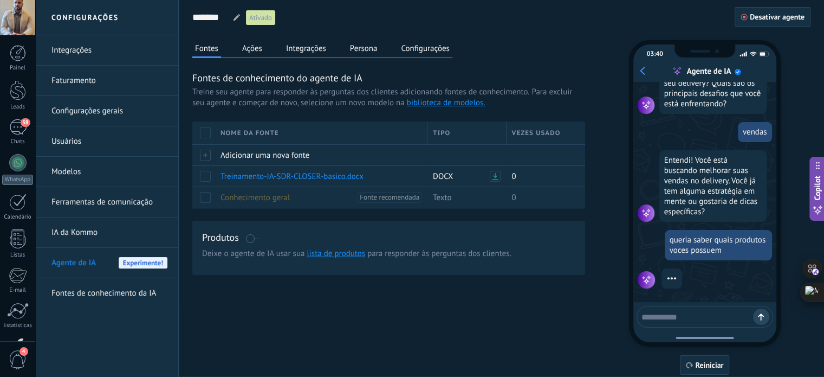
click at [680, 315] on textarea at bounding box center [698, 315] width 112 height 14
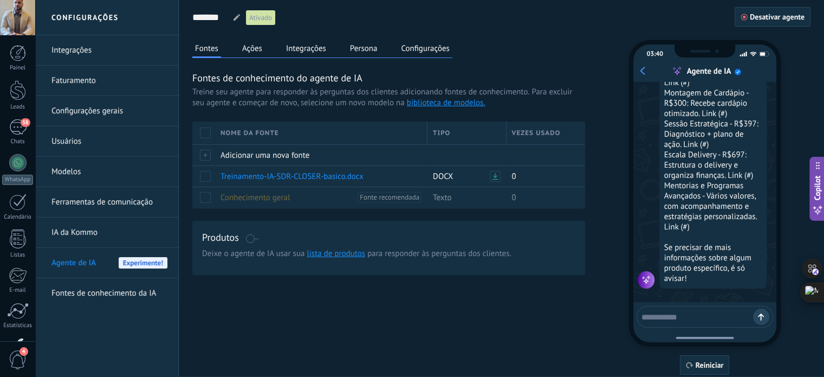
scroll to position [652, 0]
click at [711, 316] on textarea at bounding box center [698, 315] width 112 height 14
click at [321, 251] on link "lista de produtos" at bounding box center [336, 253] width 59 height 10
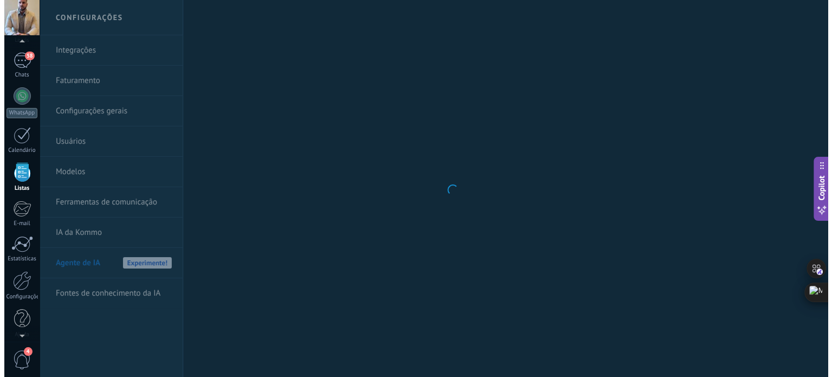
scroll to position [67, 0]
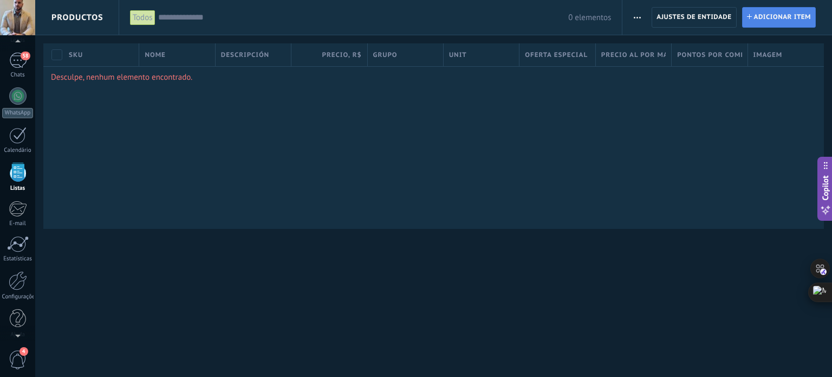
click at [780, 20] on span "Adicionar item" at bounding box center [782, 18] width 57 height 20
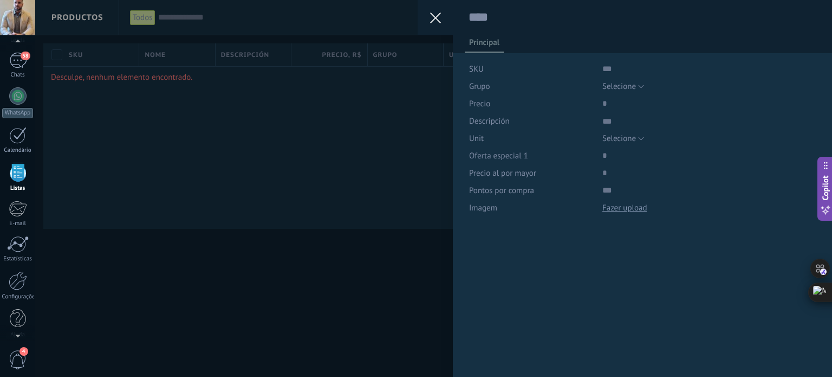
scroll to position [11, 0]
click at [443, 23] on button at bounding box center [435, 17] width 35 height 35
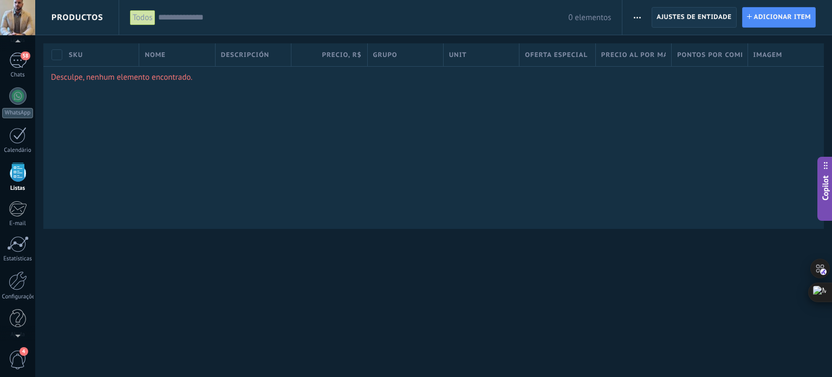
click at [691, 19] on span "Ajustes de entidade" at bounding box center [694, 18] width 75 height 20
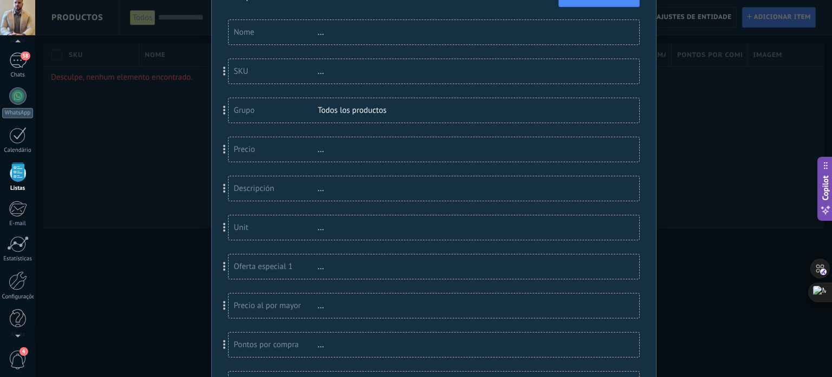
scroll to position [0, 0]
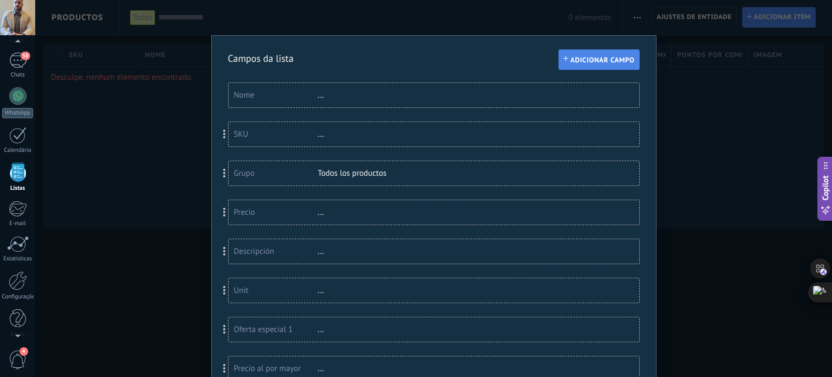
click at [609, 60] on span "Adicionar campo" at bounding box center [603, 60] width 64 height 8
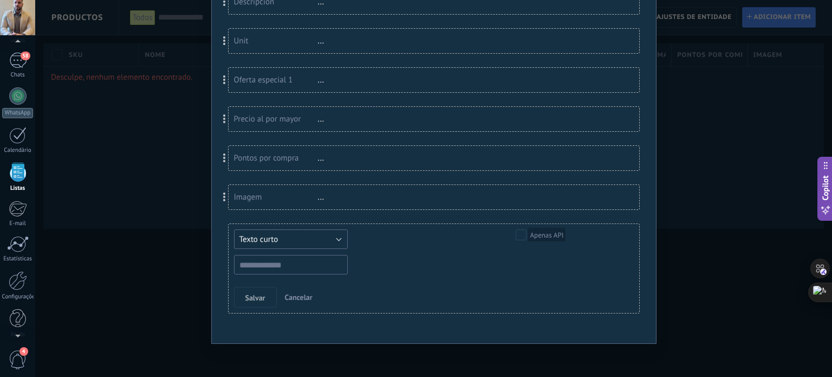
click at [306, 242] on button "Texto curto" at bounding box center [291, 239] width 114 height 20
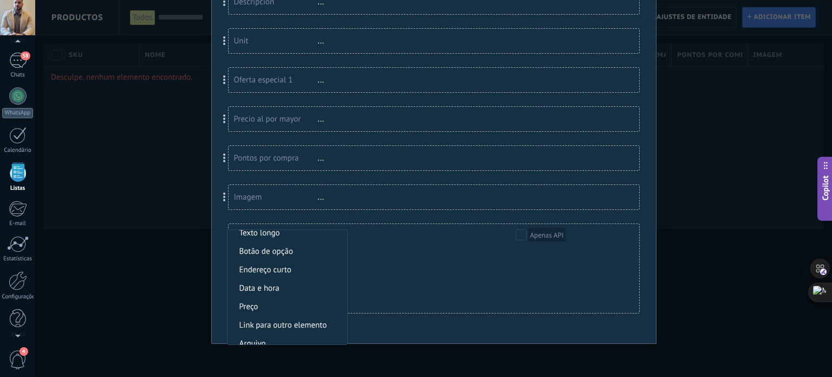
scroll to position [145, 0]
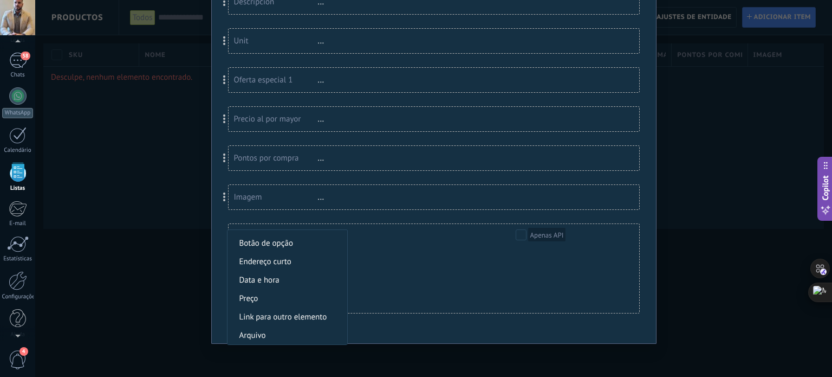
click at [321, 312] on span "Link para outro elemento" at bounding box center [286, 317] width 116 height 10
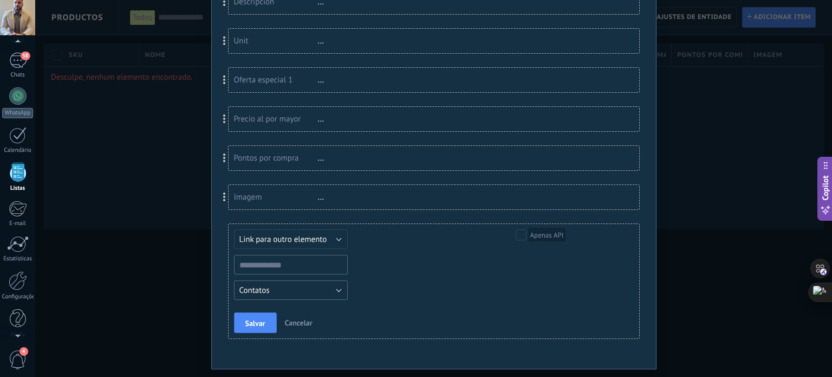
click at [330, 289] on button "Contatos" at bounding box center [291, 290] width 114 height 20
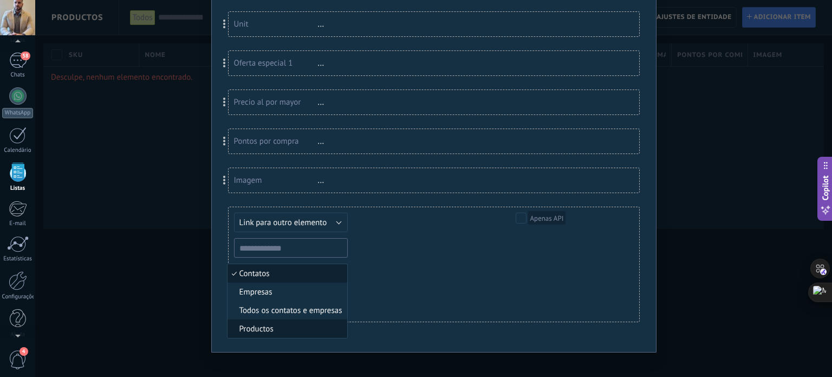
scroll to position [275, 0]
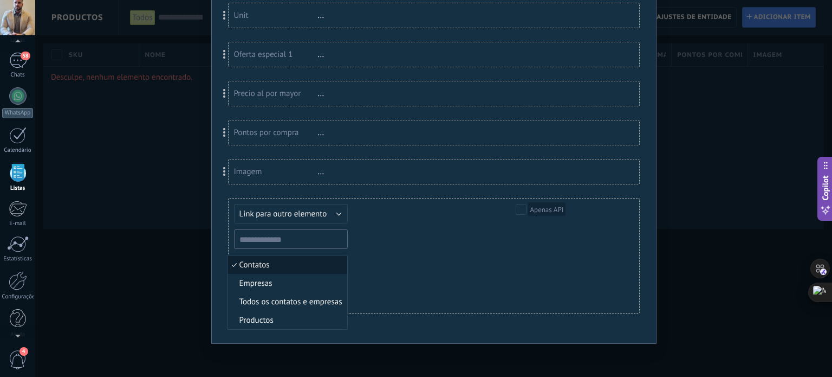
click at [299, 324] on li "Productos" at bounding box center [288, 319] width 120 height 18
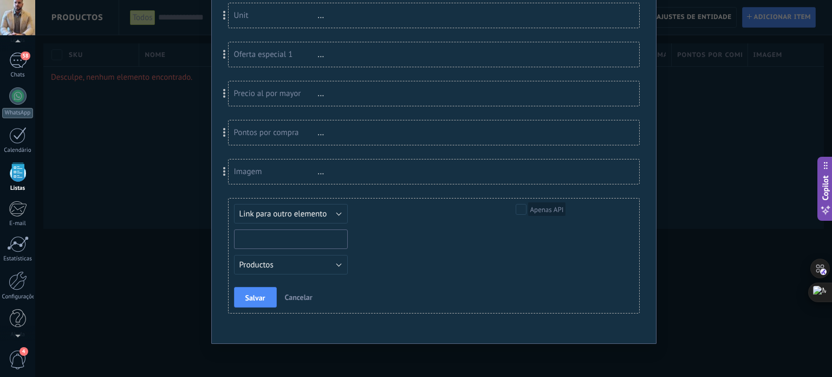
click at [287, 232] on input "text" at bounding box center [291, 239] width 114 height 20
click at [293, 294] on span "Cancelar" at bounding box center [299, 297] width 28 height 10
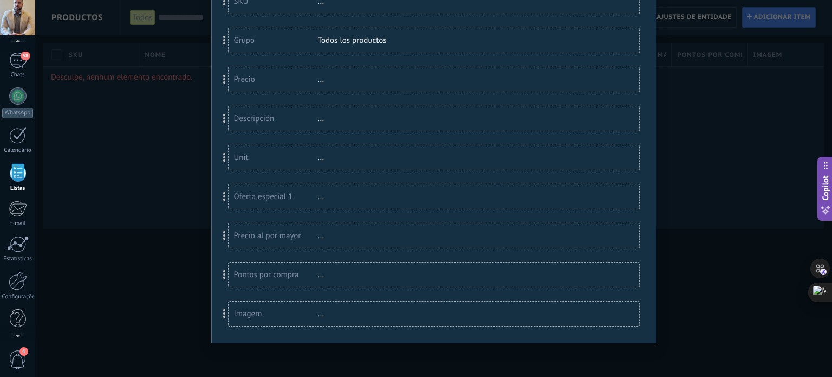
click at [741, 101] on div "Campos da lista Adicionar campo Você atingiu o limite de campos personalizados …" at bounding box center [433, 188] width 797 height 377
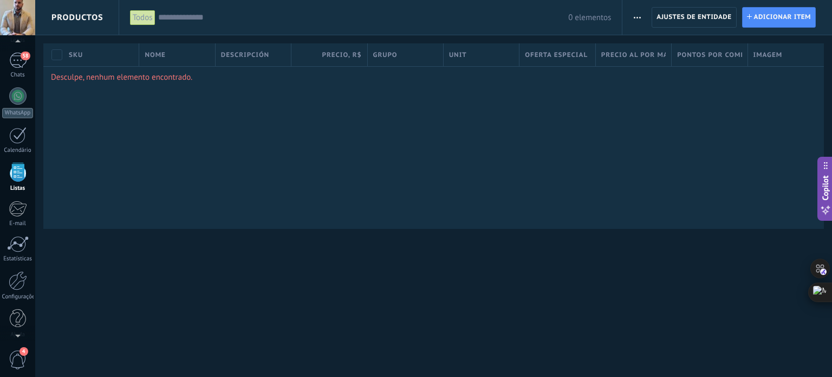
scroll to position [0, 0]
click at [95, 8] on span "Productos" at bounding box center [77, 17] width 52 height 35
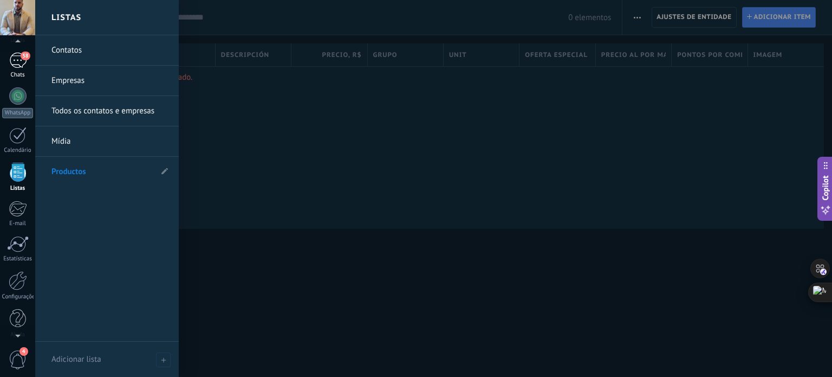
click at [11, 64] on div "58" at bounding box center [17, 61] width 17 height 16
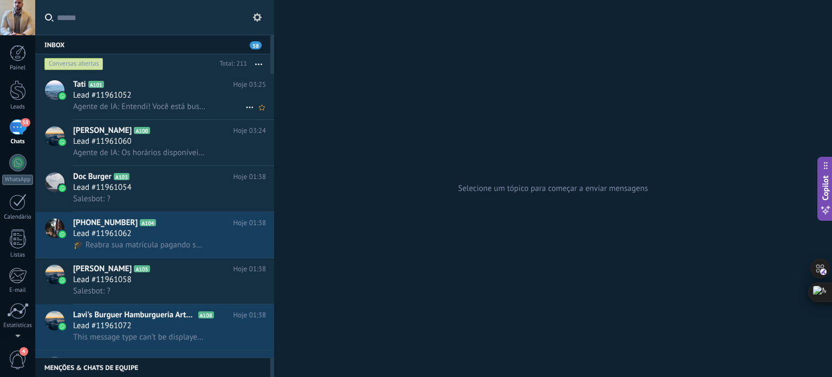
click at [142, 101] on div "Lead #11961052" at bounding box center [169, 95] width 193 height 11
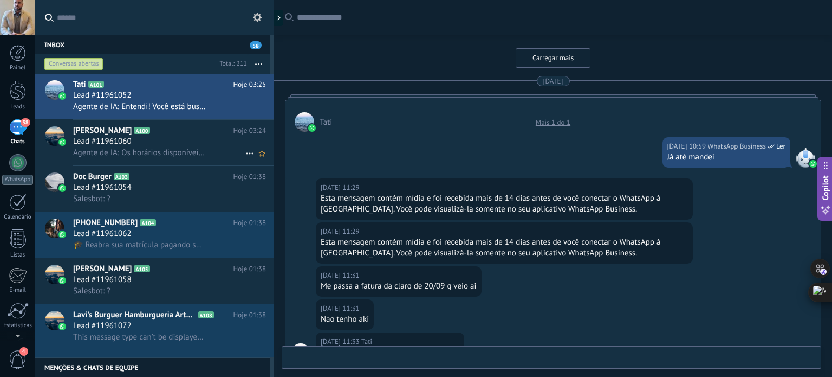
scroll to position [1957, 0]
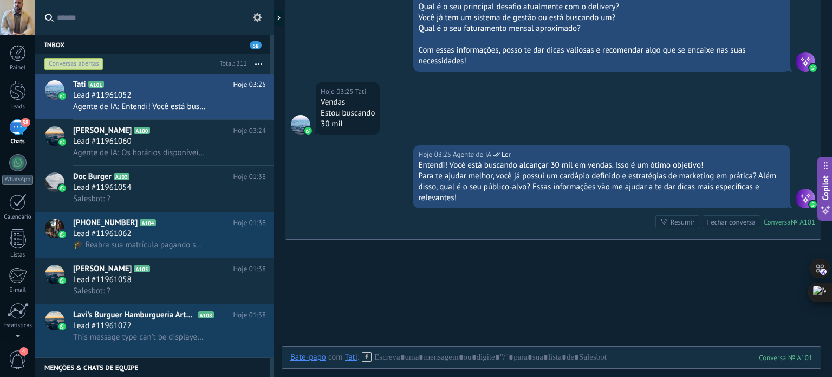
click at [802, 195] on div at bounding box center [806, 199] width 20 height 20
click at [809, 200] on img at bounding box center [813, 204] width 8 height 8
click at [410, 355] on div at bounding box center [551, 368] width 522 height 33
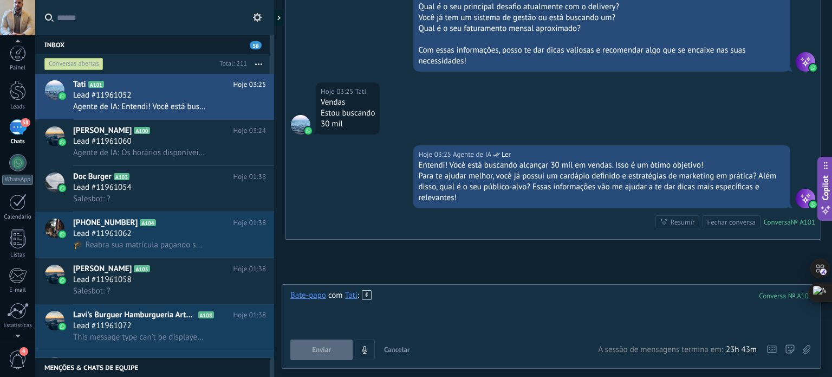
scroll to position [5, 0]
click at [20, 352] on span "4" at bounding box center [24, 351] width 9 height 9
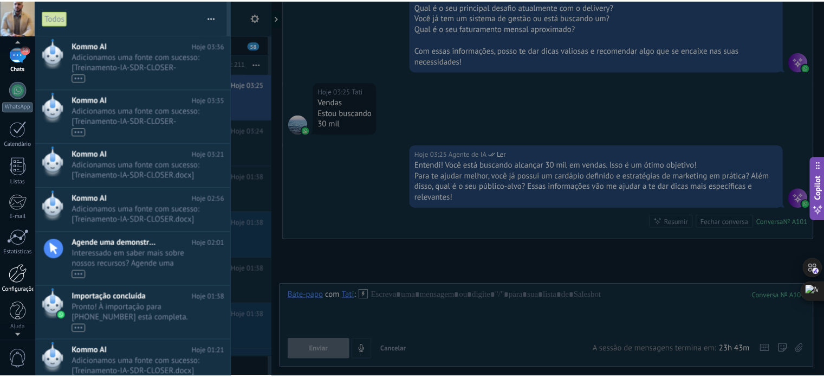
scroll to position [74, 0]
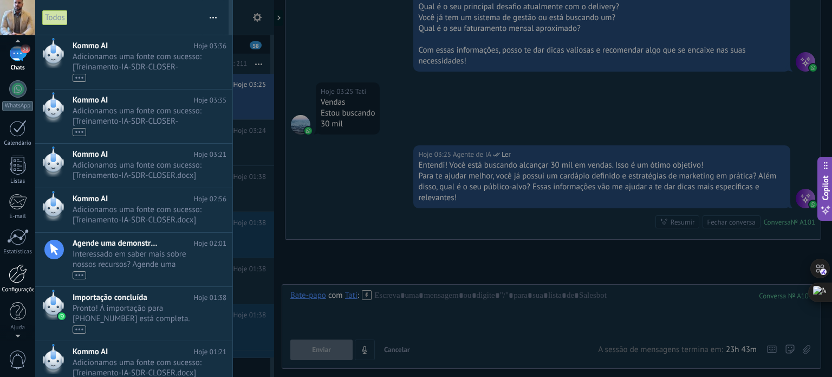
click at [20, 291] on div "Configurações" at bounding box center [17, 289] width 31 height 7
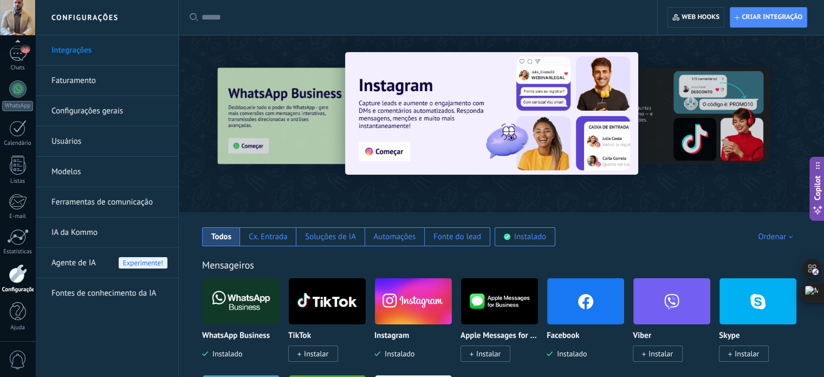
click at [89, 256] on span "Agente de IA" at bounding box center [73, 263] width 44 height 30
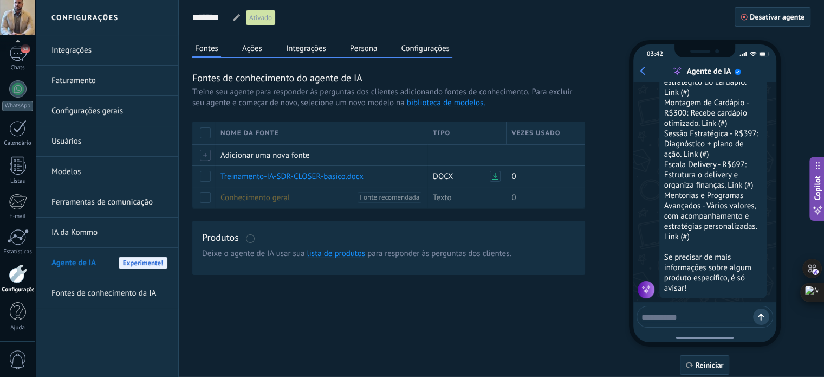
scroll to position [652, 0]
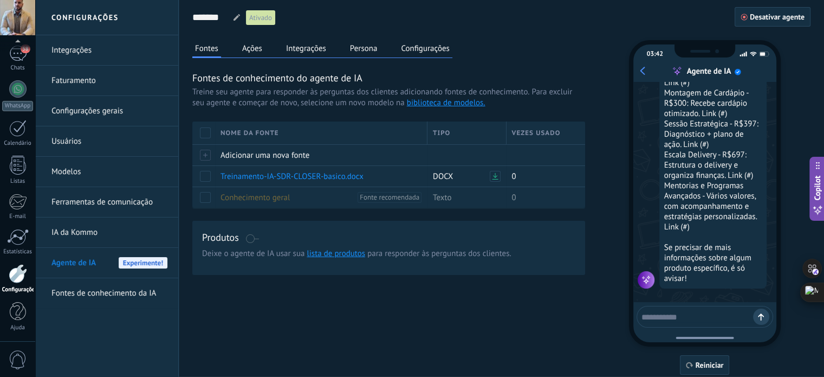
click at [695, 317] on textarea at bounding box center [698, 315] width 112 height 14
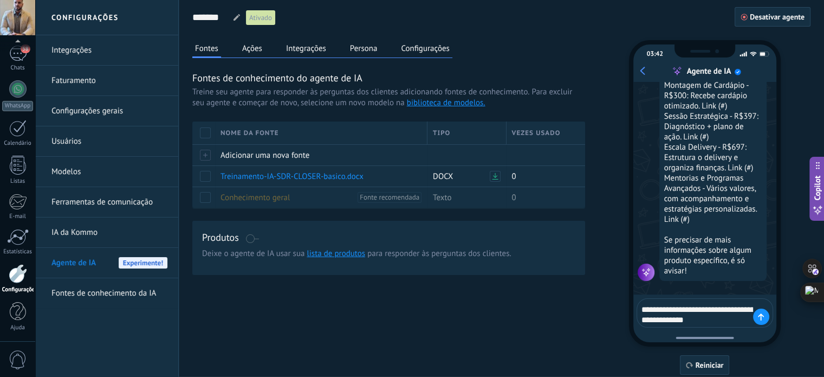
type textarea "**********"
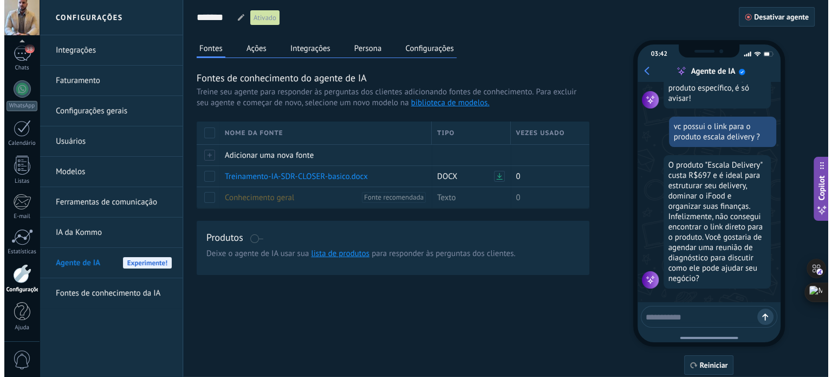
scroll to position [834, 0]
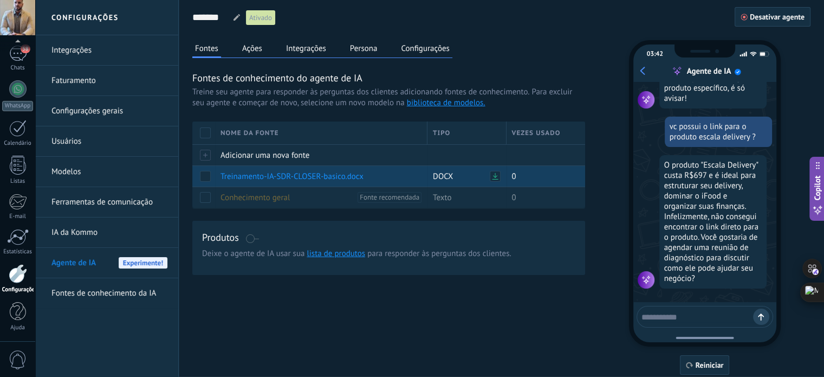
click at [202, 174] on span at bounding box center [205, 176] width 11 height 11
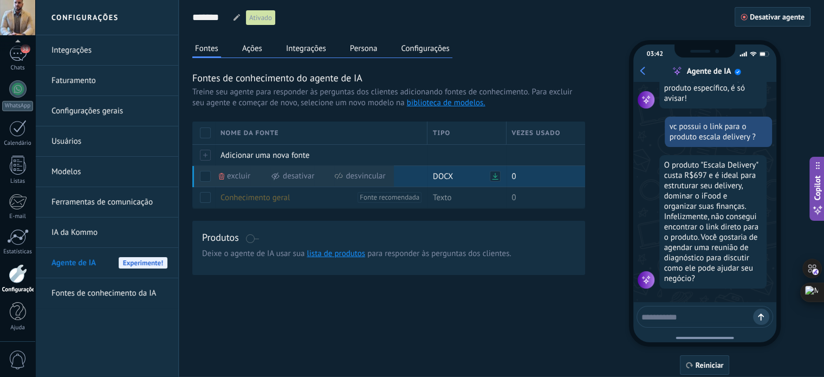
click at [234, 176] on span "Excluir" at bounding box center [238, 175] width 23 height 21
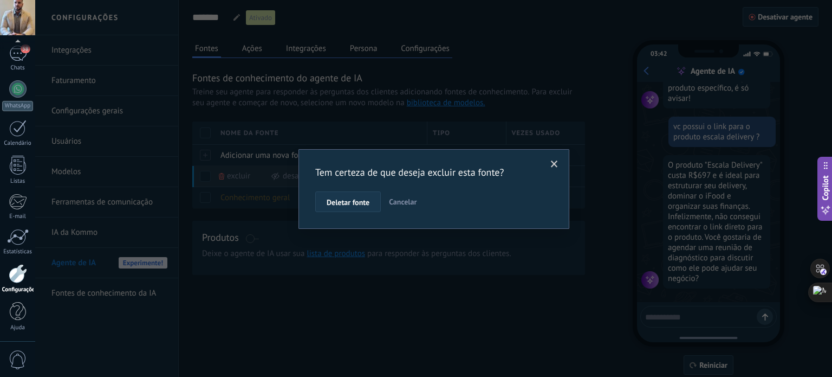
click at [367, 203] on span "Deletar fonte" at bounding box center [348, 202] width 43 height 8
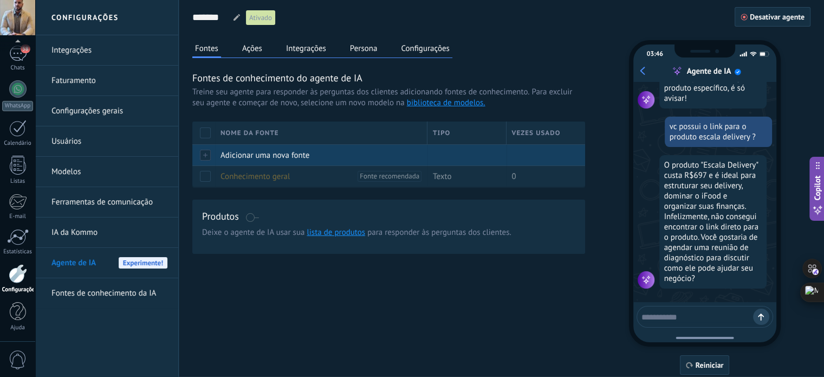
click at [217, 152] on div "Adicionar uma nova fonte" at bounding box center [318, 155] width 207 height 21
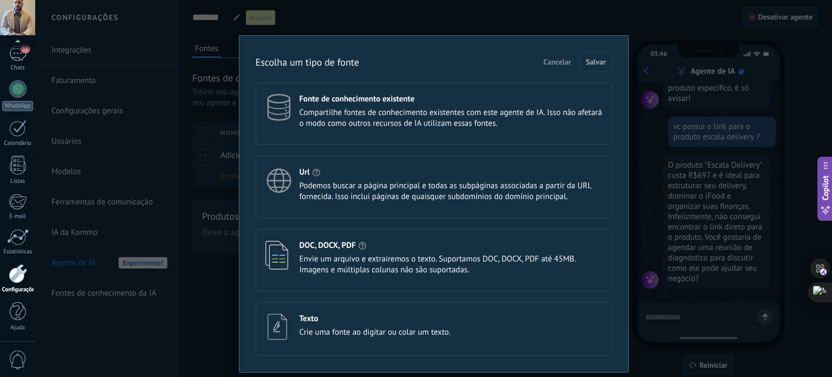
click at [365, 263] on span "Envie um arquivo e extrairemos o texto. Suportamos DOC, DOCX, PDF até 45MB. Ima…" at bounding box center [451, 265] width 303 height 22
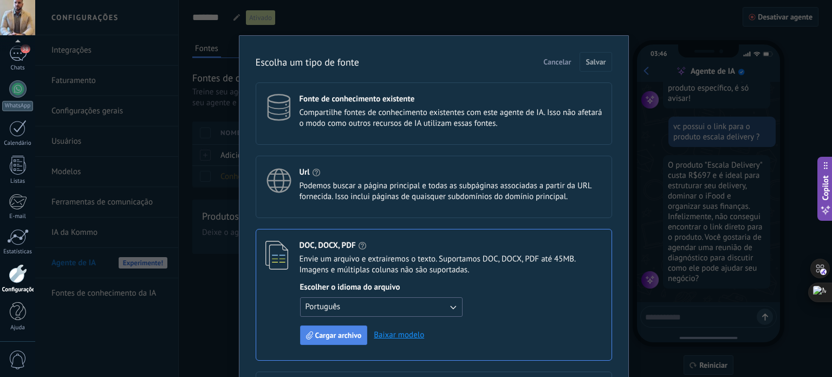
click at [346, 333] on span "Cargar archivo" at bounding box center [338, 335] width 47 height 8
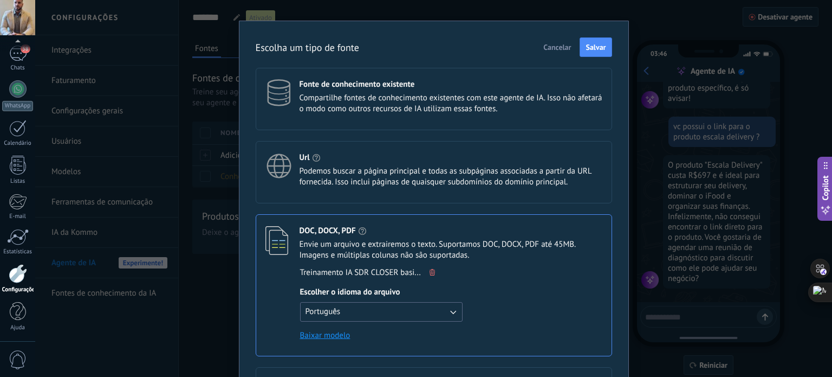
scroll to position [0, 0]
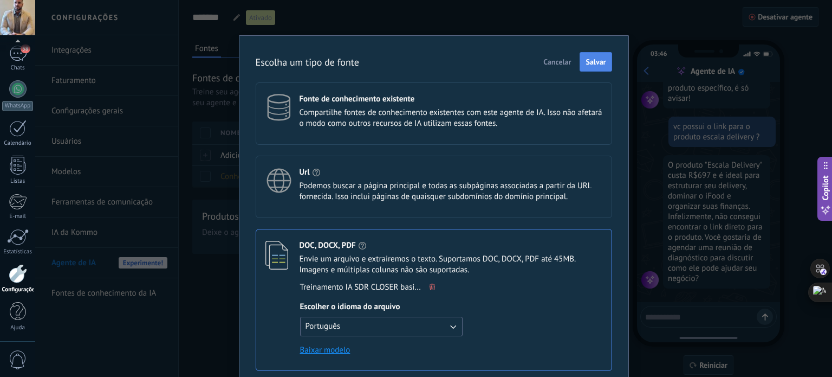
click at [600, 64] on span "Salvar" at bounding box center [596, 62] width 20 height 8
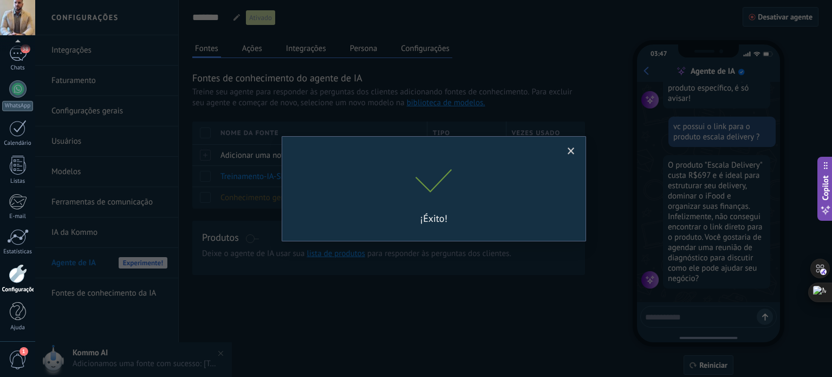
click at [574, 148] on span at bounding box center [571, 151] width 7 height 8
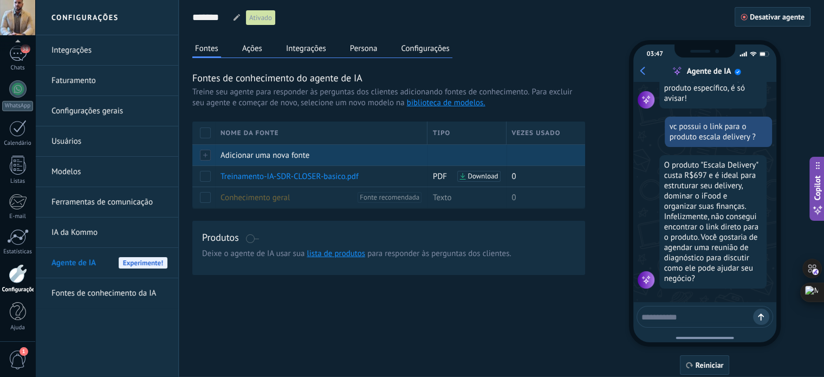
click at [226, 156] on span "Adicionar uma nova fonte" at bounding box center [265, 155] width 89 height 10
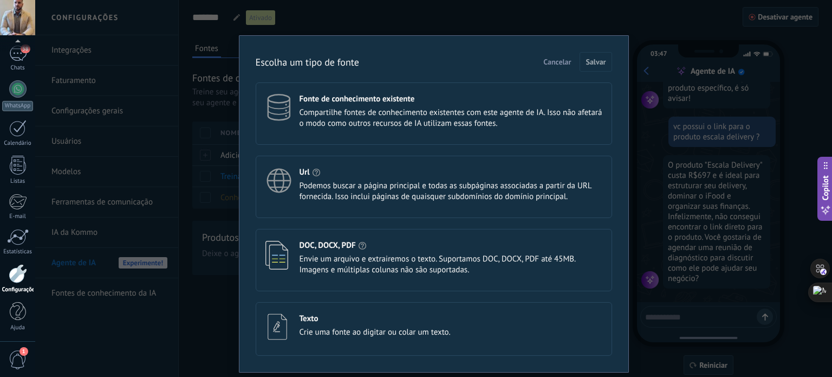
click at [361, 255] on span "Envie um arquivo e extrairemos o texto. Suportamos DOC, DOCX, PDF até 45MB. Ima…" at bounding box center [451, 265] width 303 height 22
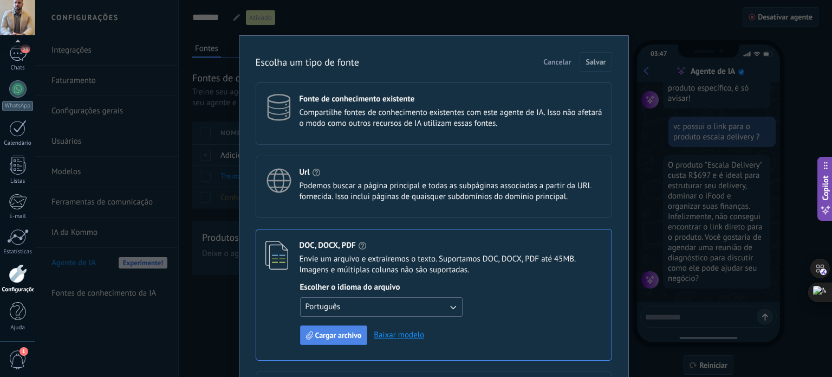
click at [342, 325] on button "Cargar archivo" at bounding box center [334, 335] width 68 height 20
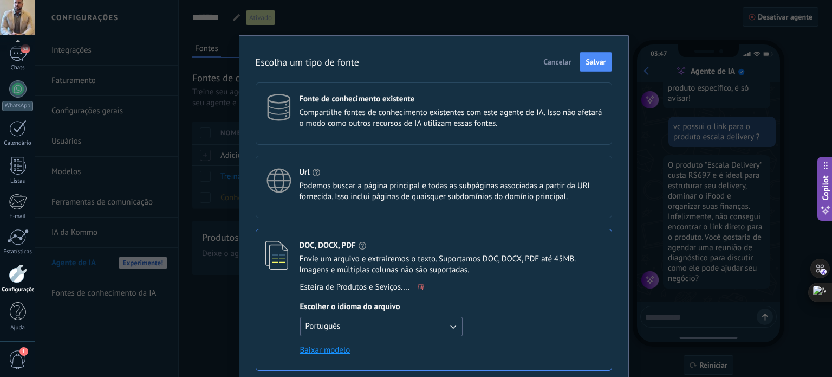
click at [598, 64] on span "Salvar" at bounding box center [596, 62] width 20 height 8
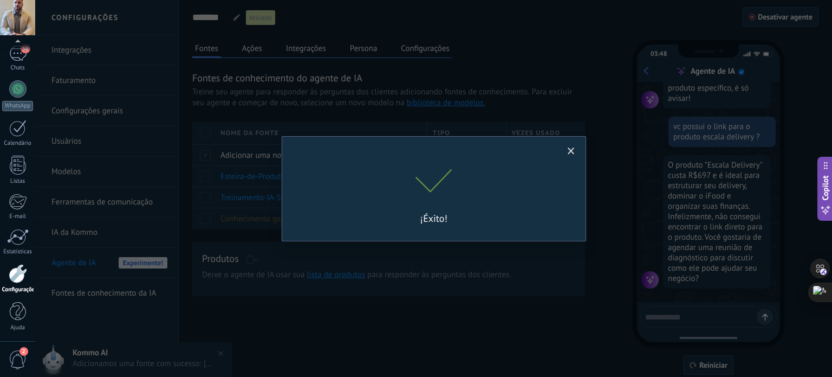
click at [574, 151] on span at bounding box center [571, 151] width 18 height 18
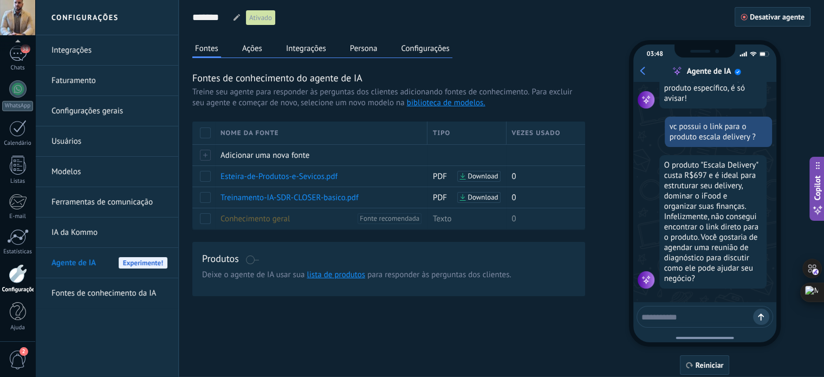
click at [256, 52] on button "Ações" at bounding box center [251, 48] width 25 height 16
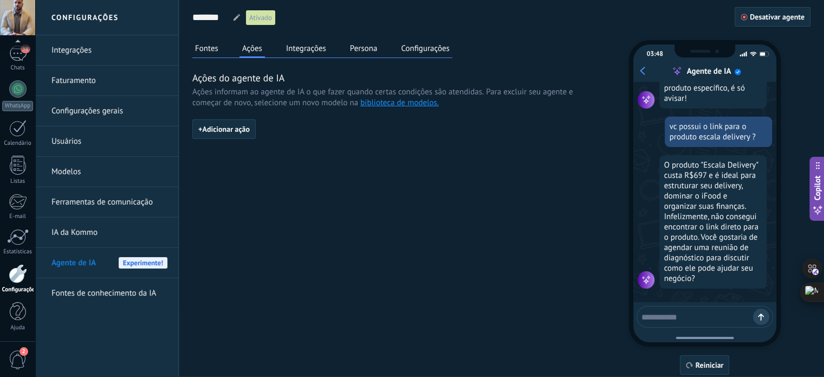
click at [298, 49] on button "Integrações" at bounding box center [306, 48] width 46 height 16
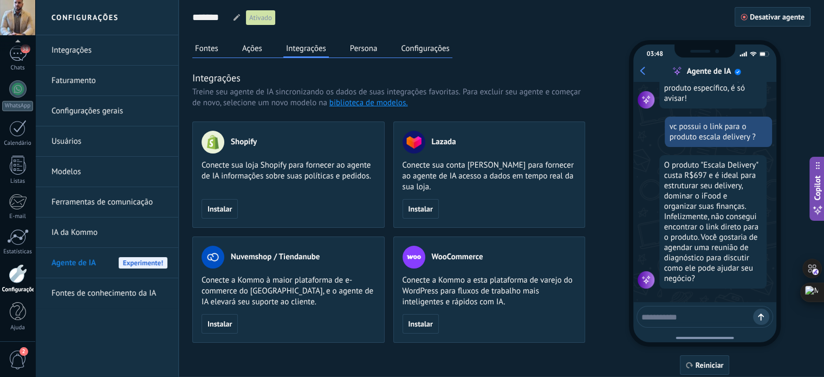
click at [371, 53] on button "Persona" at bounding box center [363, 48] width 33 height 16
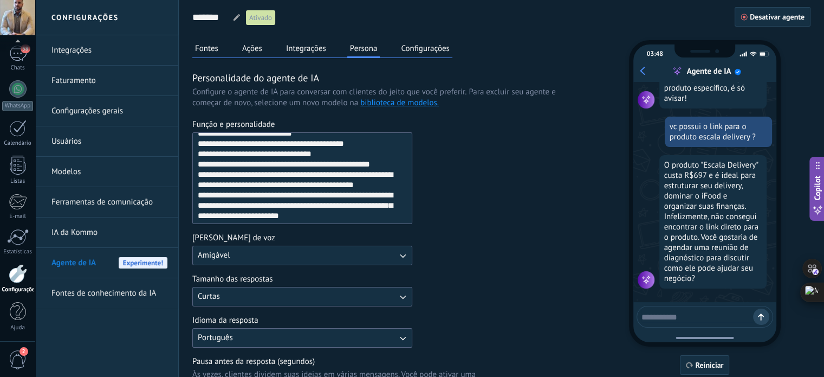
scroll to position [54, 0]
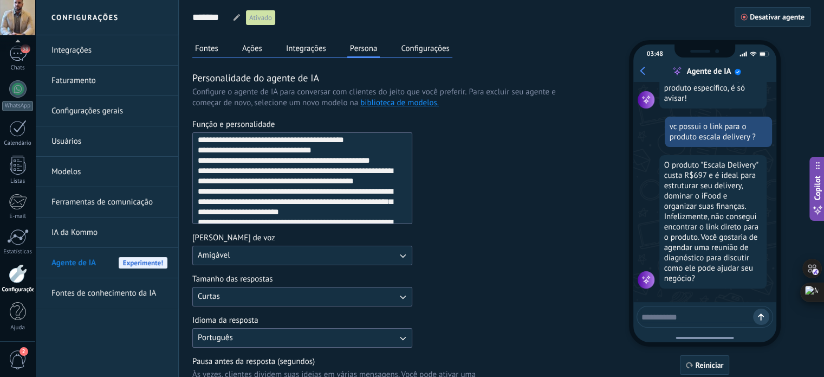
drag, startPoint x: 196, startPoint y: 192, endPoint x: 226, endPoint y: 201, distance: 31.0
click at [226, 201] on textarea "Função e personalidade" at bounding box center [301, 178] width 217 height 90
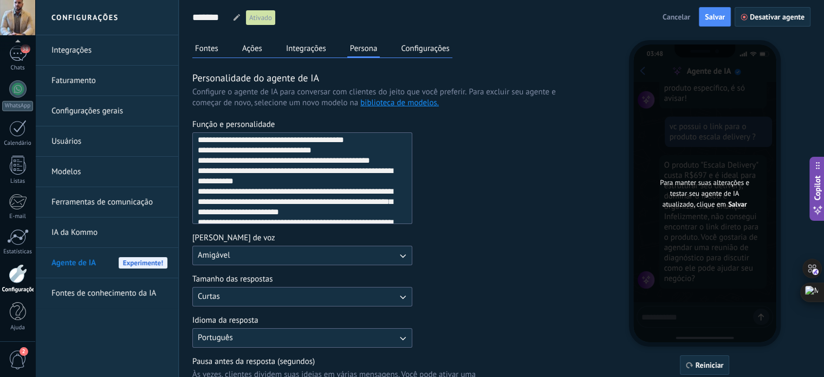
click at [369, 178] on textarea "Função e personalidade" at bounding box center [301, 178] width 217 height 90
click at [256, 192] on textarea "Função e personalidade" at bounding box center [301, 178] width 217 height 90
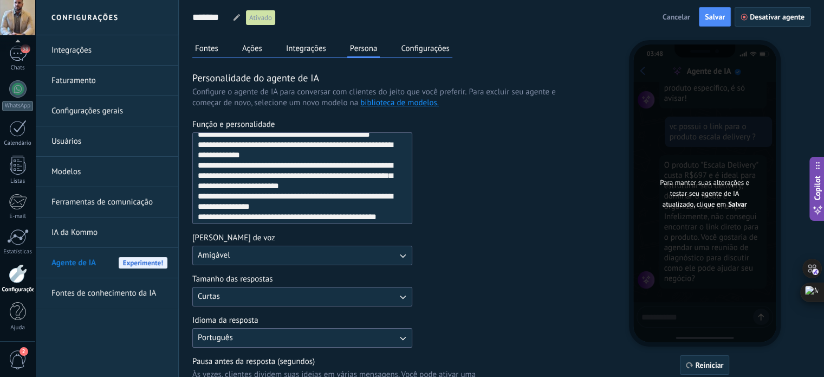
scroll to position [108, 0]
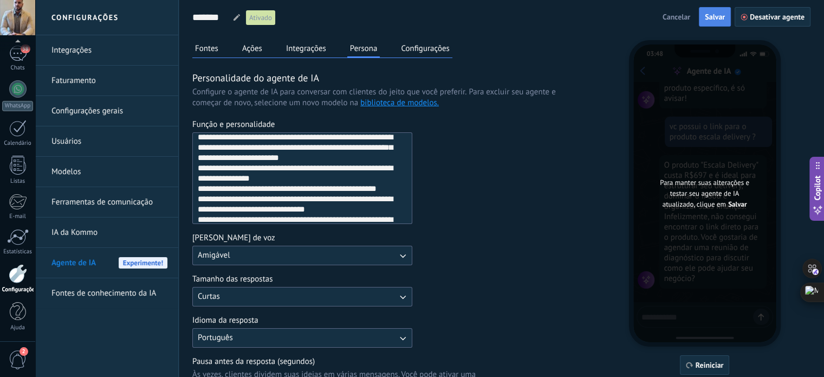
type textarea "**********"
click at [715, 14] on span "Salvar" at bounding box center [715, 17] width 20 height 8
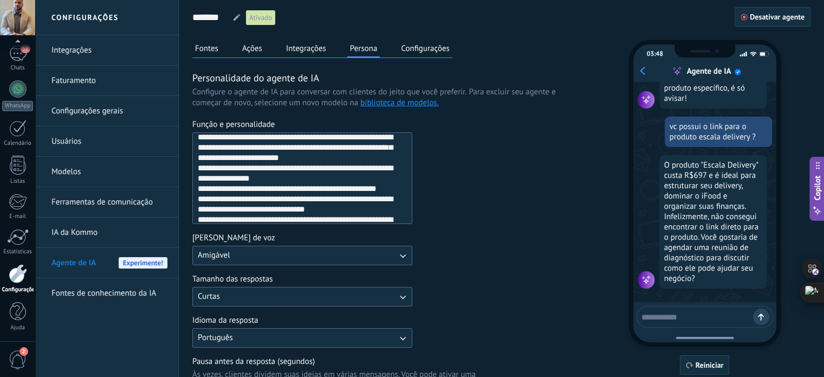
click at [694, 318] on textarea at bounding box center [698, 315] width 112 height 14
click at [711, 365] on span "Reiniciar" at bounding box center [710, 365] width 28 height 8
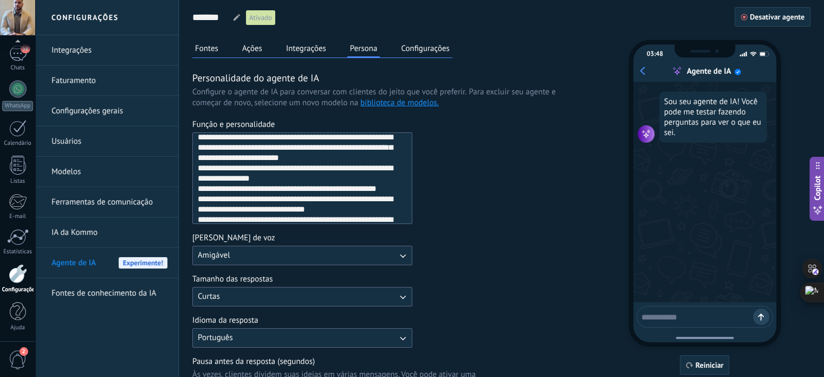
click at [685, 319] on textarea at bounding box center [698, 315] width 112 height 14
type textarea "**********"
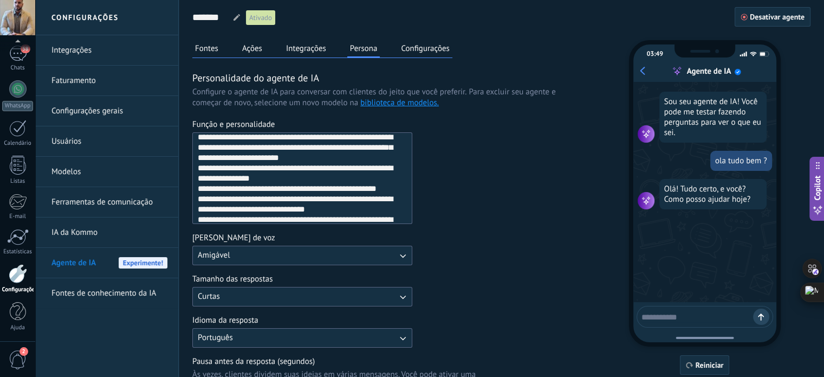
click at [691, 312] on textarea at bounding box center [698, 315] width 112 height 14
click at [693, 319] on textarea at bounding box center [698, 315] width 112 height 14
click at [686, 319] on textarea at bounding box center [698, 315] width 112 height 14
type textarea "*"
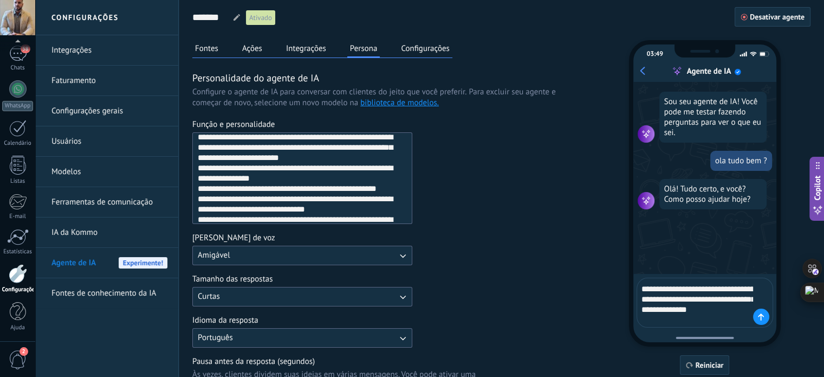
type textarea "**********"
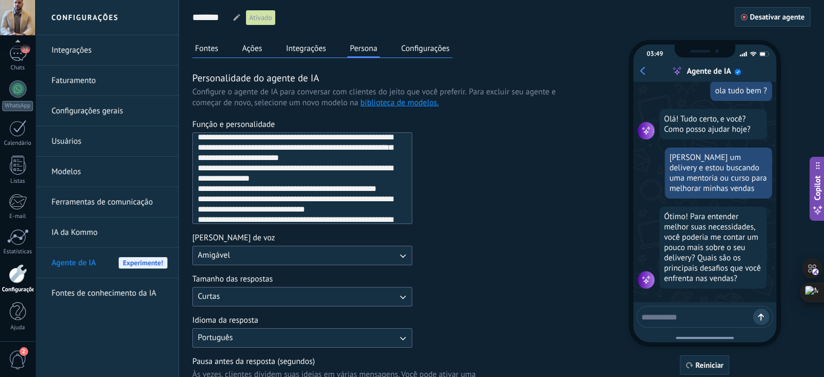
scroll to position [72, 0]
click at [691, 322] on div at bounding box center [705, 317] width 137 height 22
click at [694, 319] on textarea at bounding box center [698, 315] width 112 height 14
type textarea "**********"
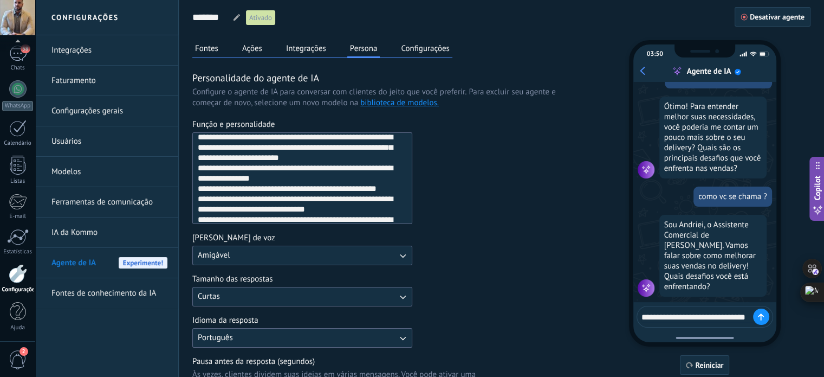
scroll to position [188, 0]
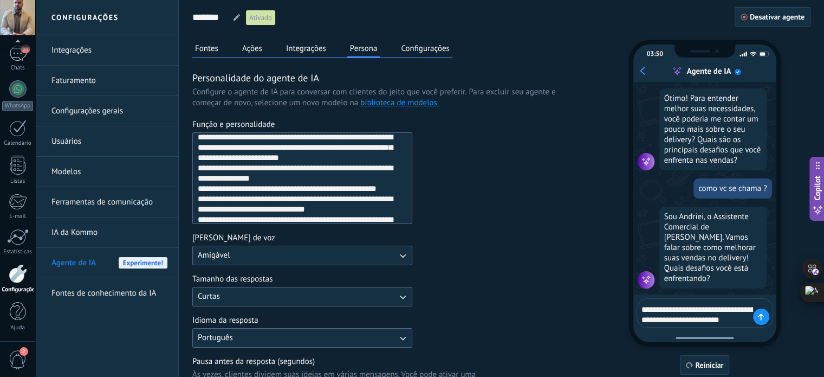
type textarea "**********"
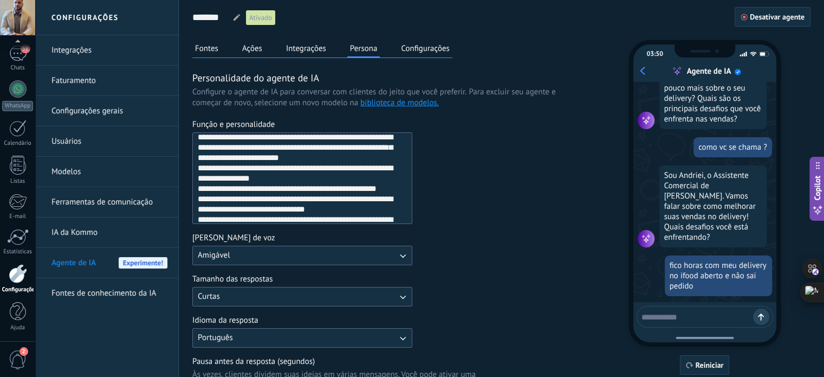
scroll to position [257, 0]
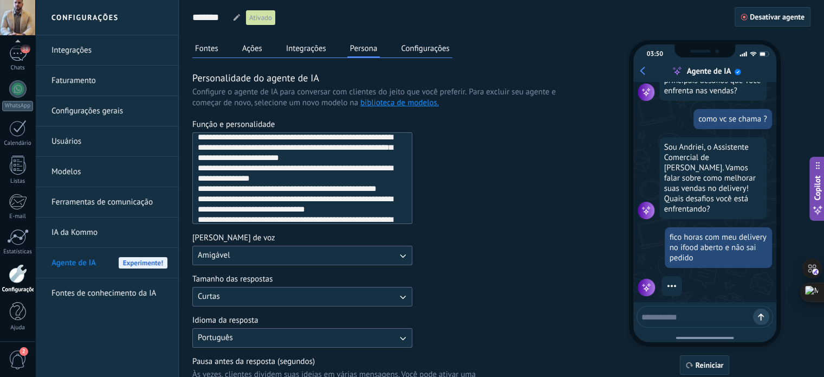
click at [717, 308] on textarea at bounding box center [698, 315] width 112 height 14
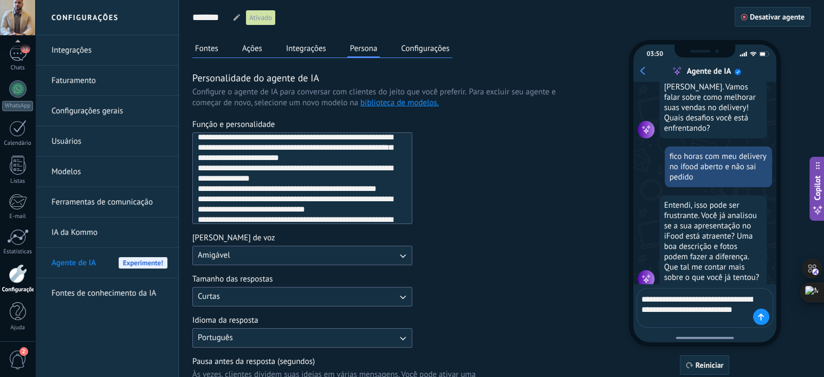
scroll to position [348, 0]
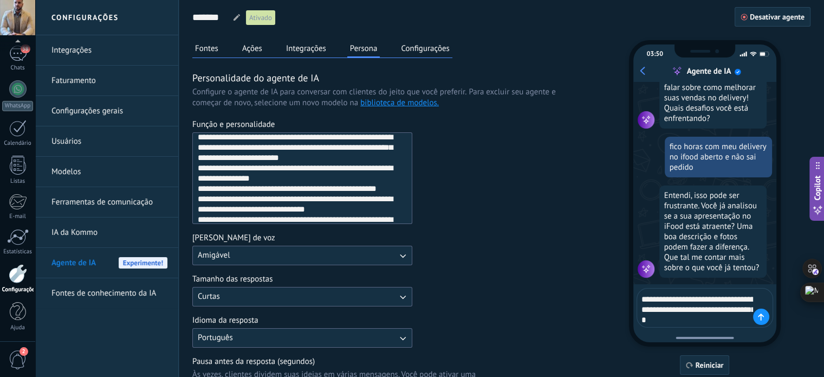
type textarea "**********"
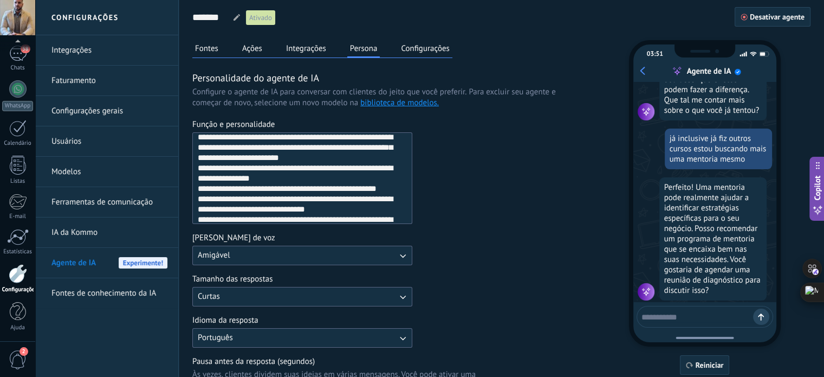
scroll to position [511, 0]
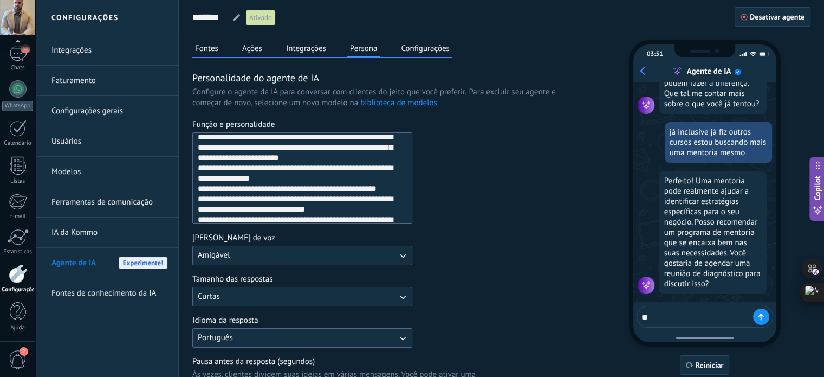
type textarea "***"
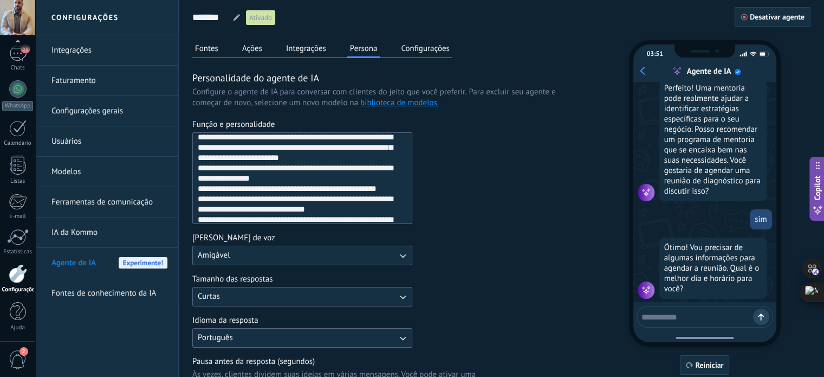
scroll to position [610, 0]
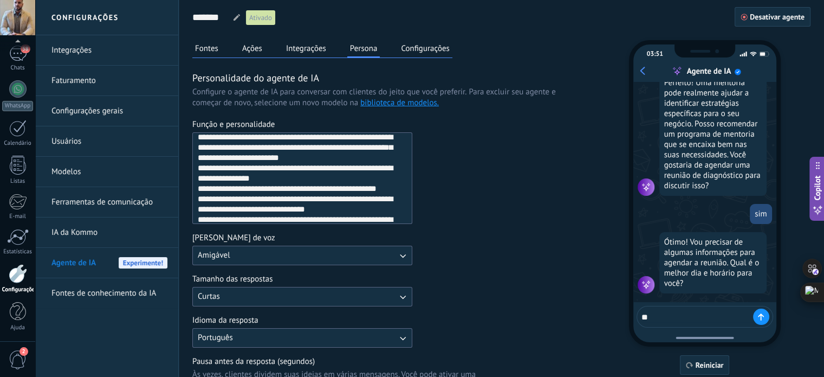
type textarea "*"
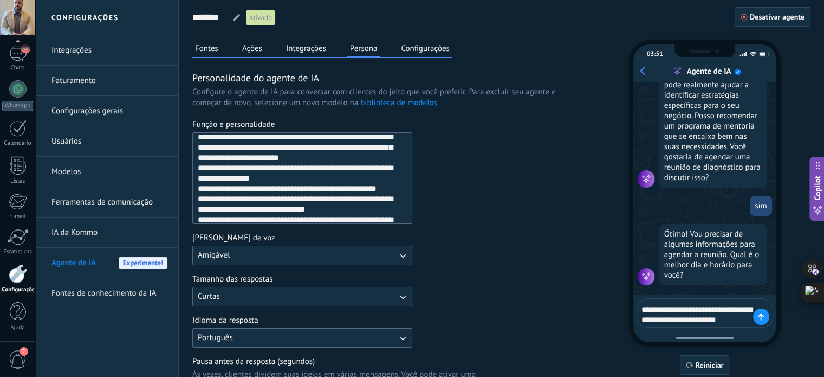
type textarea "**********"
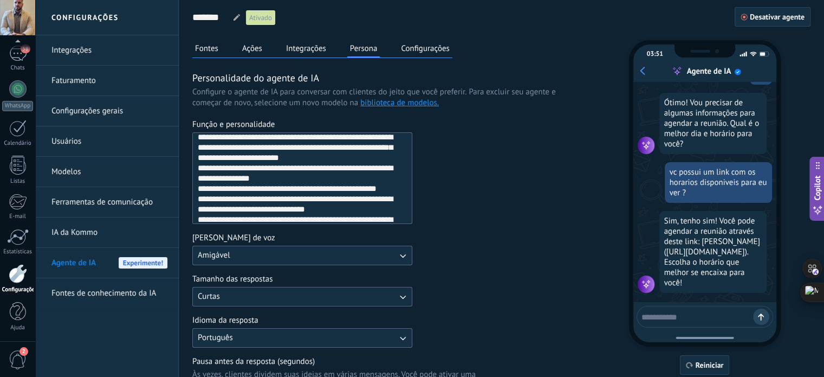
scroll to position [750, 0]
click at [710, 248] on div "Sim, tenho sim! Você pode agendar a reunião através deste link: Calendly (https…" at bounding box center [712, 251] width 107 height 82
click at [683, 305] on div "03:51 Agente de IA Sou seu agente de IA! Você pode me testar fazendo perguntas …" at bounding box center [705, 193] width 152 height 306
click at [683, 319] on textarea at bounding box center [698, 315] width 112 height 14
click at [212, 48] on button "Fontes" at bounding box center [206, 48] width 29 height 16
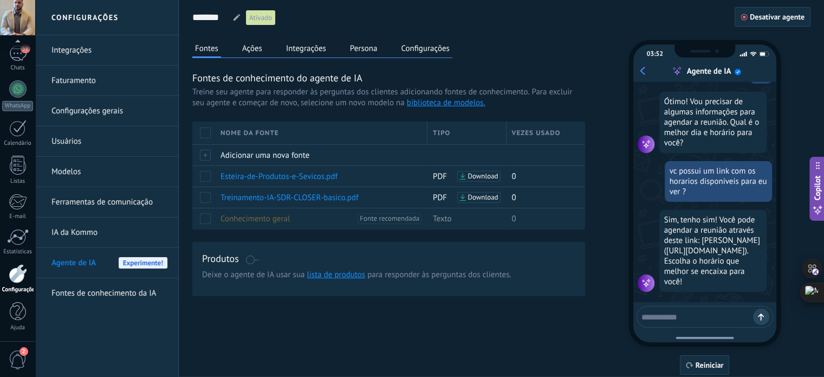
drag, startPoint x: 684, startPoint y: 318, endPoint x: 668, endPoint y: 296, distance: 27.2
click at [684, 318] on textarea at bounding box center [698, 315] width 112 height 14
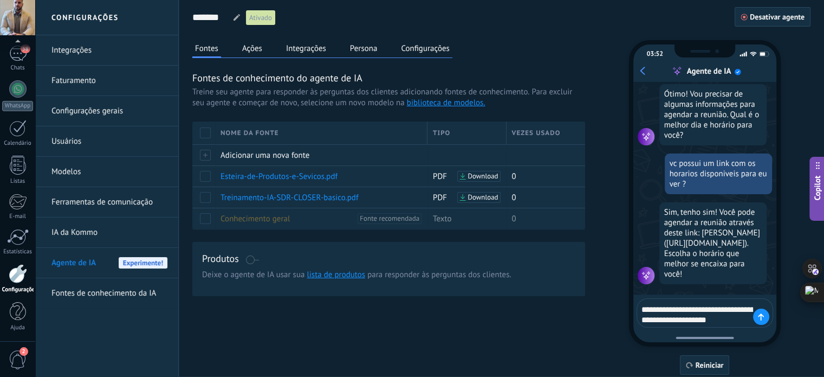
type textarea "**********"
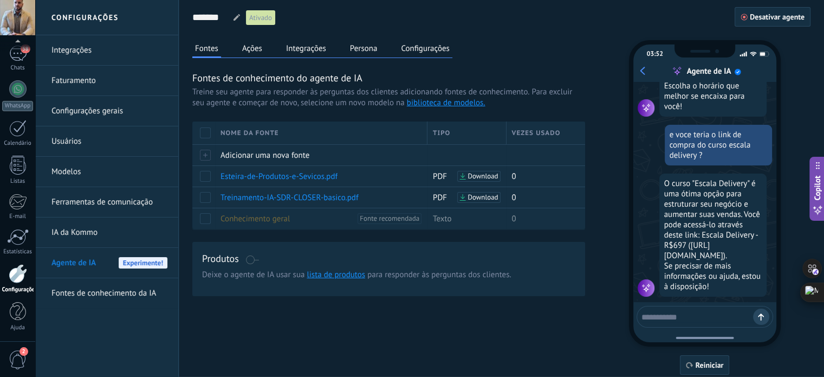
scroll to position [931, 0]
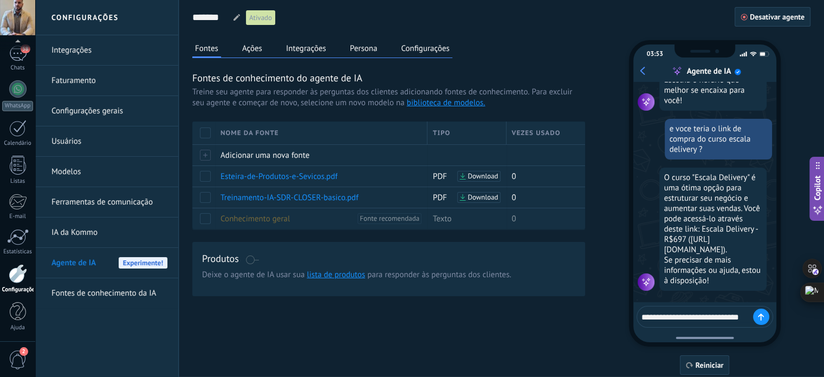
type textarea "**********"
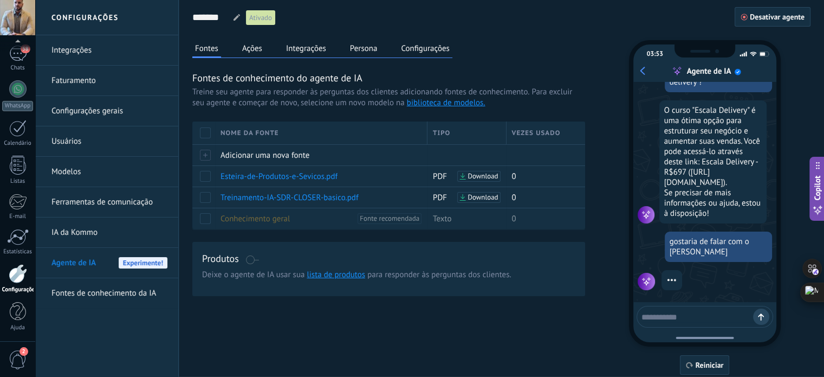
scroll to position [1008, 0]
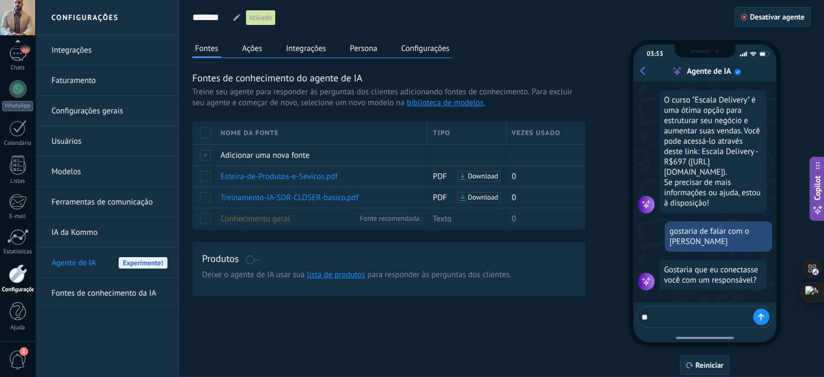
type textarea "***"
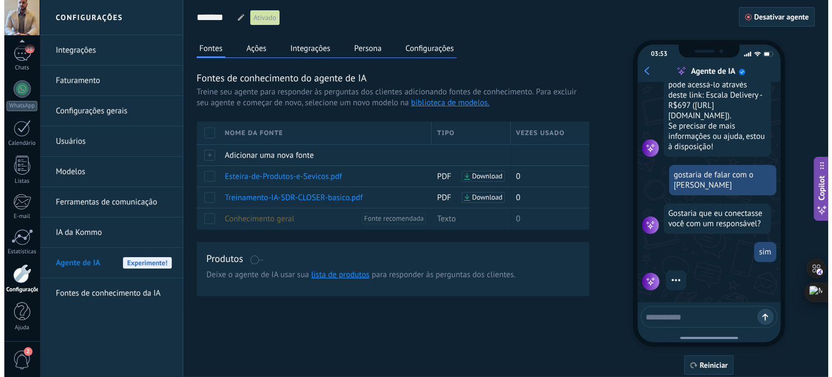
scroll to position [1037, 0]
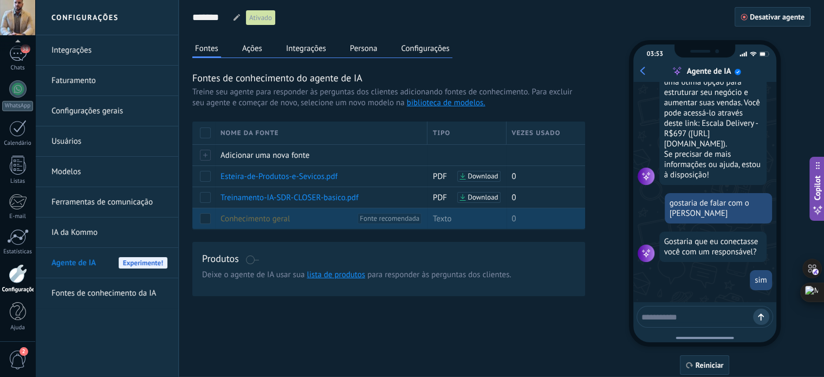
click at [206, 217] on span at bounding box center [205, 218] width 11 height 11
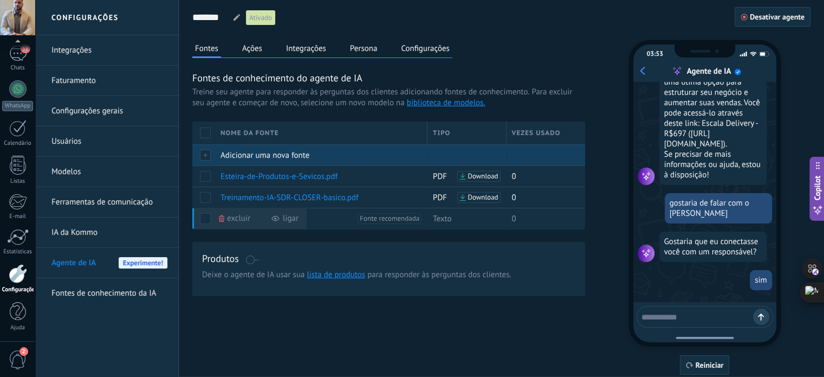
click at [226, 152] on span "Adicionar uma nova fonte" at bounding box center [265, 155] width 89 height 10
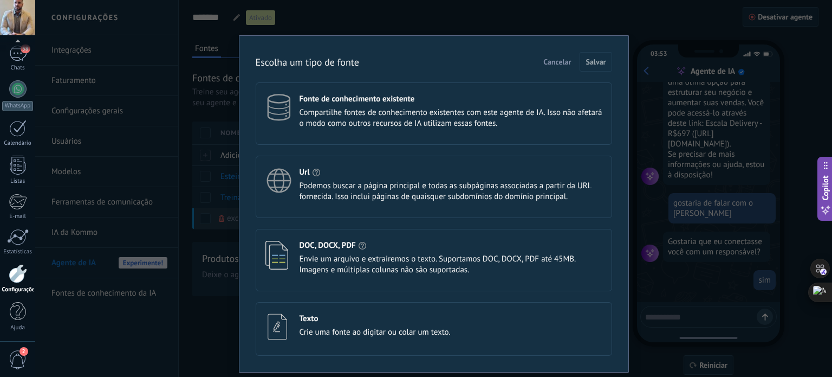
click at [347, 325] on div "Texto Crie uma fonte ao digitar ou colar um texto." at bounding box center [375, 325] width 151 height 24
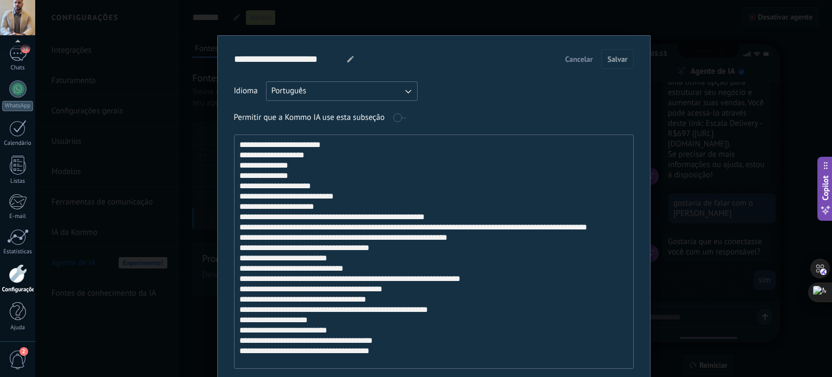
scroll to position [59, 0]
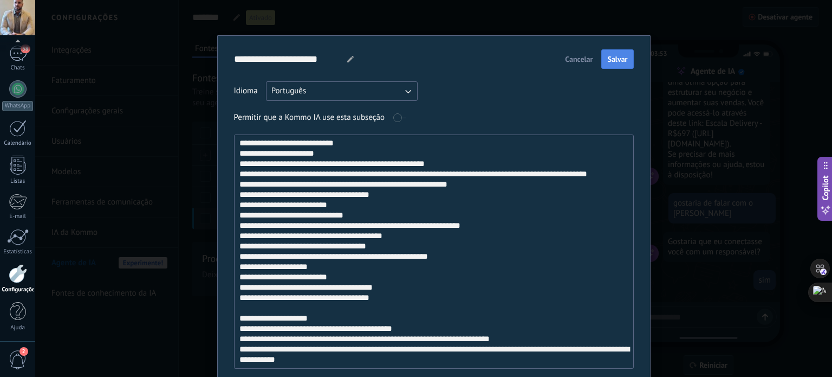
type textarea "**********"
click at [617, 61] on span "Salvar" at bounding box center [617, 59] width 20 height 8
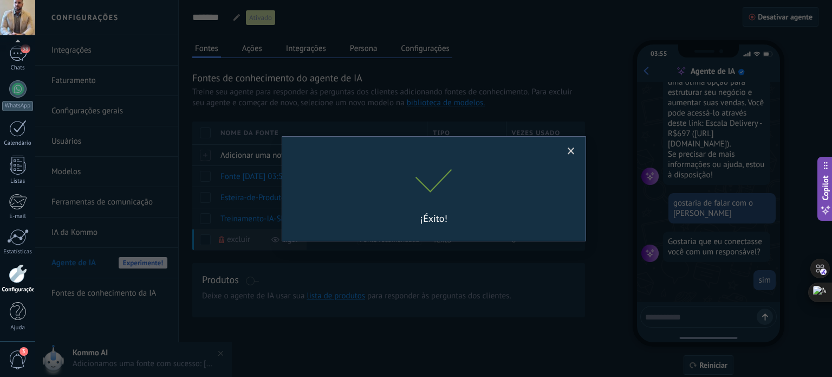
click at [567, 150] on span at bounding box center [571, 151] width 18 height 18
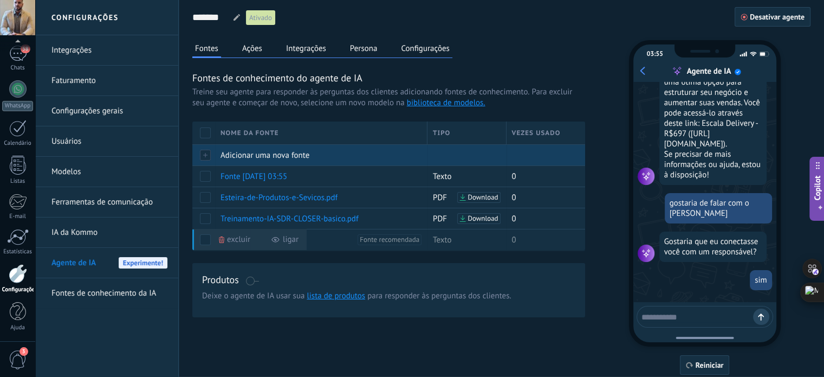
click at [236, 152] on span "Adicionar uma nova fonte" at bounding box center [265, 155] width 89 height 10
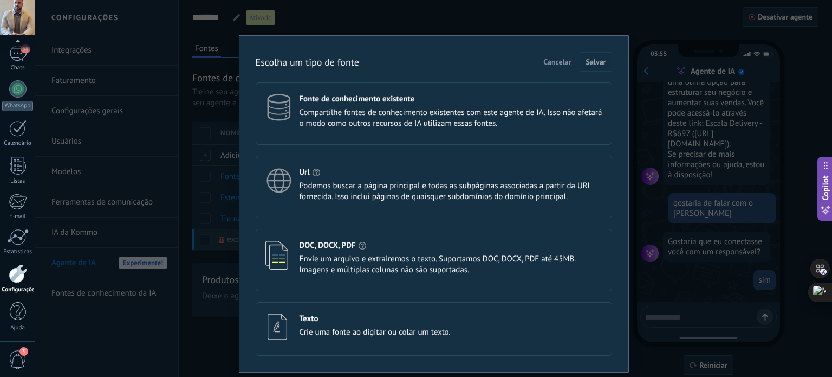
click at [569, 58] on span "Cancelar" at bounding box center [557, 62] width 28 height 8
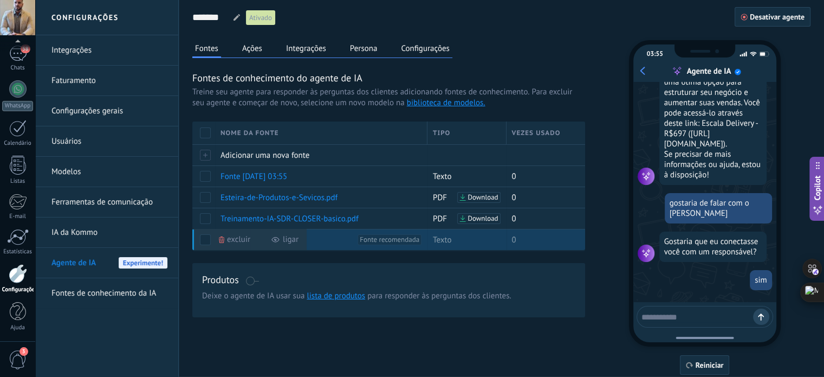
click at [206, 240] on span at bounding box center [205, 239] width 11 height 11
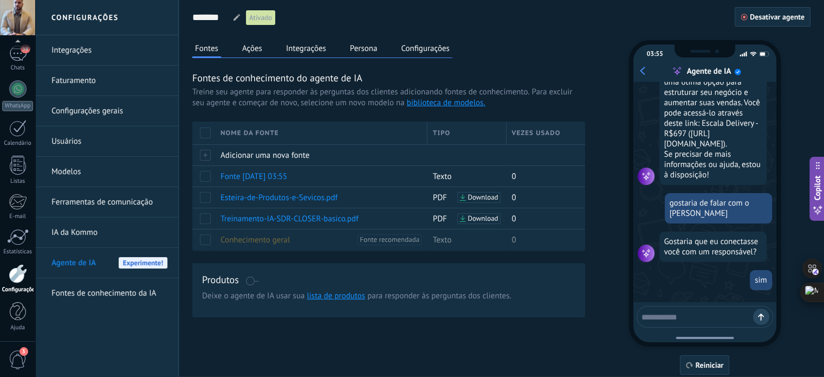
click at [20, 359] on span "3" at bounding box center [18, 359] width 18 height 19
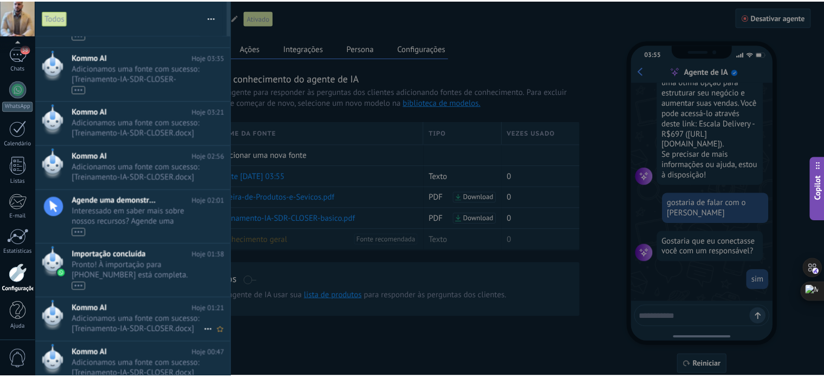
scroll to position [196, 0]
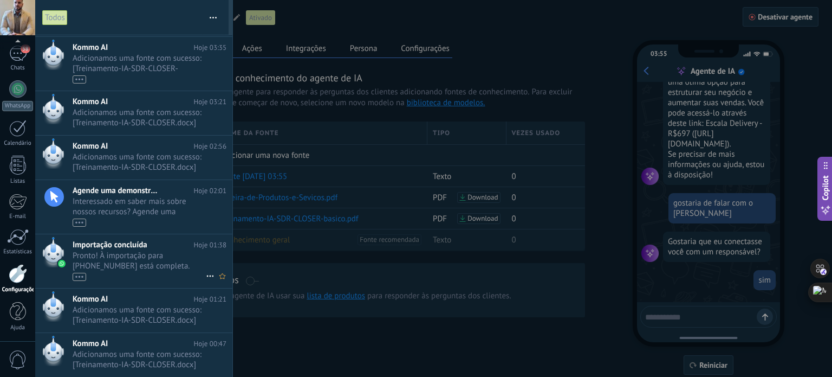
click at [111, 247] on span "Importação concluída" at bounding box center [110, 244] width 75 height 10
click at [22, 233] on div at bounding box center [18, 237] width 22 height 16
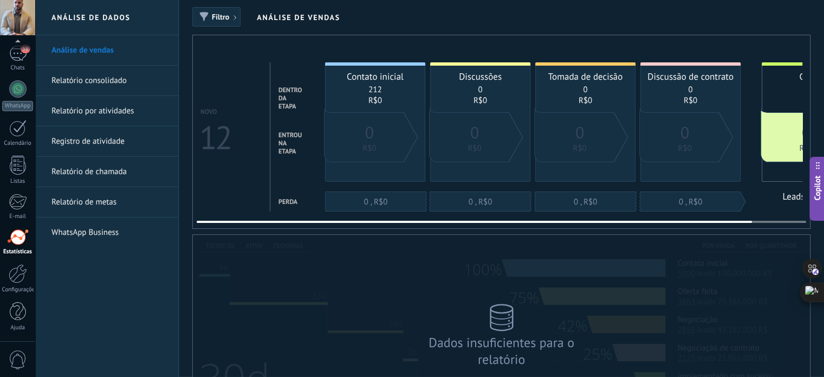
drag, startPoint x: 695, startPoint y: 223, endPoint x: 303, endPoint y: 231, distance: 391.3
click at [306, 231] on div "Filtro Análise de vendas Novo 12 dentro da etapa entrou na etapa Perda Contato …" at bounding box center [501, 316] width 645 height 632
drag, startPoint x: 348, startPoint y: 129, endPoint x: 417, endPoint y: 129, distance: 68.8
click at [404, 129] on div "0 R$0" at bounding box center [366, 137] width 75 height 31
click at [459, 122] on div "0" at bounding box center [474, 132] width 69 height 21
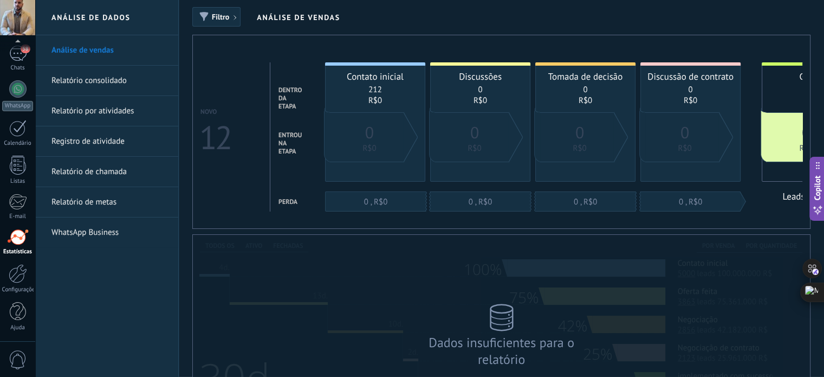
click at [103, 79] on link "Relatório consolidado" at bounding box center [109, 81] width 116 height 30
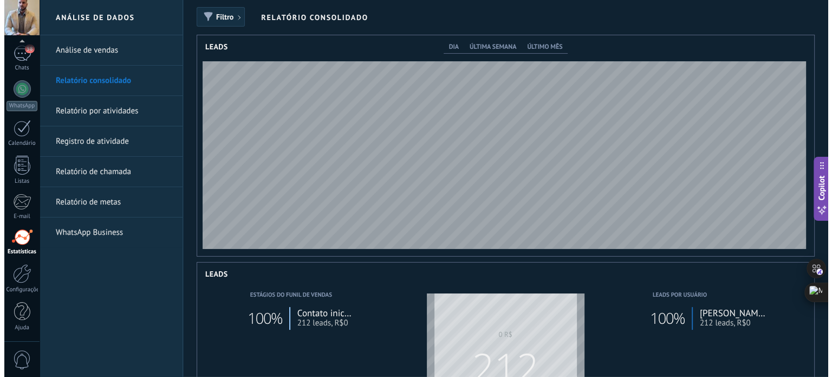
scroll to position [221, 617]
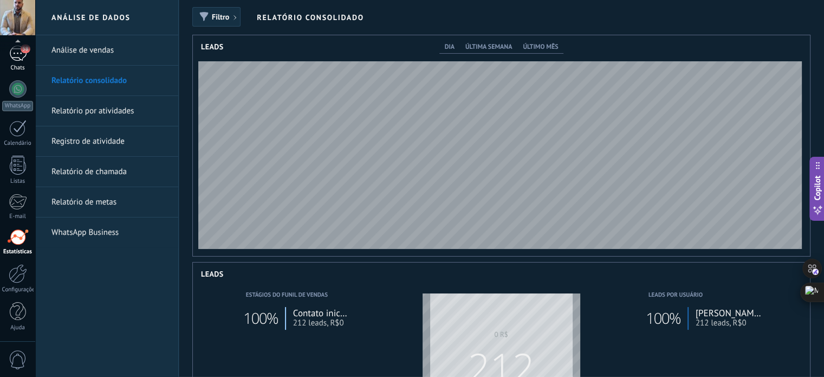
click at [8, 54] on link "58 Chats" at bounding box center [17, 59] width 35 height 26
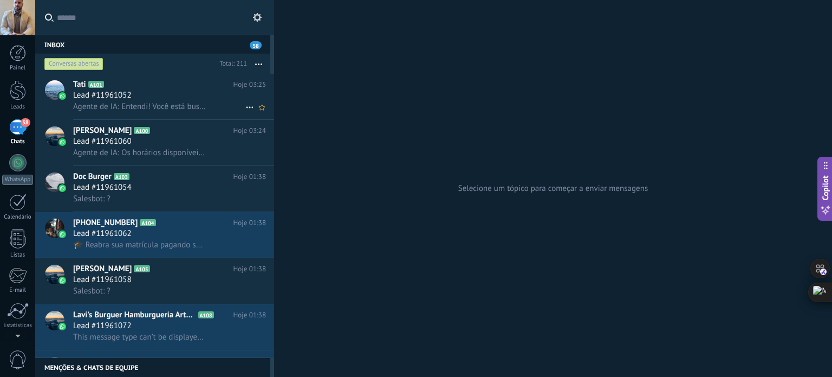
click at [182, 103] on span "Agente de IA: Entendi! Você está buscando alcançar 30 mil em vendas. Isso é um …" at bounding box center [139, 106] width 133 height 10
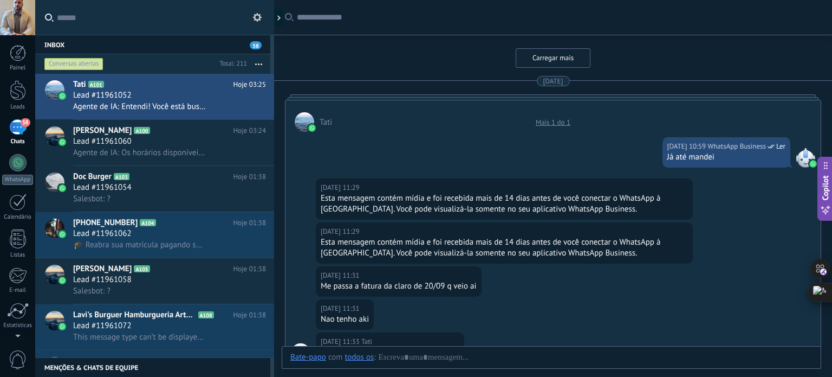
scroll to position [1957, 0]
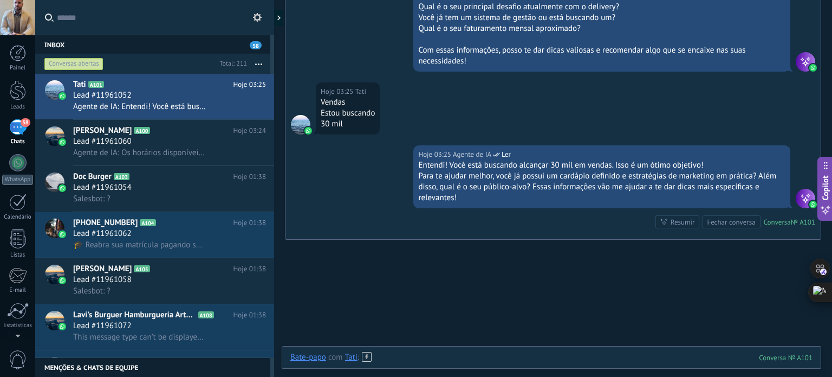
click at [461, 361] on div at bounding box center [551, 368] width 522 height 33
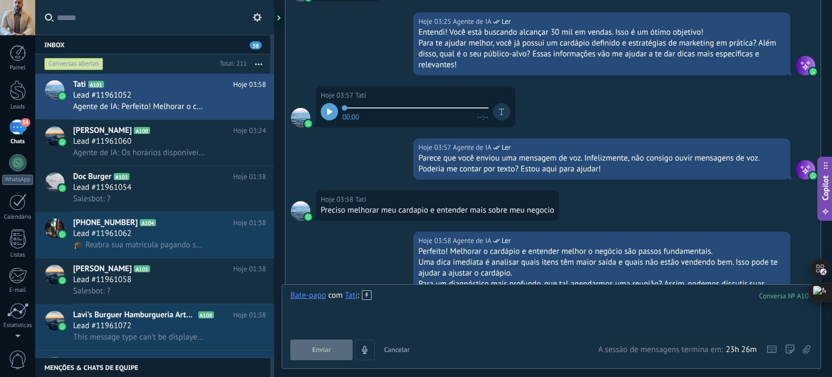
scroll to position [2217, 0]
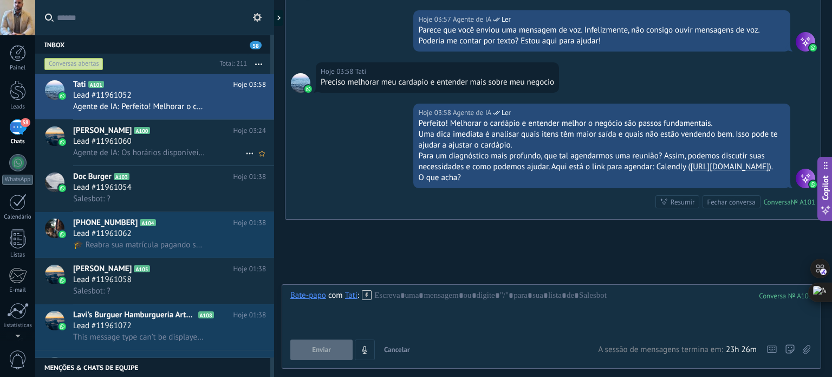
click at [193, 141] on div "Lead #11961060" at bounding box center [169, 141] width 193 height 11
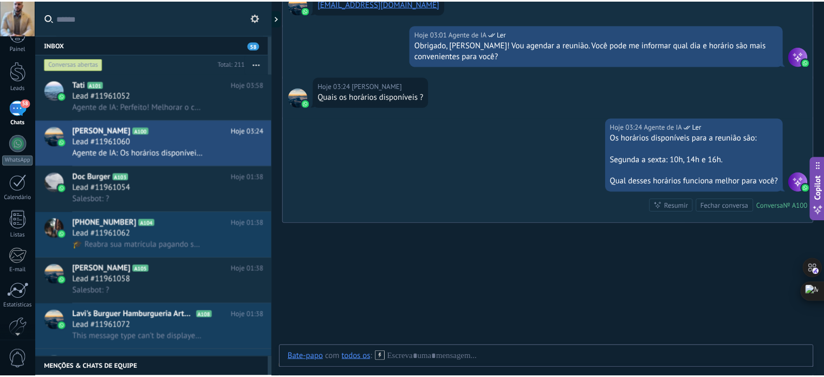
scroll to position [74, 0]
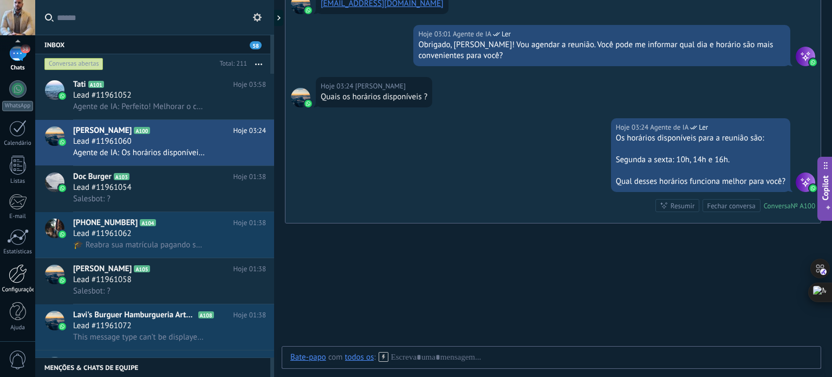
click at [21, 280] on div at bounding box center [18, 273] width 18 height 19
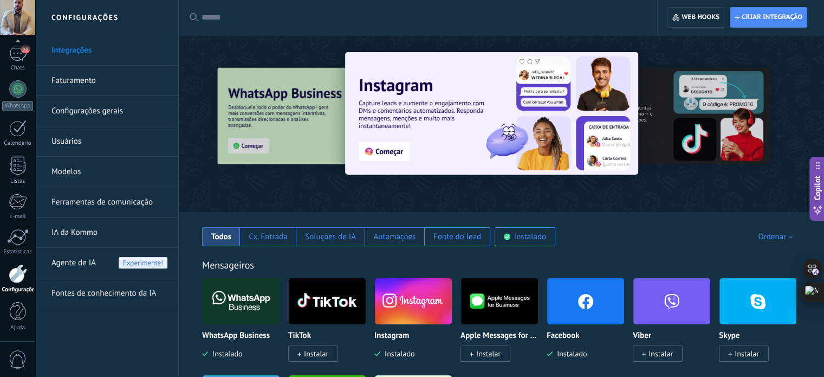
click at [104, 269] on div "Agente de IA Experimente!" at bounding box center [109, 263] width 116 height 30
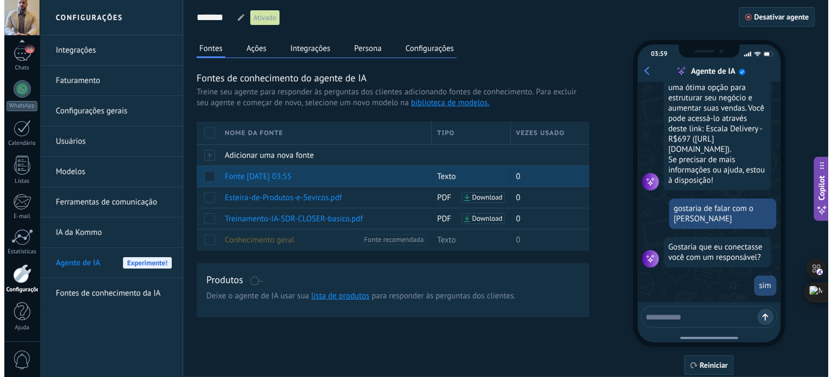
scroll to position [1037, 0]
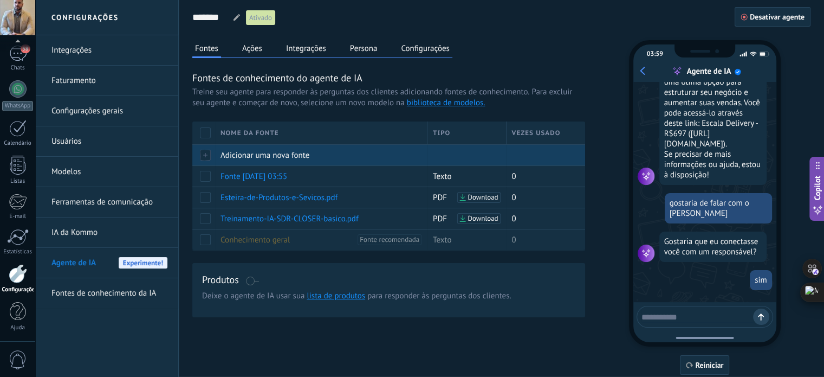
click at [232, 153] on span "Adicionar uma nova fonte" at bounding box center [265, 155] width 89 height 10
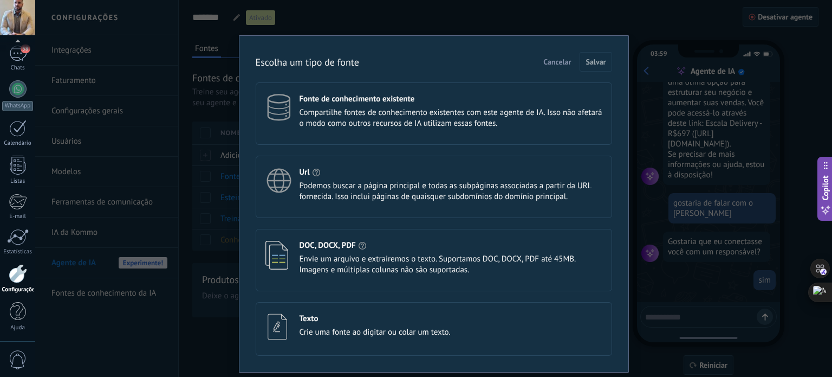
click at [353, 316] on div "Texto" at bounding box center [375, 318] width 151 height 10
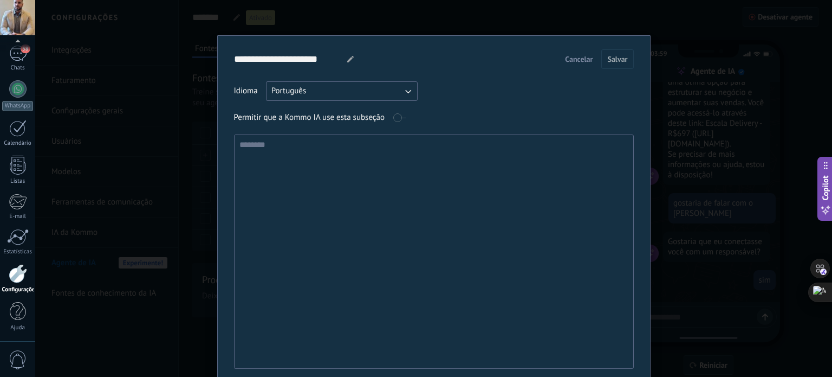
click at [320, 147] on textarea at bounding box center [433, 251] width 397 height 233
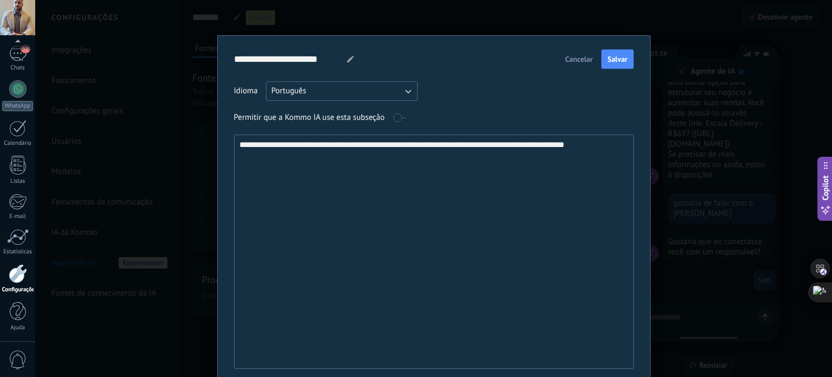
paste textarea "**********"
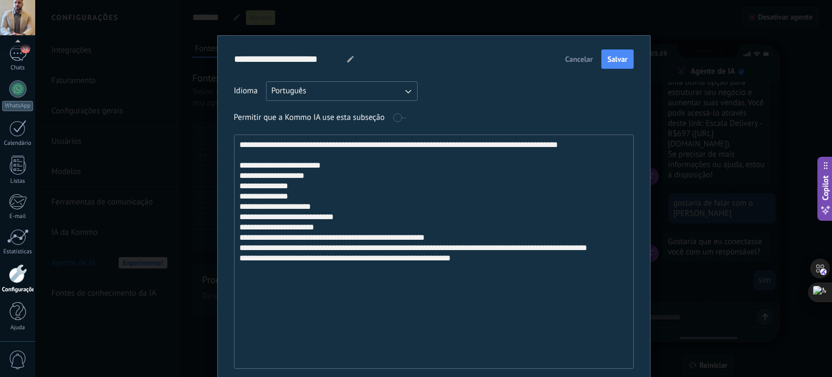
click at [527, 262] on textarea "**********" at bounding box center [433, 251] width 397 height 233
type textarea "**********"
click at [613, 60] on span "Salvar" at bounding box center [617, 59] width 20 height 8
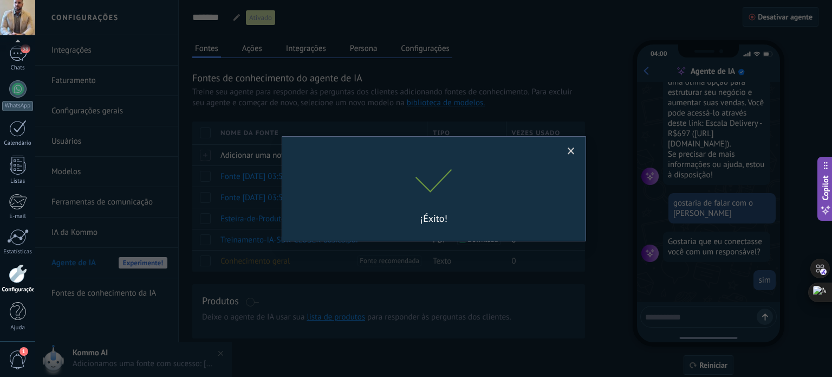
click at [571, 158] on span at bounding box center [571, 151] width 18 height 18
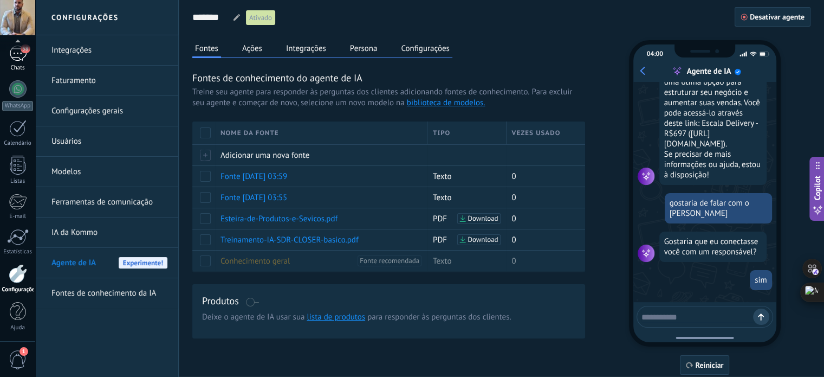
click at [20, 56] on div "58" at bounding box center [17, 54] width 17 height 16
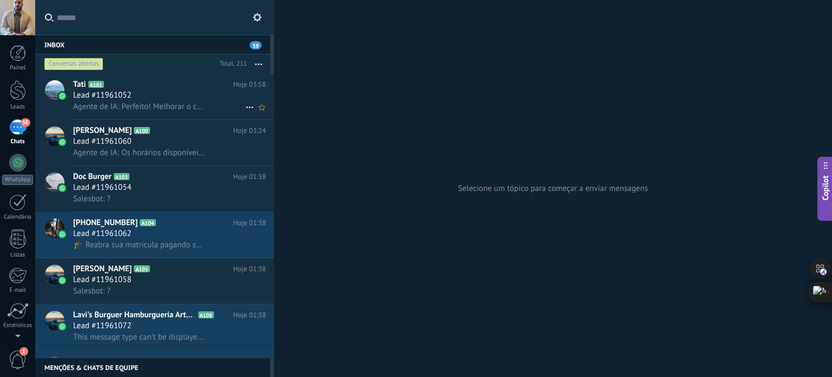
click at [165, 95] on div "Lead #11961052" at bounding box center [169, 95] width 193 height 11
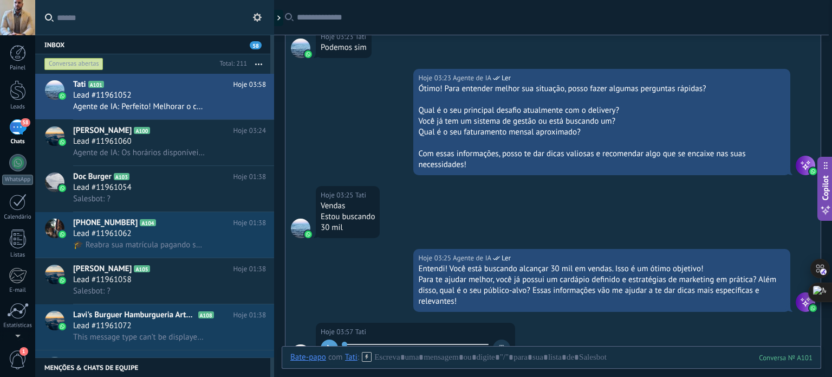
scroll to position [1573, 0]
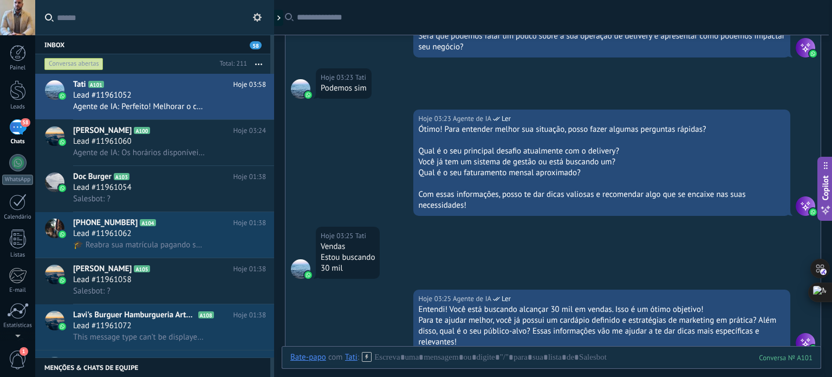
click at [257, 59] on button "button" at bounding box center [258, 64] width 23 height 20
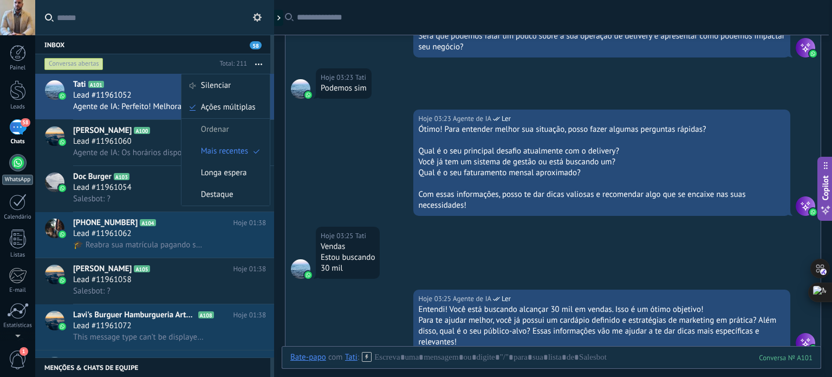
click at [9, 166] on link "WhatsApp" at bounding box center [17, 169] width 35 height 31
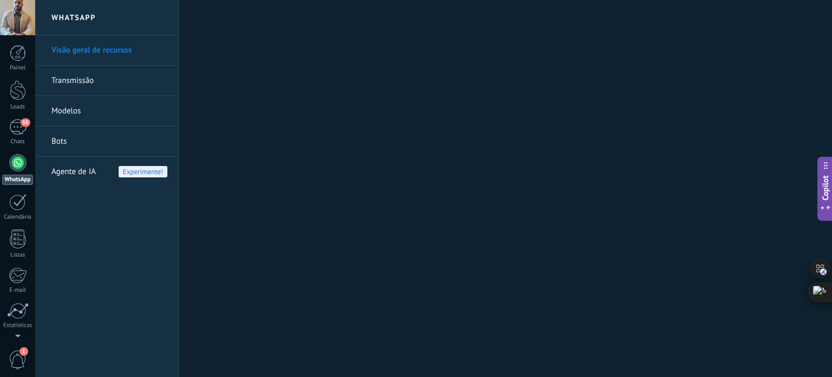
click at [88, 80] on link "Transmissão" at bounding box center [109, 81] width 116 height 30
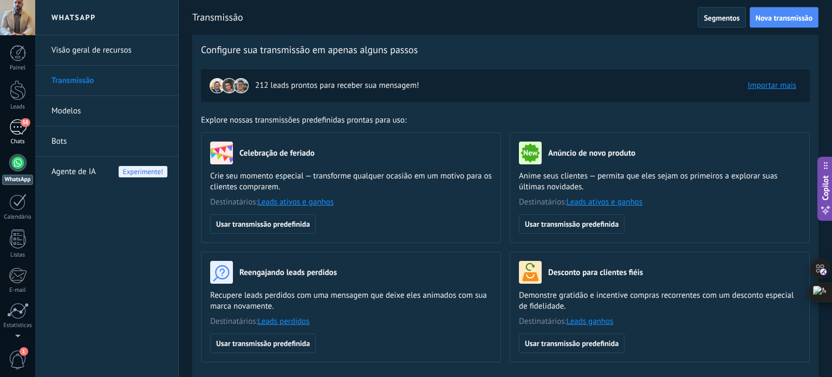
click at [8, 124] on link "58 Chats" at bounding box center [17, 132] width 35 height 26
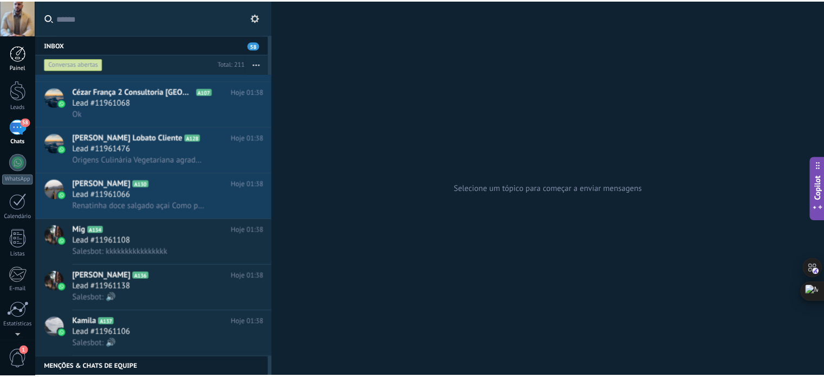
scroll to position [271, 0]
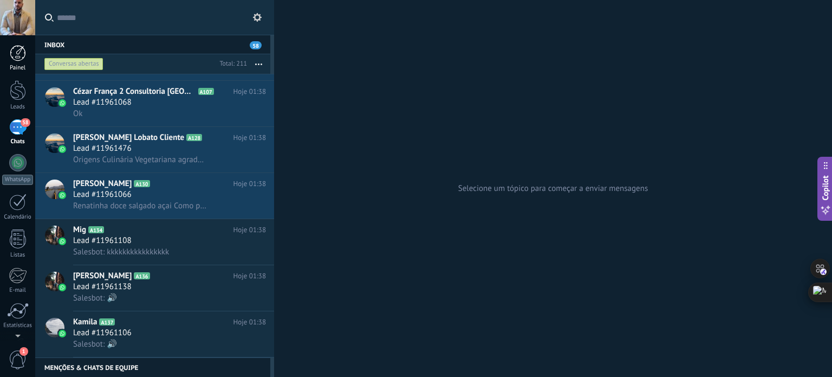
click at [11, 55] on div at bounding box center [18, 53] width 16 height 16
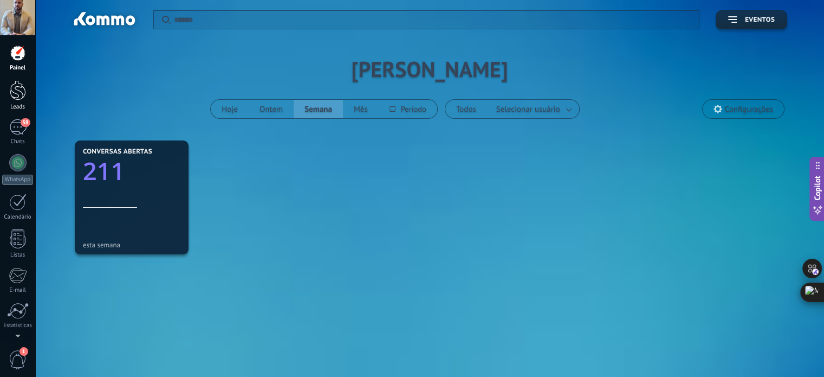
click at [20, 82] on div at bounding box center [18, 90] width 16 height 20
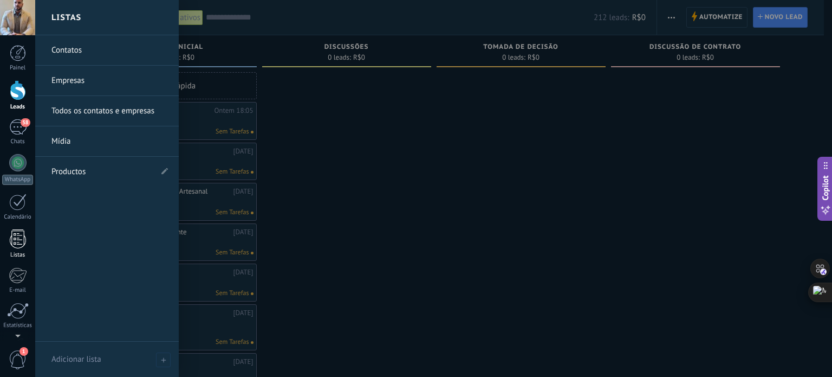
click at [15, 238] on div at bounding box center [18, 238] width 16 height 19
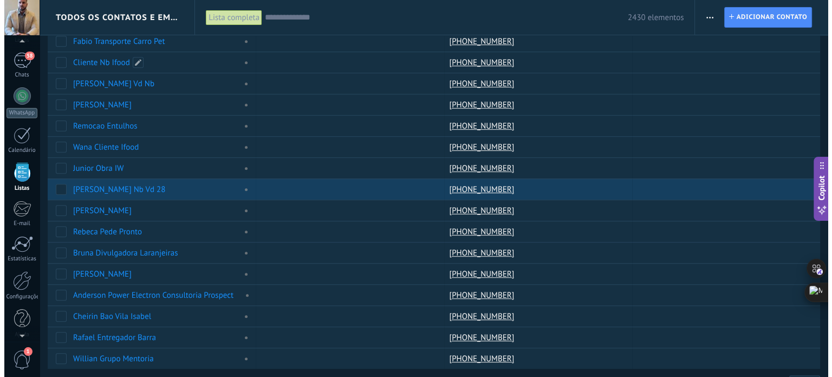
scroll to position [776, 0]
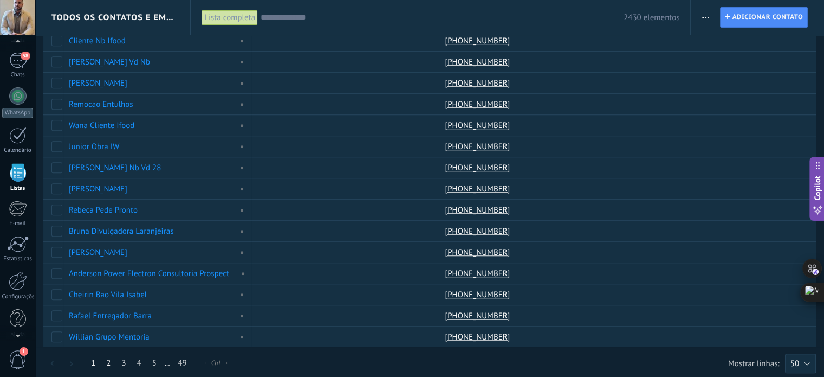
click at [104, 356] on link "2" at bounding box center [108, 362] width 15 height 21
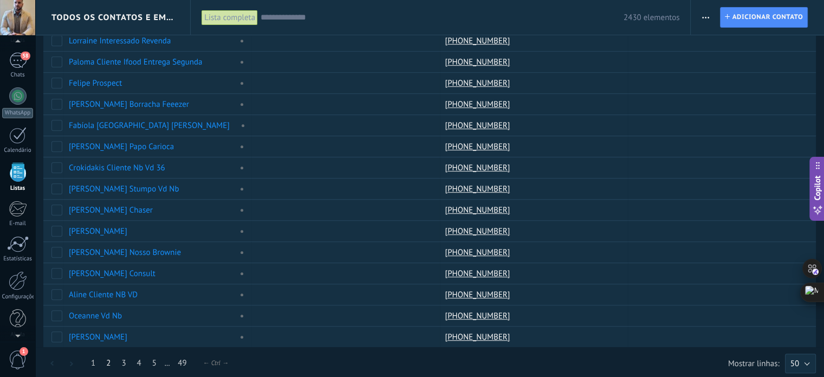
click at [25, 356] on span "1" at bounding box center [18, 359] width 18 height 19
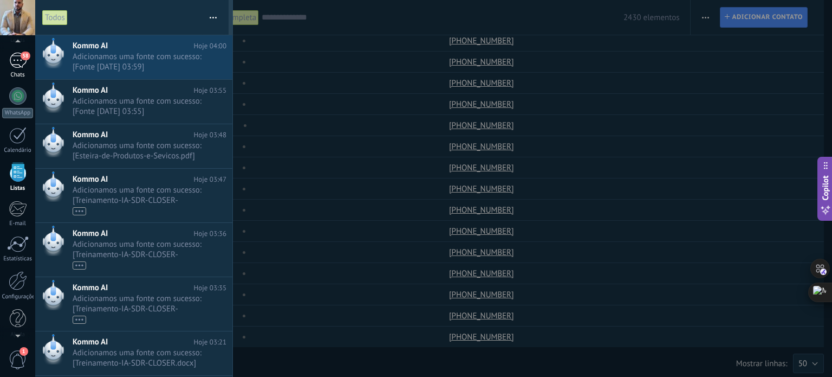
click at [20, 66] on div "58" at bounding box center [17, 61] width 17 height 16
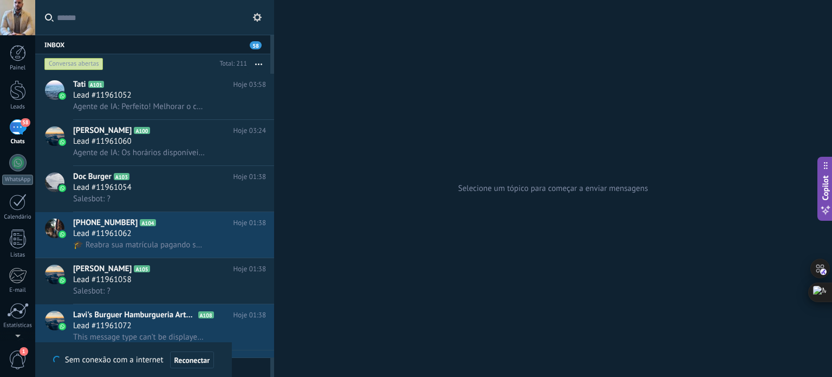
type textarea "***"
